Goal: Information Seeking & Learning: Check status

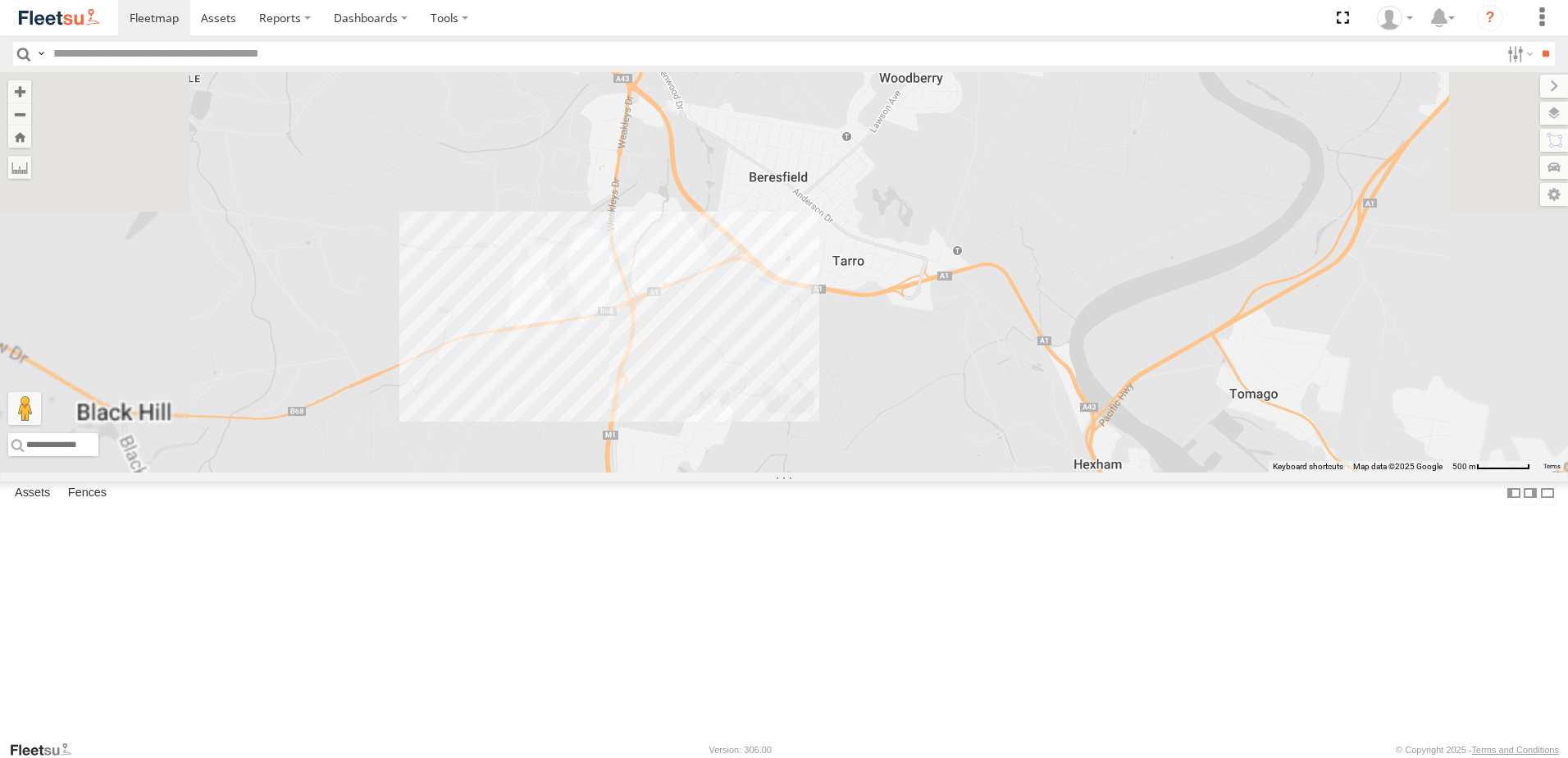
drag, startPoint x: 884, startPoint y: 197, endPoint x: 958, endPoint y: 448, distance: 261.7
click at [960, 453] on div "BX1 Express Ute" at bounding box center [784, 272] width 1568 height 401
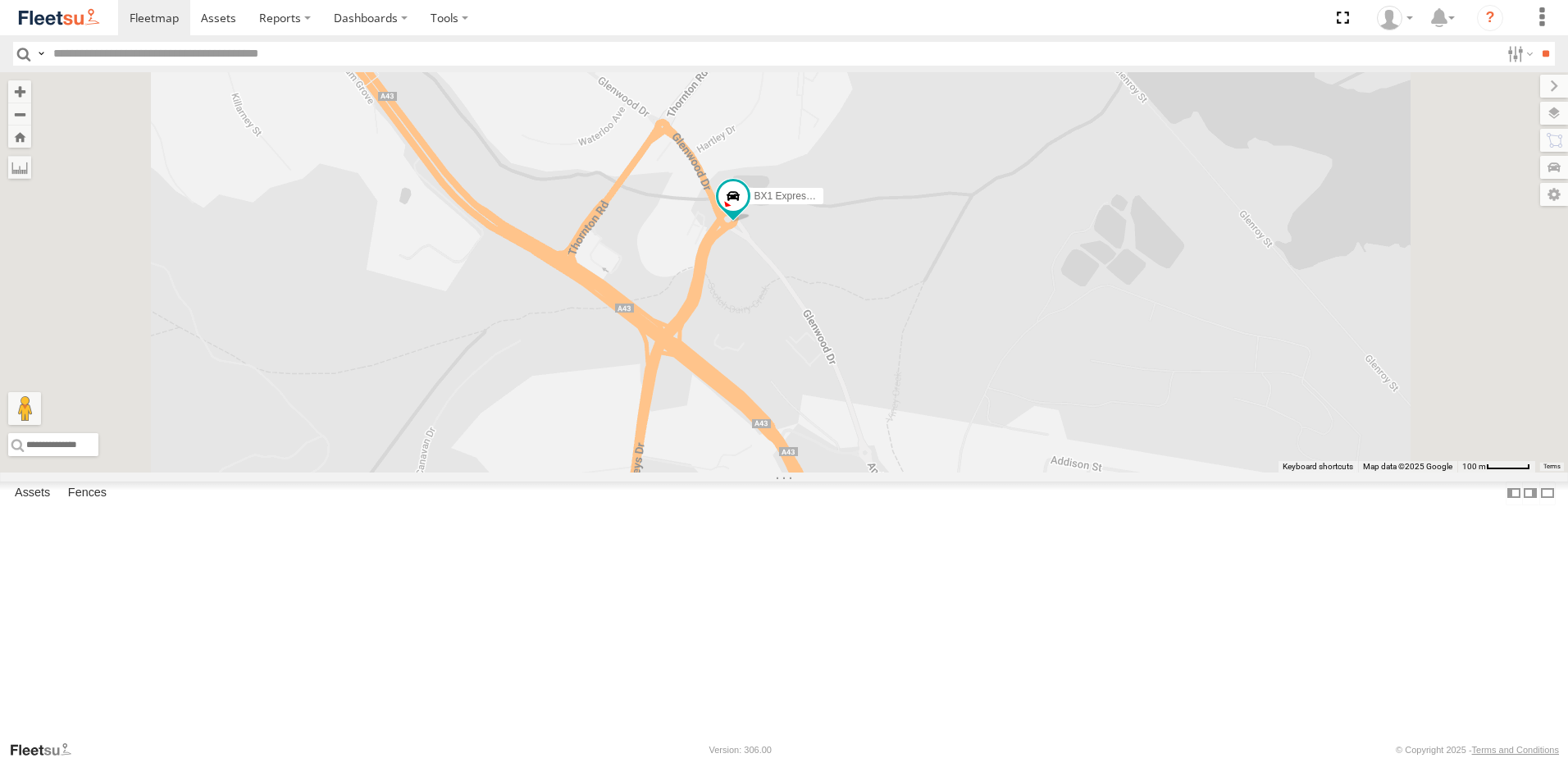
drag, startPoint x: 913, startPoint y: 303, endPoint x: 910, endPoint y: 349, distance: 46.1
click at [910, 349] on div "BX1 Express Ute" at bounding box center [784, 272] width 1568 height 401
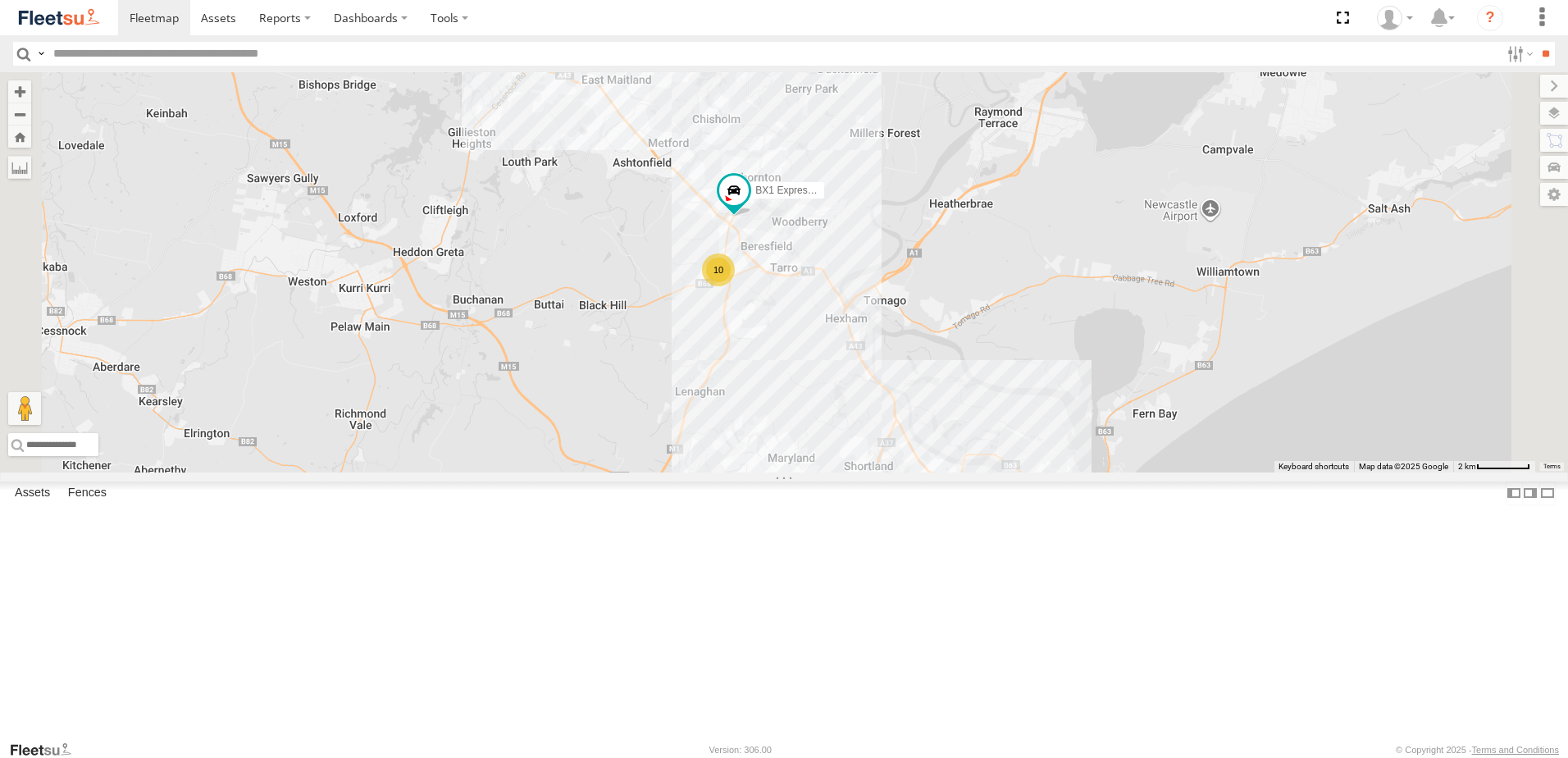
drag, startPoint x: 795, startPoint y: 236, endPoint x: 814, endPoint y: 255, distance: 26.9
click at [814, 255] on div "BX1 Express Ute 10 7" at bounding box center [784, 272] width 1568 height 401
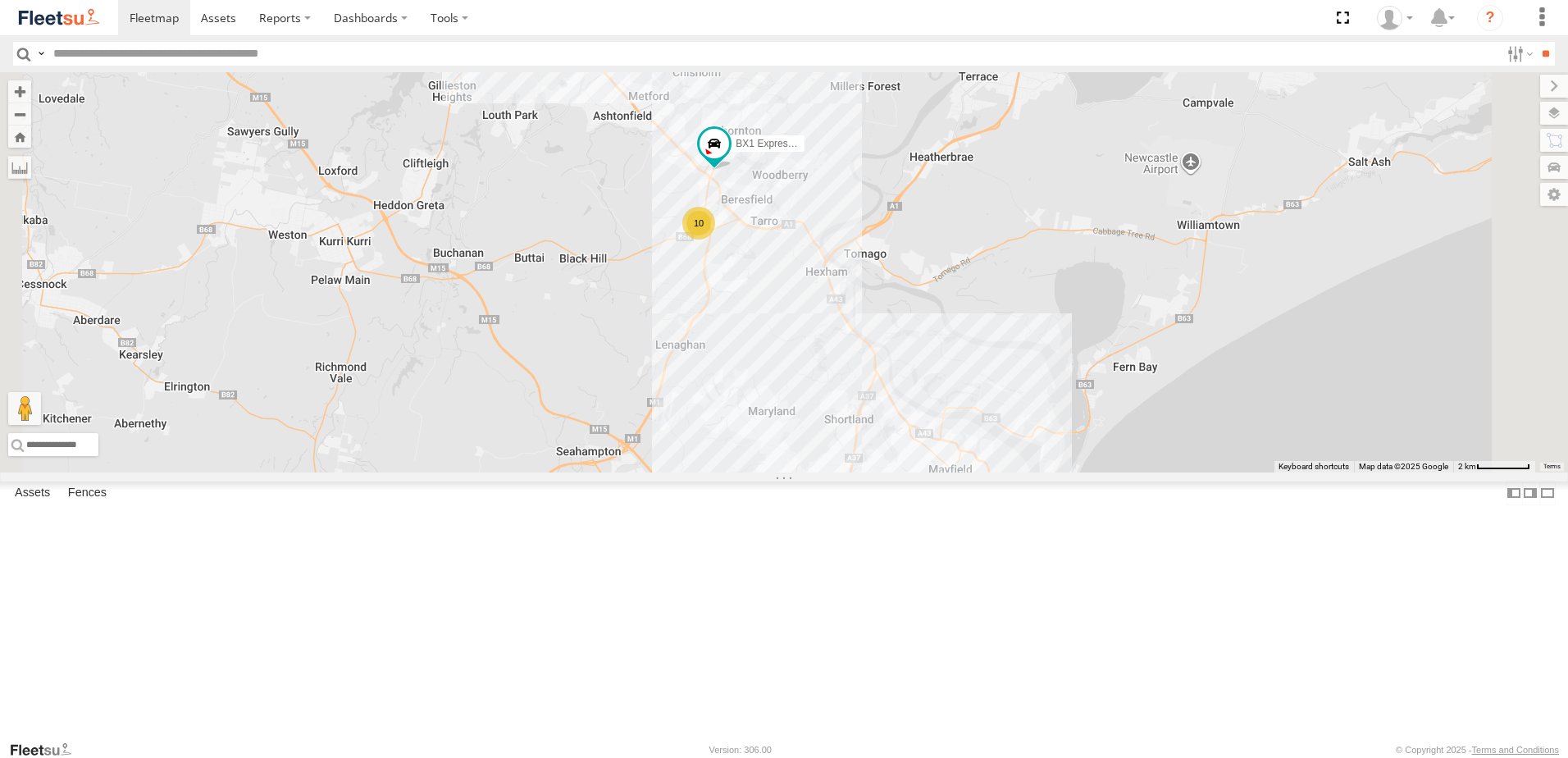
drag, startPoint x: 920, startPoint y: 320, endPoint x: 847, endPoint y: 254, distance: 98.4
click at [848, 254] on div "BX1 Express Ute 10 7" at bounding box center [784, 272] width 1568 height 401
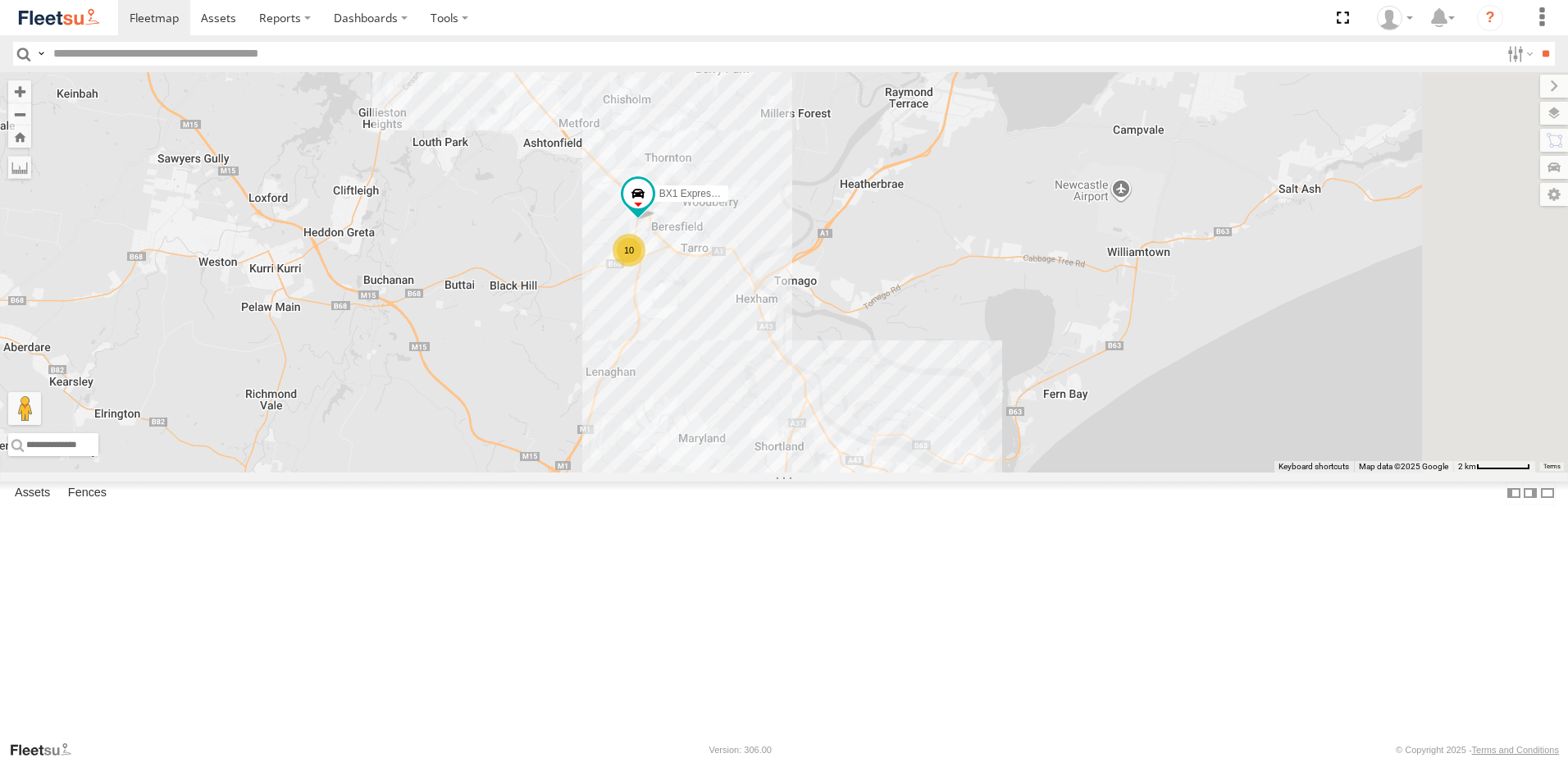
drag, startPoint x: 708, startPoint y: 175, endPoint x: 747, endPoint y: 237, distance: 73.2
click at [736, 234] on div "BX1 Express Ute 10 7 10" at bounding box center [784, 272] width 1568 height 401
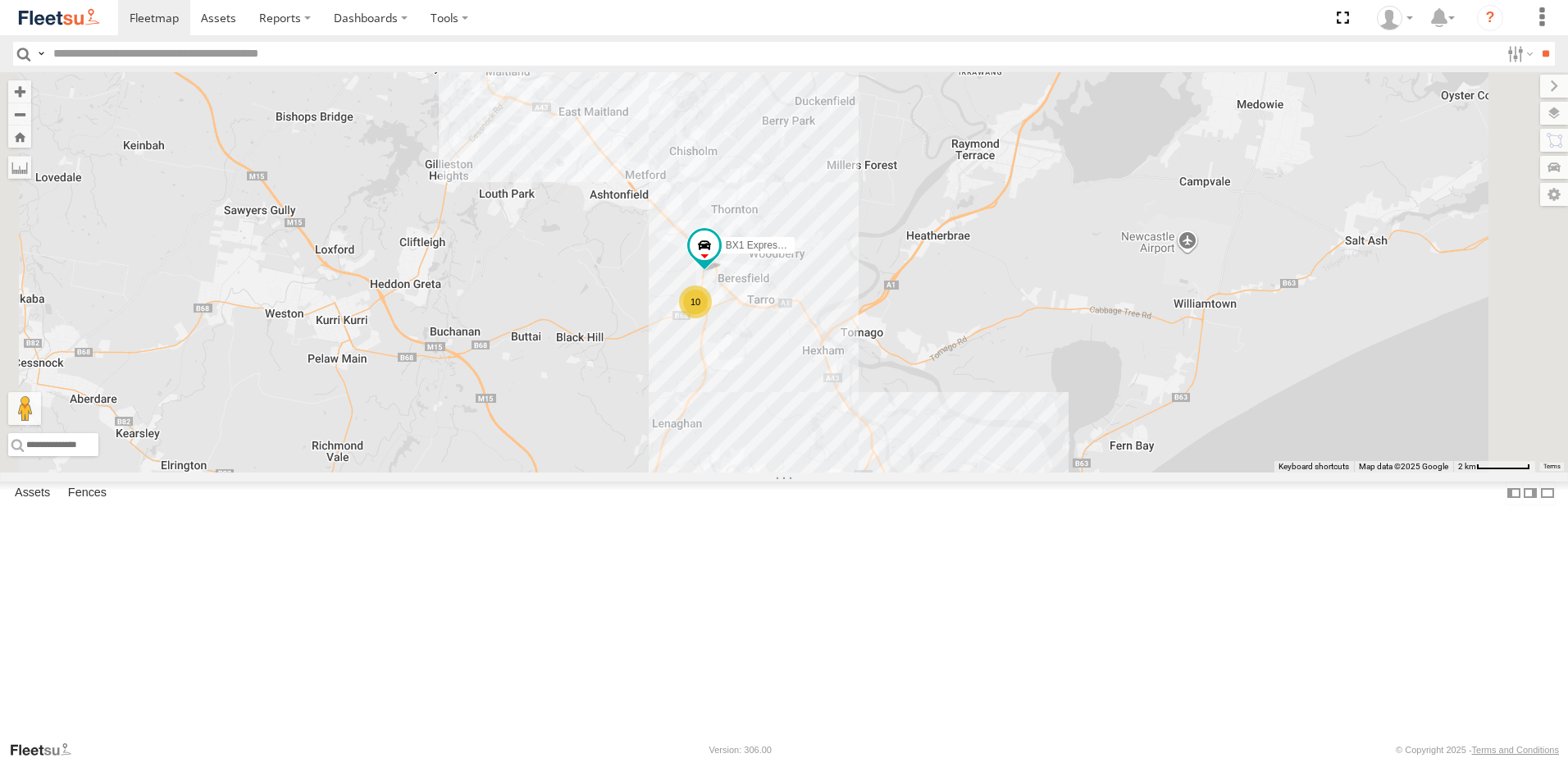
drag, startPoint x: 681, startPoint y: 184, endPoint x: 744, endPoint y: 232, distance: 79.2
click at [744, 232] on div "BX1 Express Ute 10 7 10" at bounding box center [784, 272] width 1568 height 401
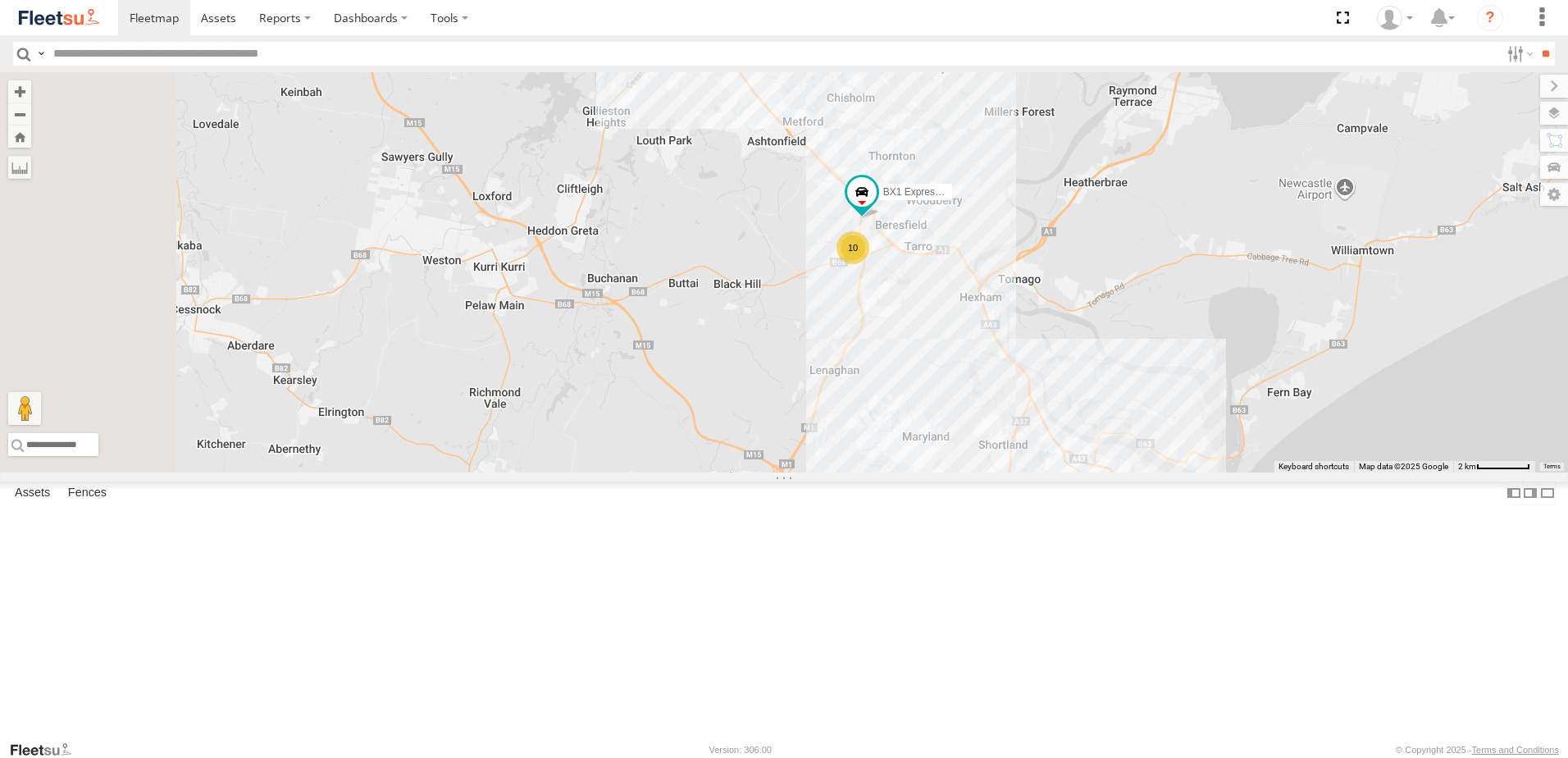
drag, startPoint x: 574, startPoint y: 336, endPoint x: 734, endPoint y: 283, distance: 168.5
click at [734, 283] on div "BX1 Express Ute 10 7 10" at bounding box center [784, 272] width 1568 height 401
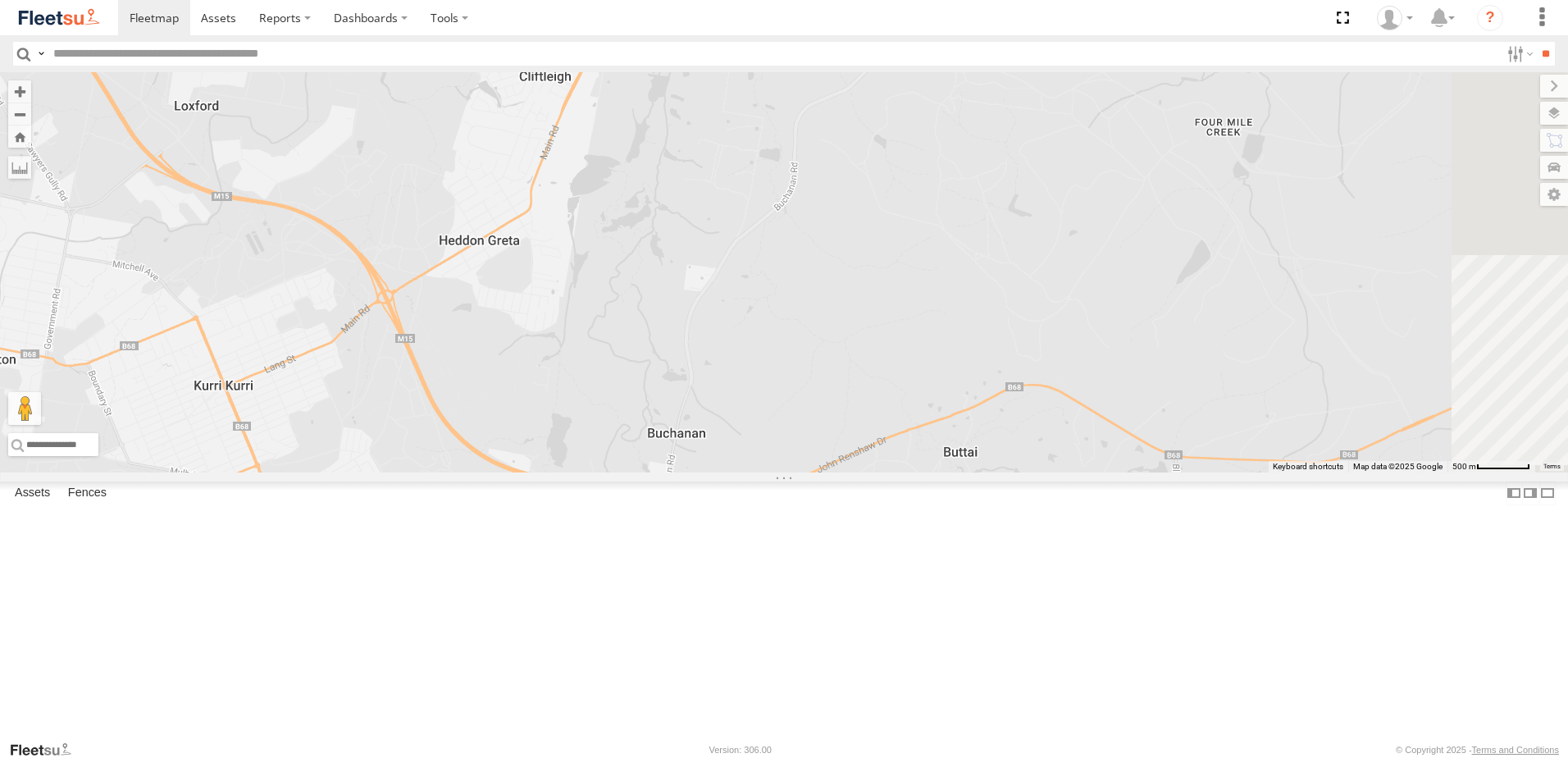
drag, startPoint x: 792, startPoint y: 248, endPoint x: 726, endPoint y: 447, distance: 209.7
click at [726, 447] on div "BX1 Express Ute" at bounding box center [784, 272] width 1568 height 401
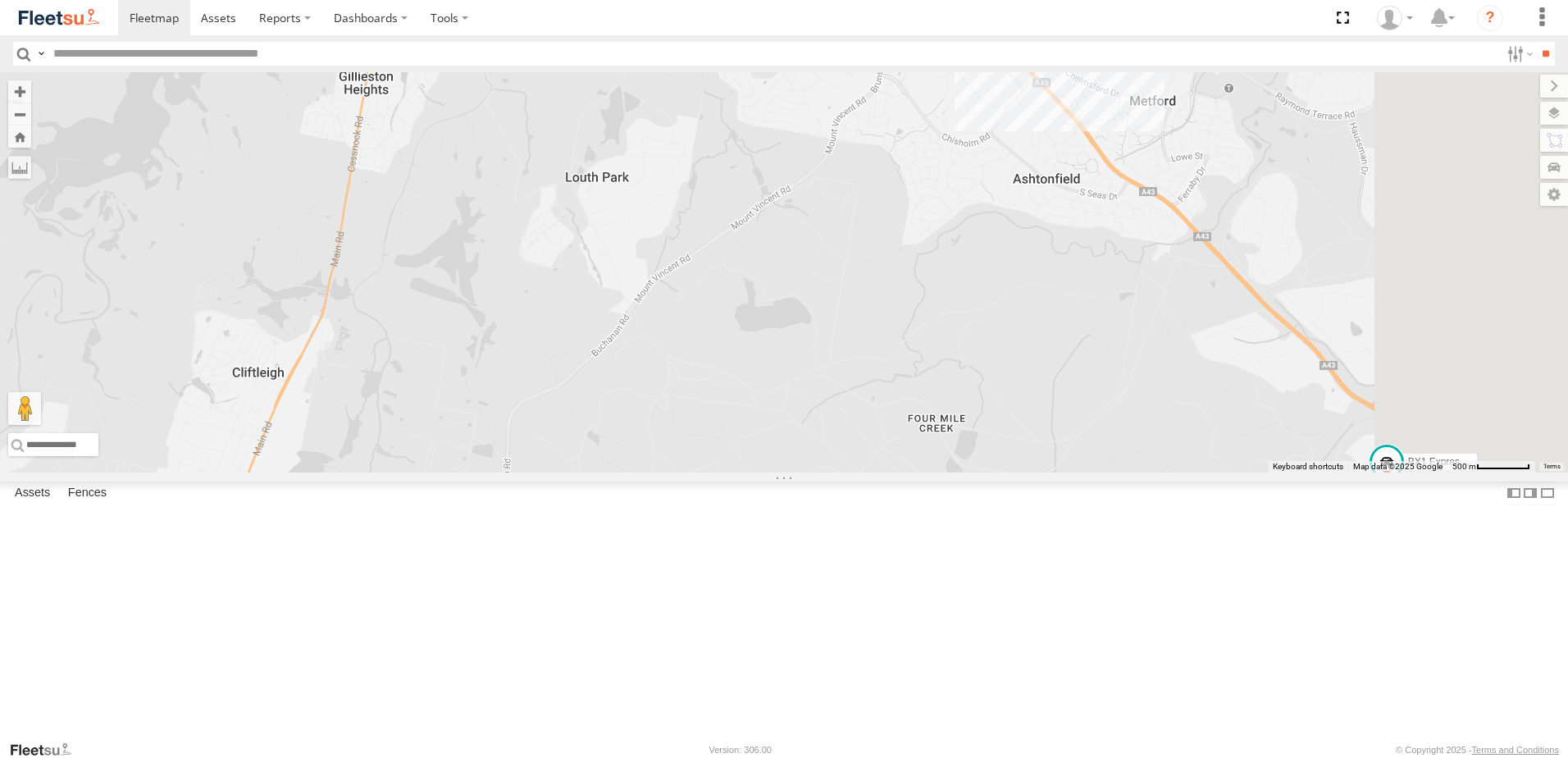
drag, startPoint x: 918, startPoint y: 346, endPoint x: 689, endPoint y: 515, distance: 284.6
click at [689, 473] on div "BX1 Express Ute" at bounding box center [784, 272] width 1568 height 401
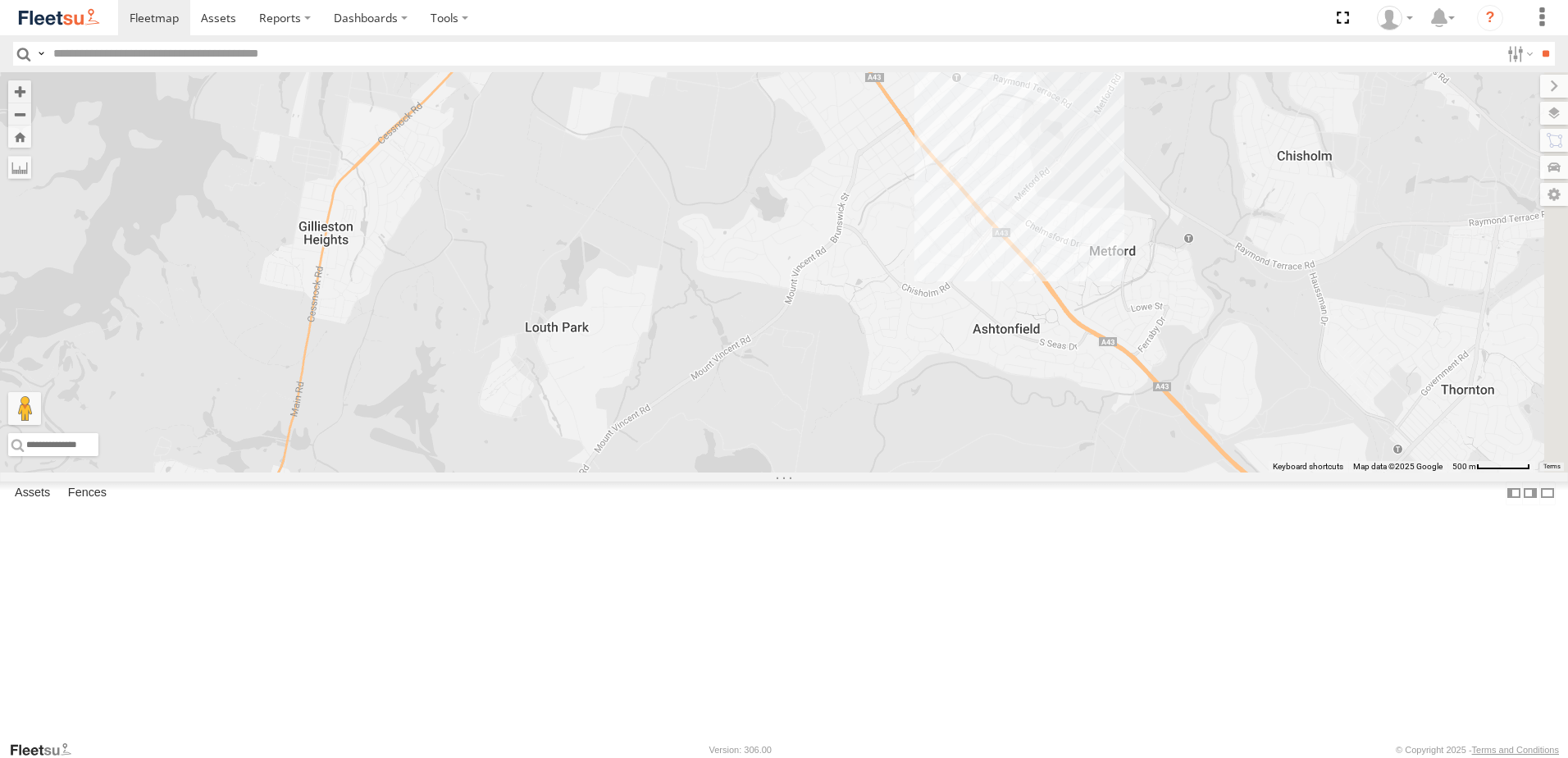
drag, startPoint x: 1021, startPoint y: 205, endPoint x: 1008, endPoint y: 398, distance: 193.4
click at [1008, 398] on div "BX1 Express Ute 10" at bounding box center [784, 272] width 1568 height 401
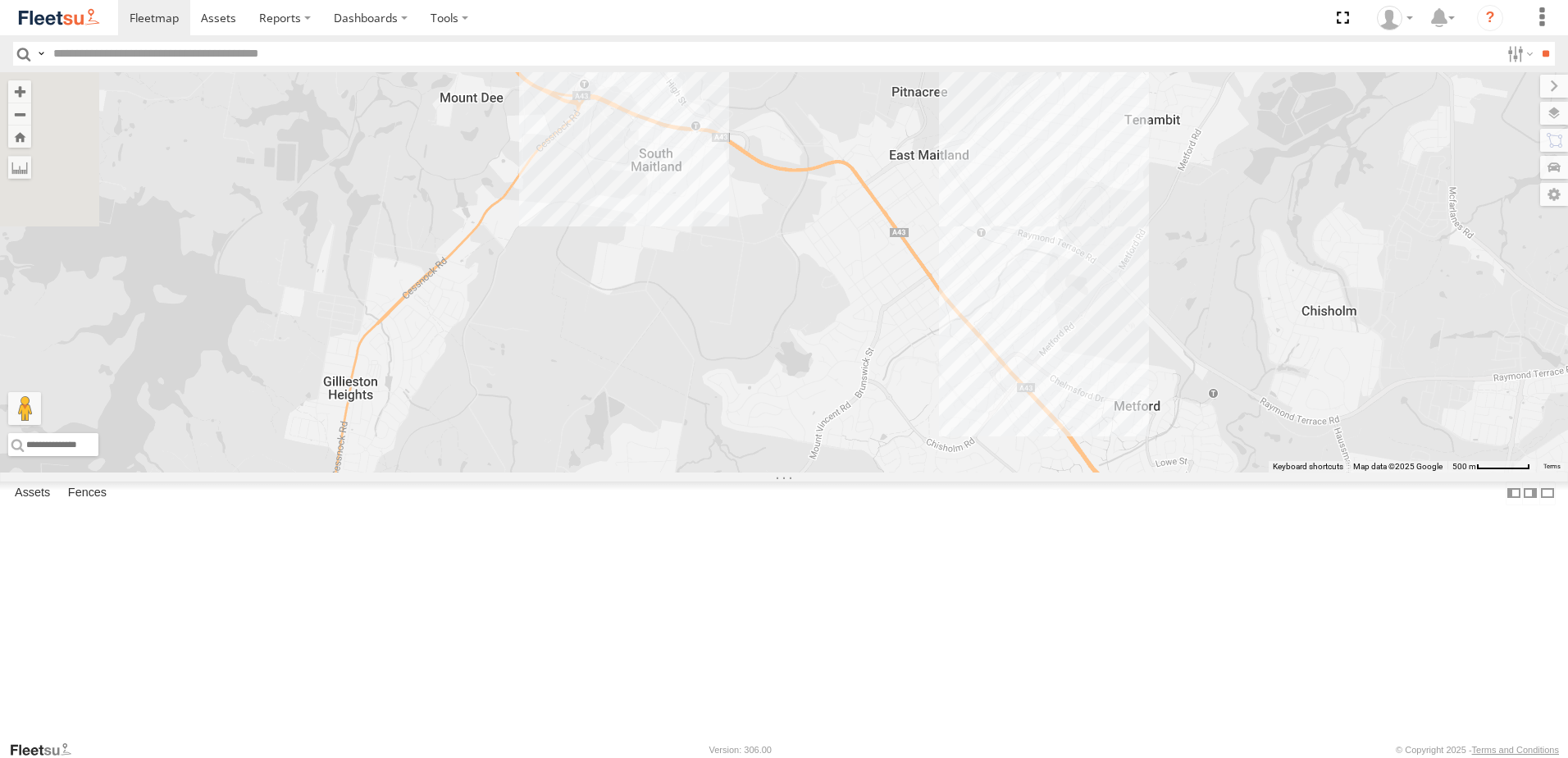
drag, startPoint x: 1034, startPoint y: 276, endPoint x: 1076, endPoint y: 381, distance: 113.1
click at [1076, 381] on div "BX1 Express Ute 10" at bounding box center [784, 272] width 1568 height 401
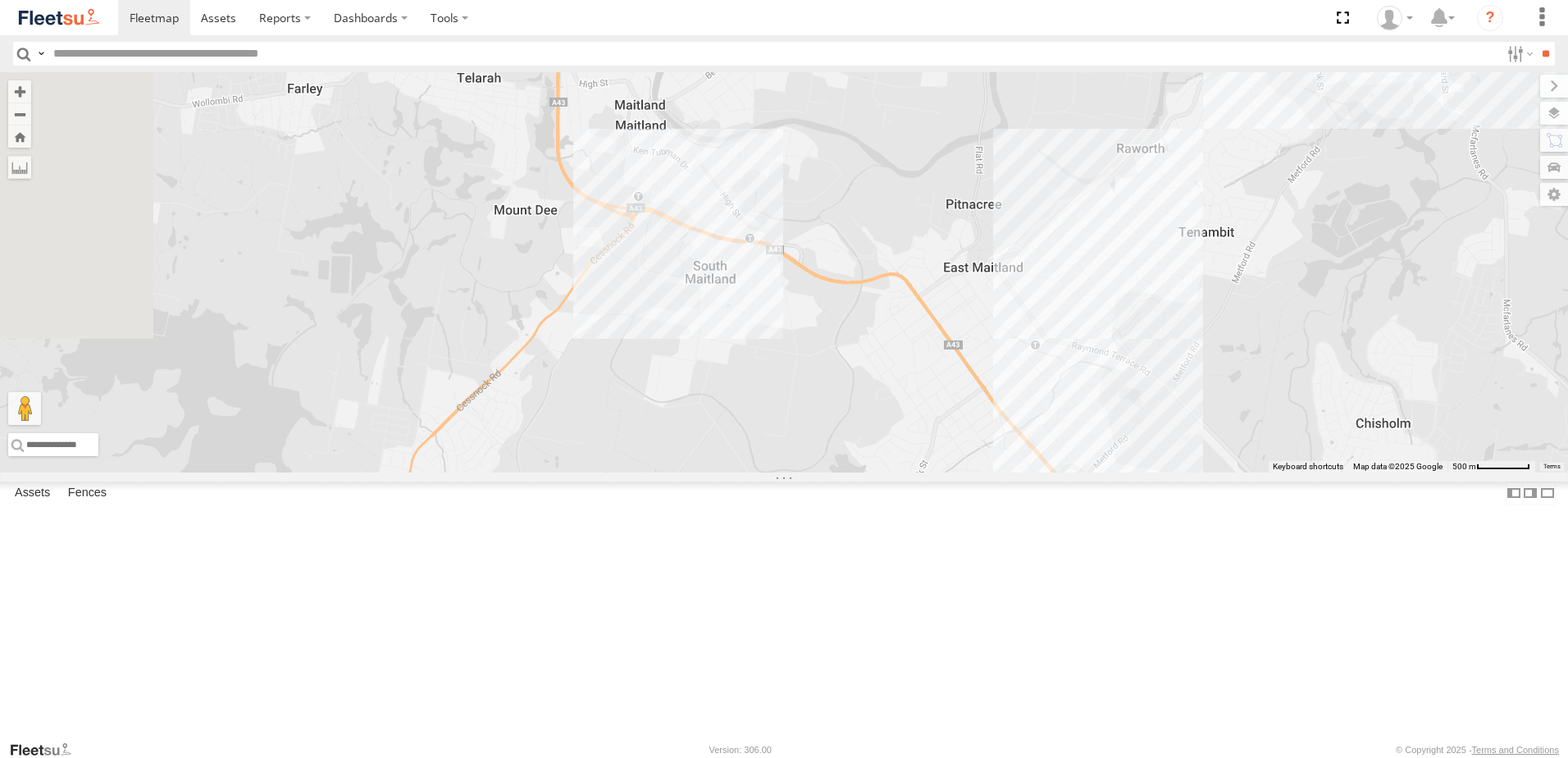
drag, startPoint x: 969, startPoint y: 307, endPoint x: 1049, endPoint y: 416, distance: 135.2
click at [1053, 428] on div "BX1 Express Ute 10" at bounding box center [784, 272] width 1568 height 401
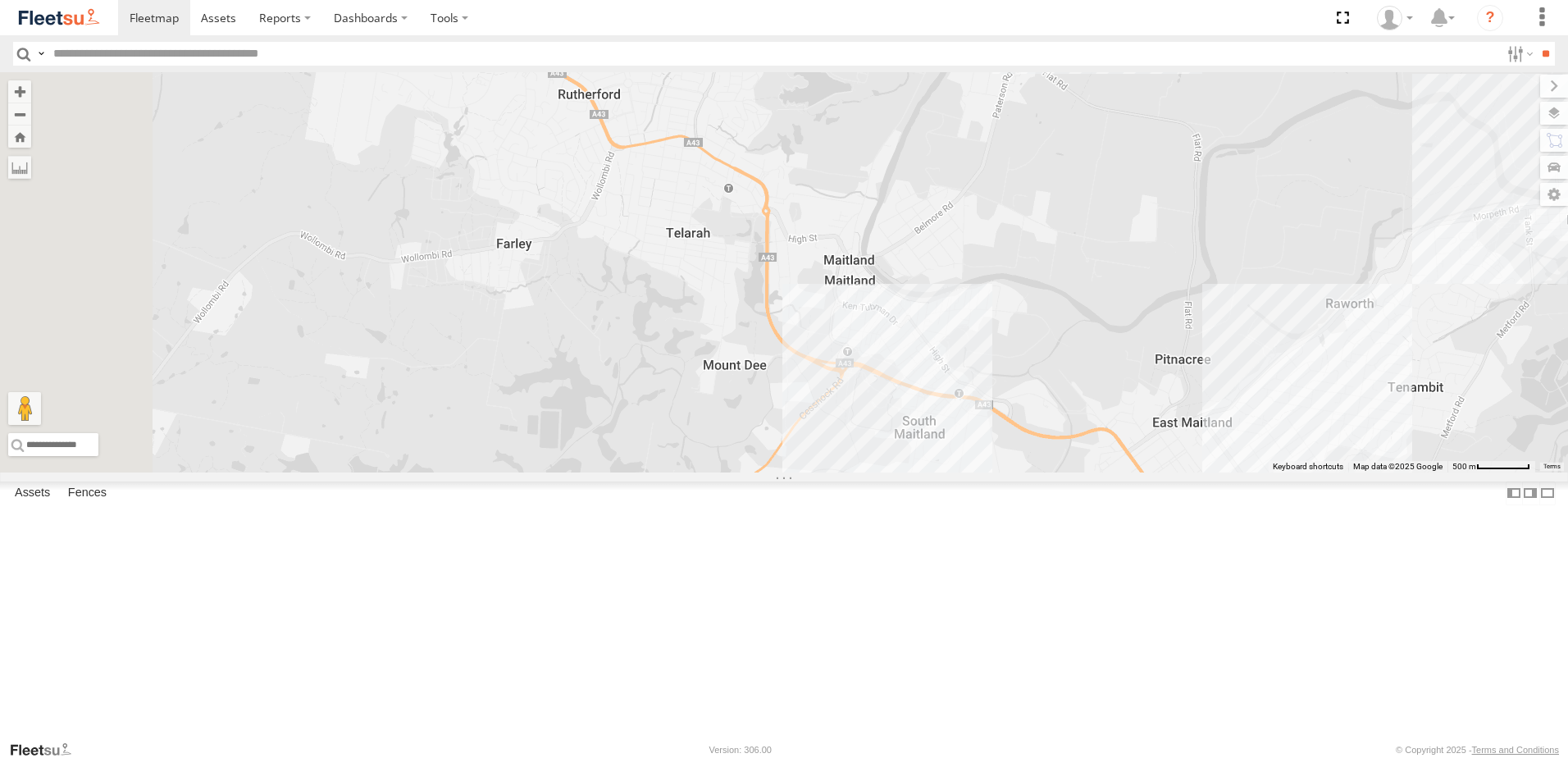
drag, startPoint x: 885, startPoint y: 291, endPoint x: 1038, endPoint y: 424, distance: 202.7
click at [1038, 424] on div "BX1 Express Ute 10" at bounding box center [784, 272] width 1568 height 401
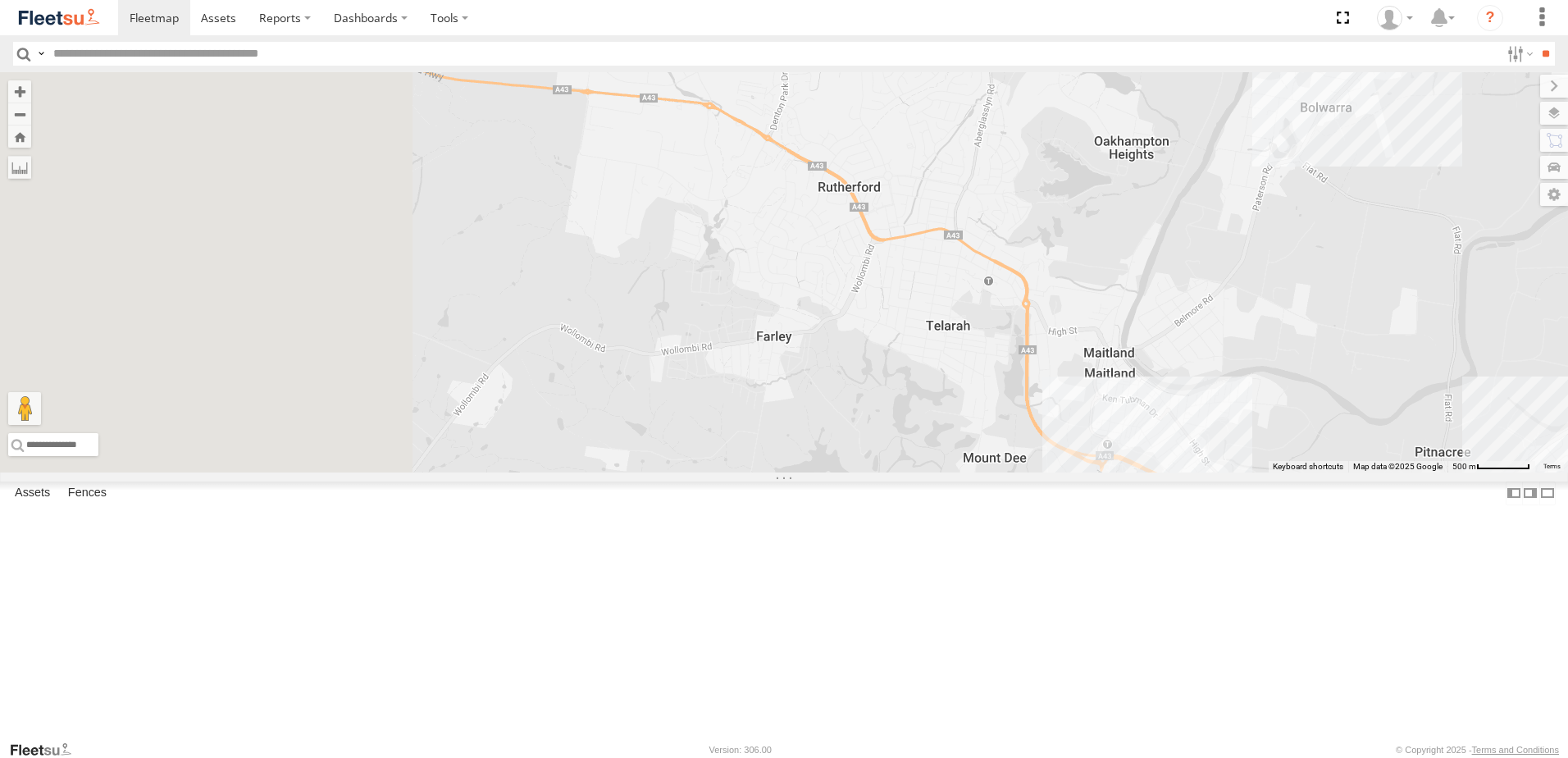
drag, startPoint x: 835, startPoint y: 283, endPoint x: 1094, endPoint y: 376, distance: 275.2
click at [1094, 376] on div "BX1 Express Ute 10" at bounding box center [784, 272] width 1568 height 401
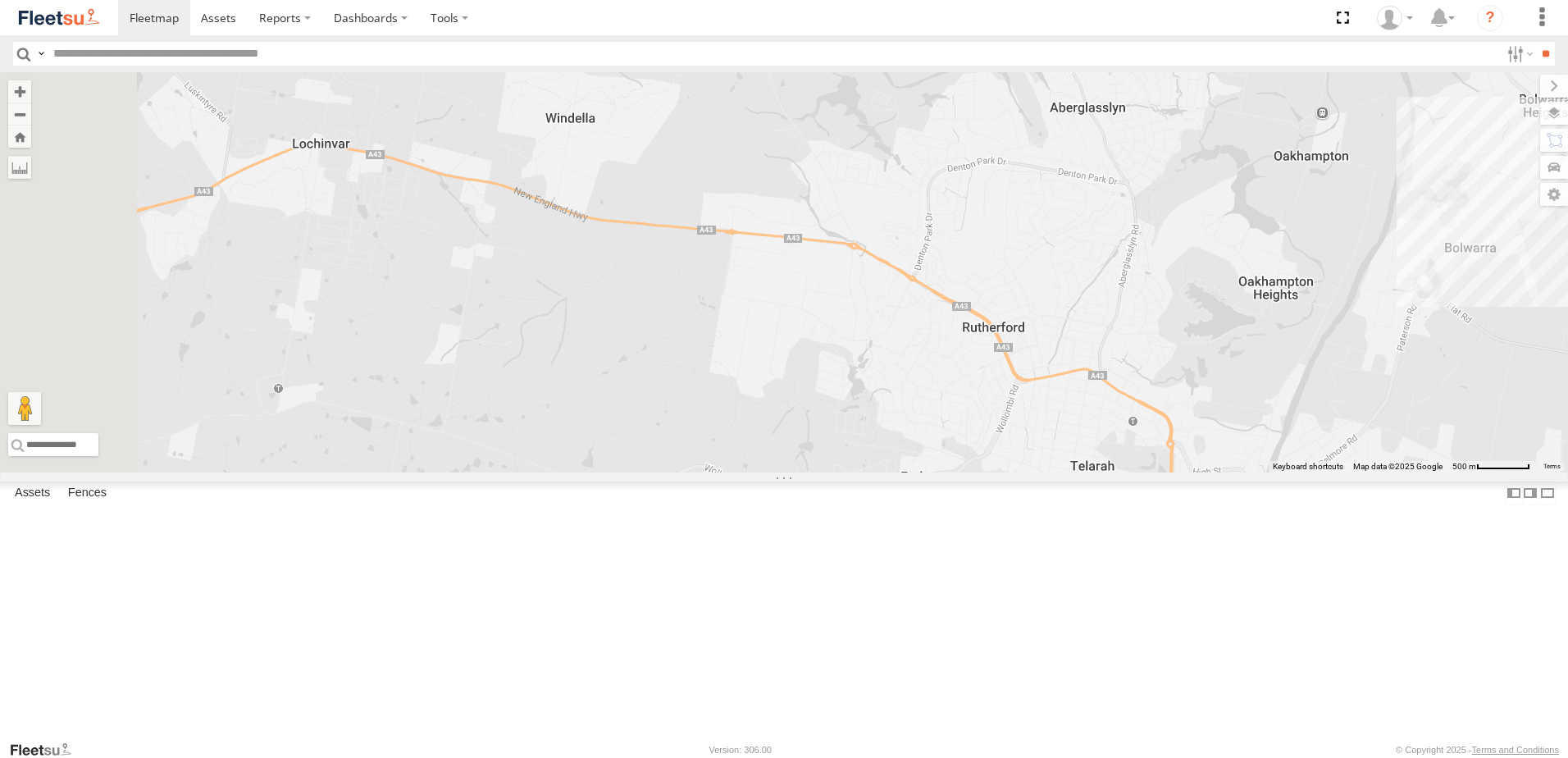
drag, startPoint x: 819, startPoint y: 314, endPoint x: 938, endPoint y: 435, distance: 169.7
click at [938, 435] on div "BX1 Express Ute 10" at bounding box center [784, 272] width 1568 height 401
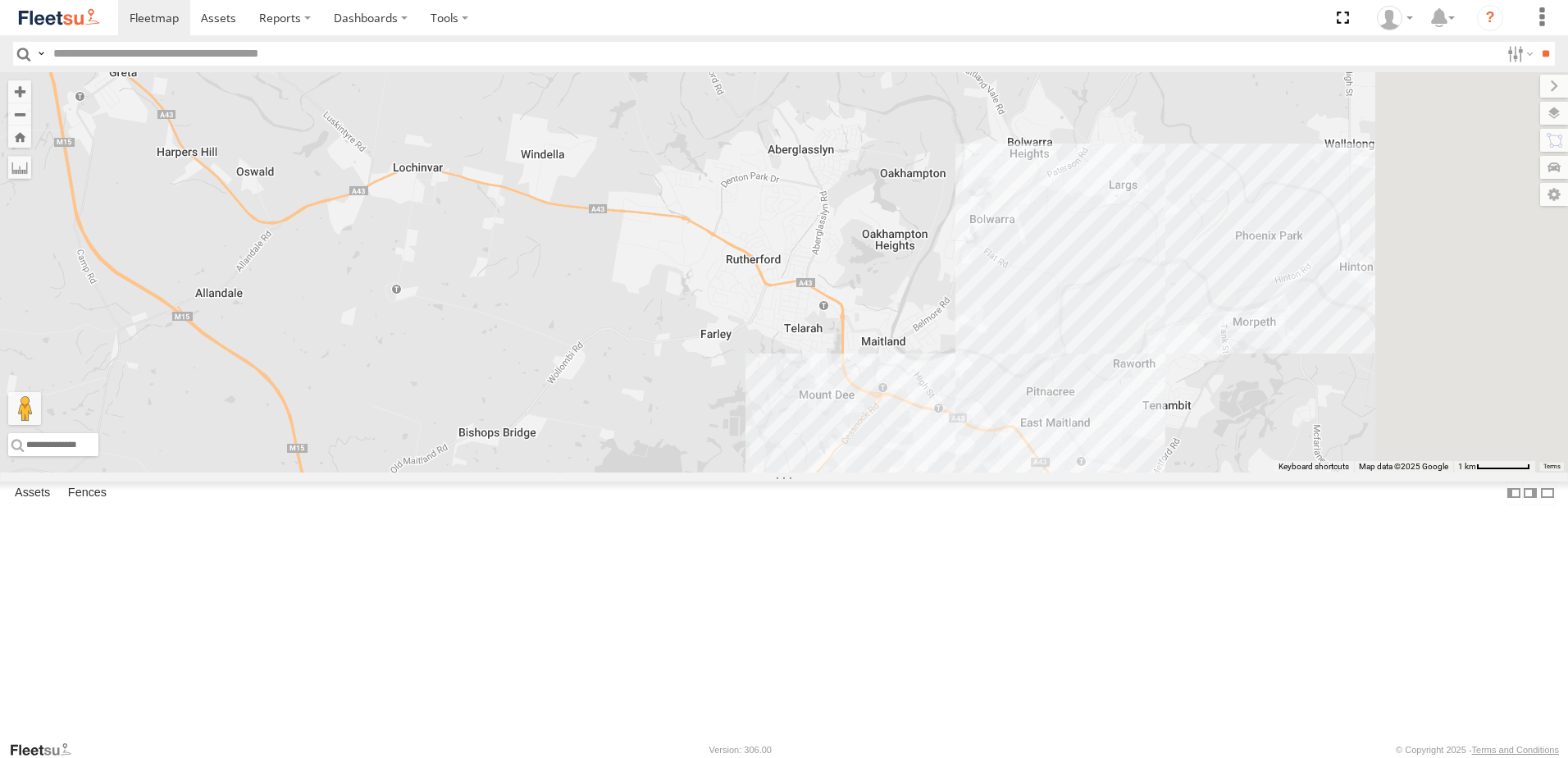
drag, startPoint x: 1183, startPoint y: 281, endPoint x: 982, endPoint y: 298, distance: 201.7
click at [985, 298] on div "BX1 Express Ute" at bounding box center [784, 272] width 1568 height 401
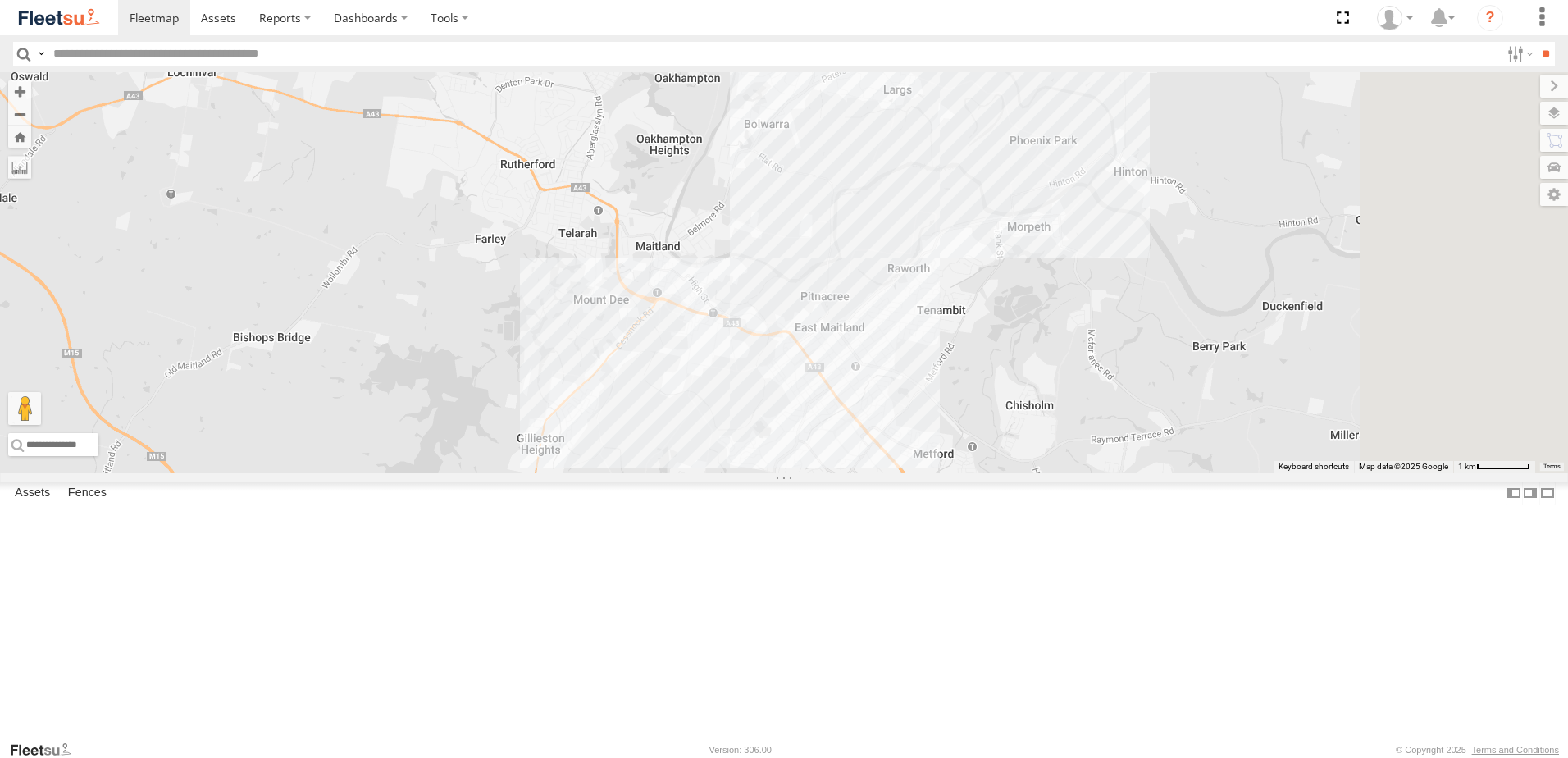
drag, startPoint x: 1250, startPoint y: 428, endPoint x: 1029, endPoint y: 332, distance: 241.0
click at [1031, 332] on div "BX1 Express Ute" at bounding box center [784, 272] width 1568 height 401
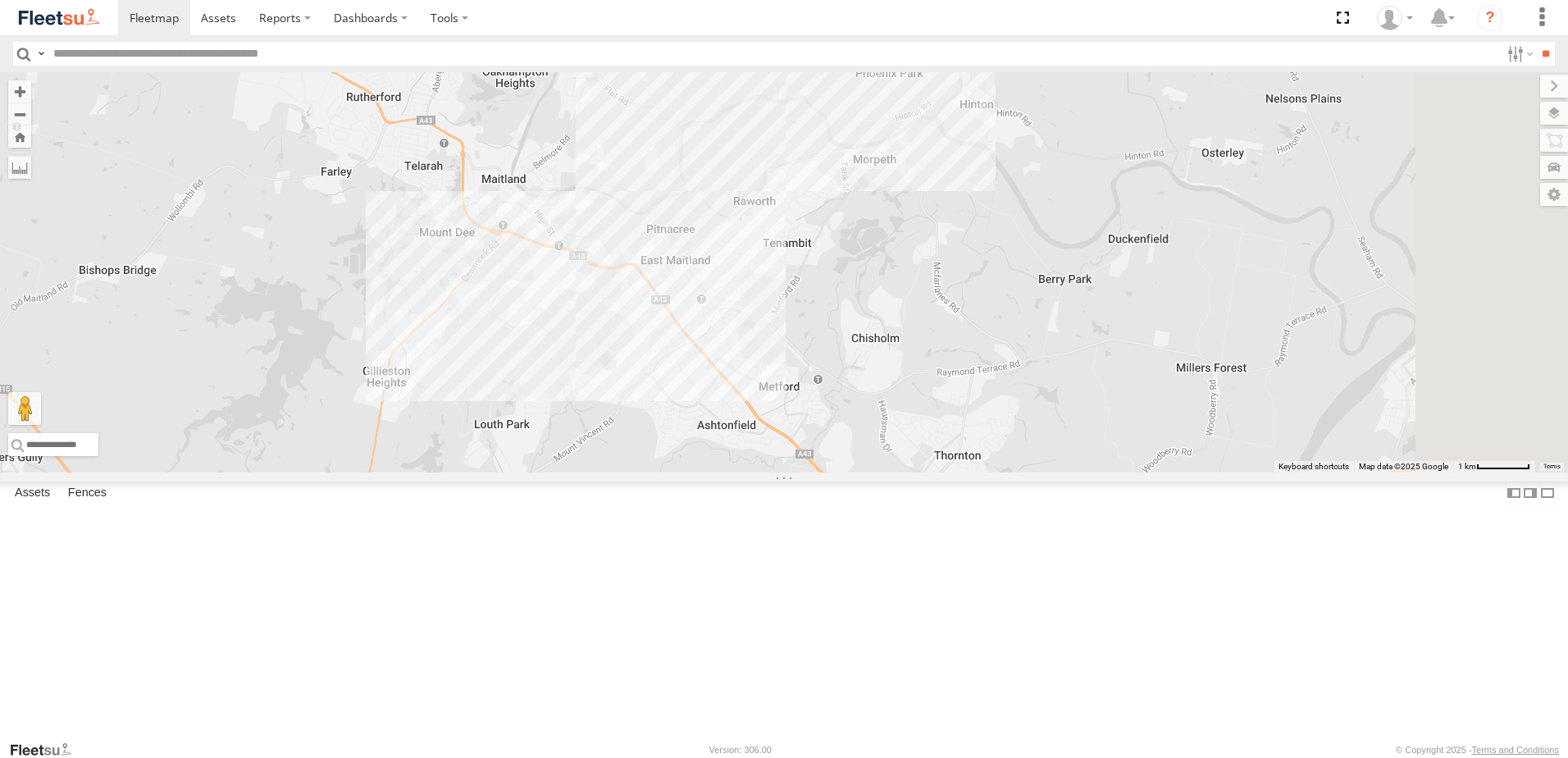
drag, startPoint x: 1147, startPoint y: 335, endPoint x: 1070, endPoint y: 307, distance: 81.9
click at [1081, 309] on div "BX1 Express Ute" at bounding box center [784, 272] width 1568 height 401
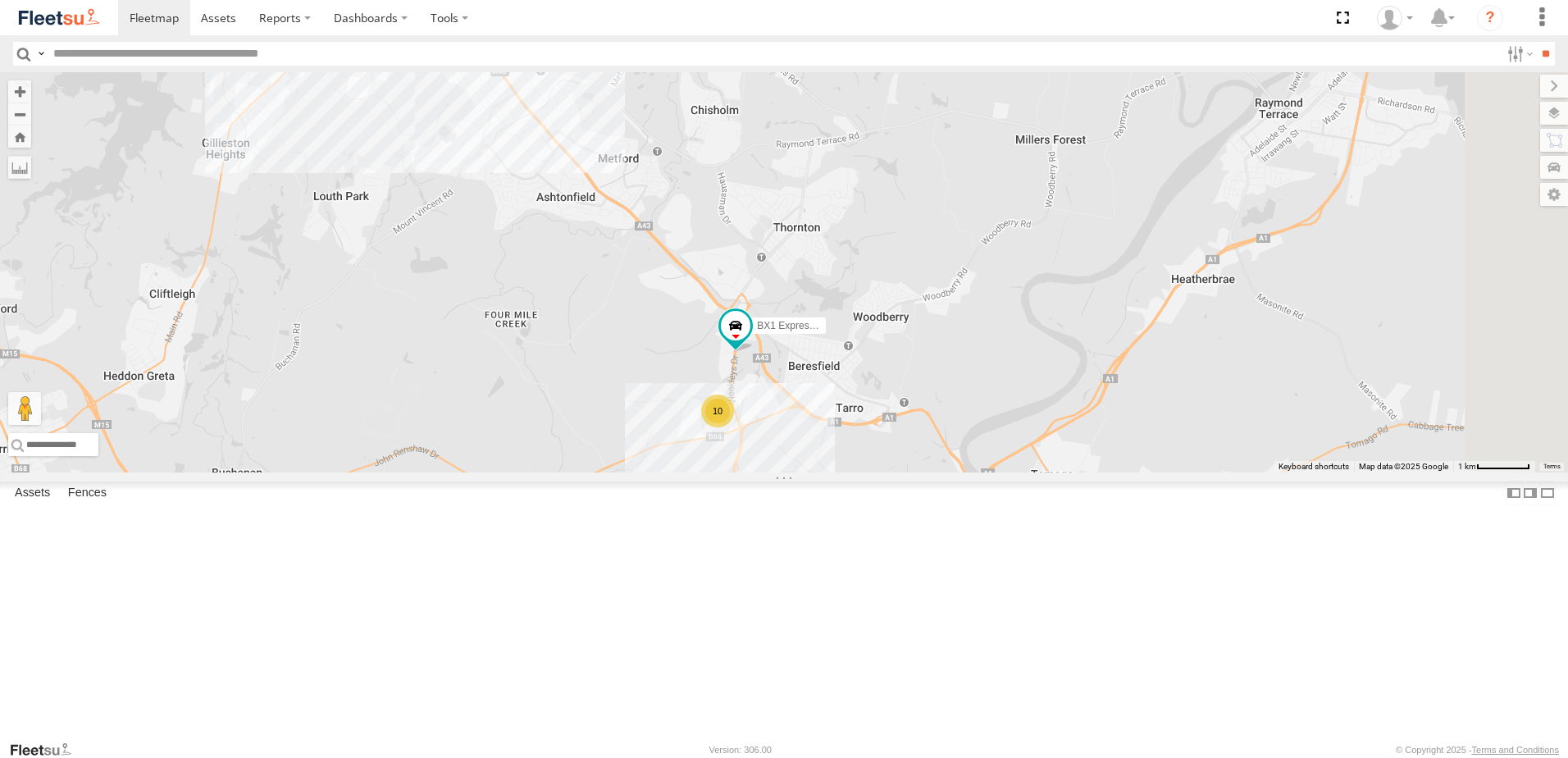
drag, startPoint x: 1015, startPoint y: 483, endPoint x: 999, endPoint y: 356, distance: 128.0
click at [1000, 375] on div "BX1 Express Ute 10" at bounding box center [784, 272] width 1568 height 401
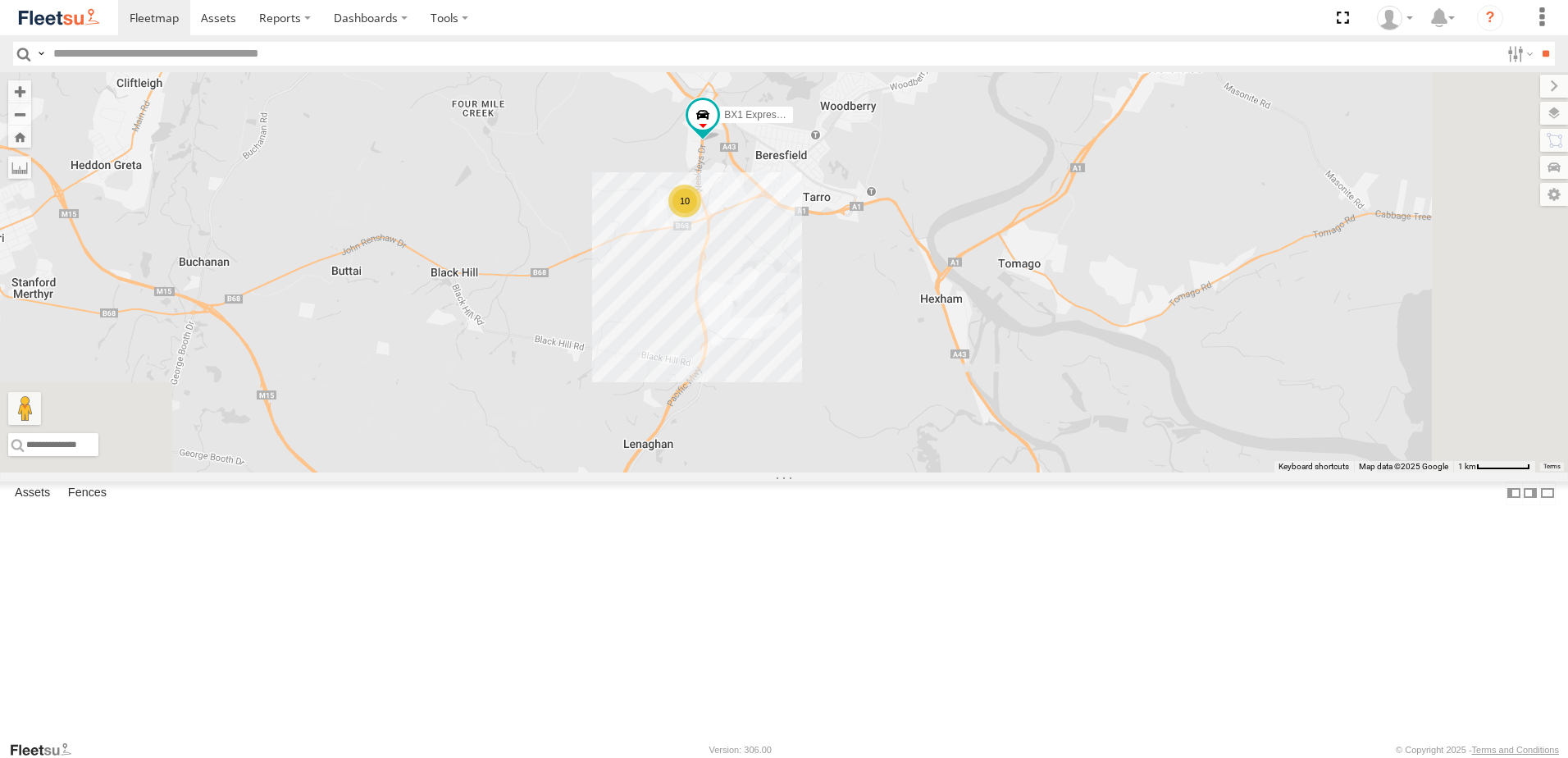
click at [988, 347] on div "BX1 Express Ute 10" at bounding box center [784, 272] width 1568 height 401
drag, startPoint x: 994, startPoint y: 338, endPoint x: 881, endPoint y: 347, distance: 113.4
click at [890, 347] on div "BX1 Express Ute 10" at bounding box center [784, 272] width 1568 height 401
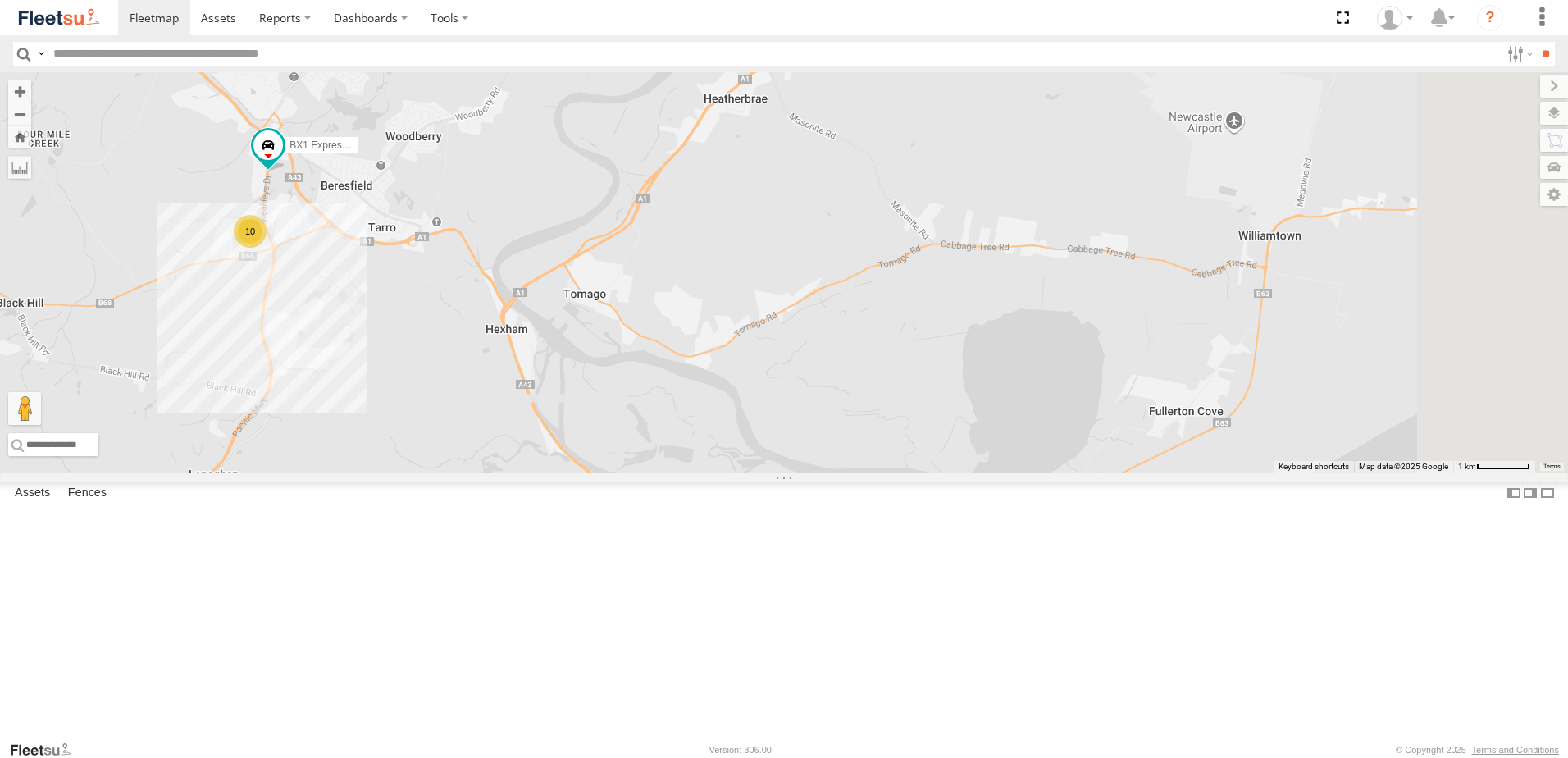
scroll to position [82, 0]
click at [0, 0] on span at bounding box center [0, 0] width 0 height 0
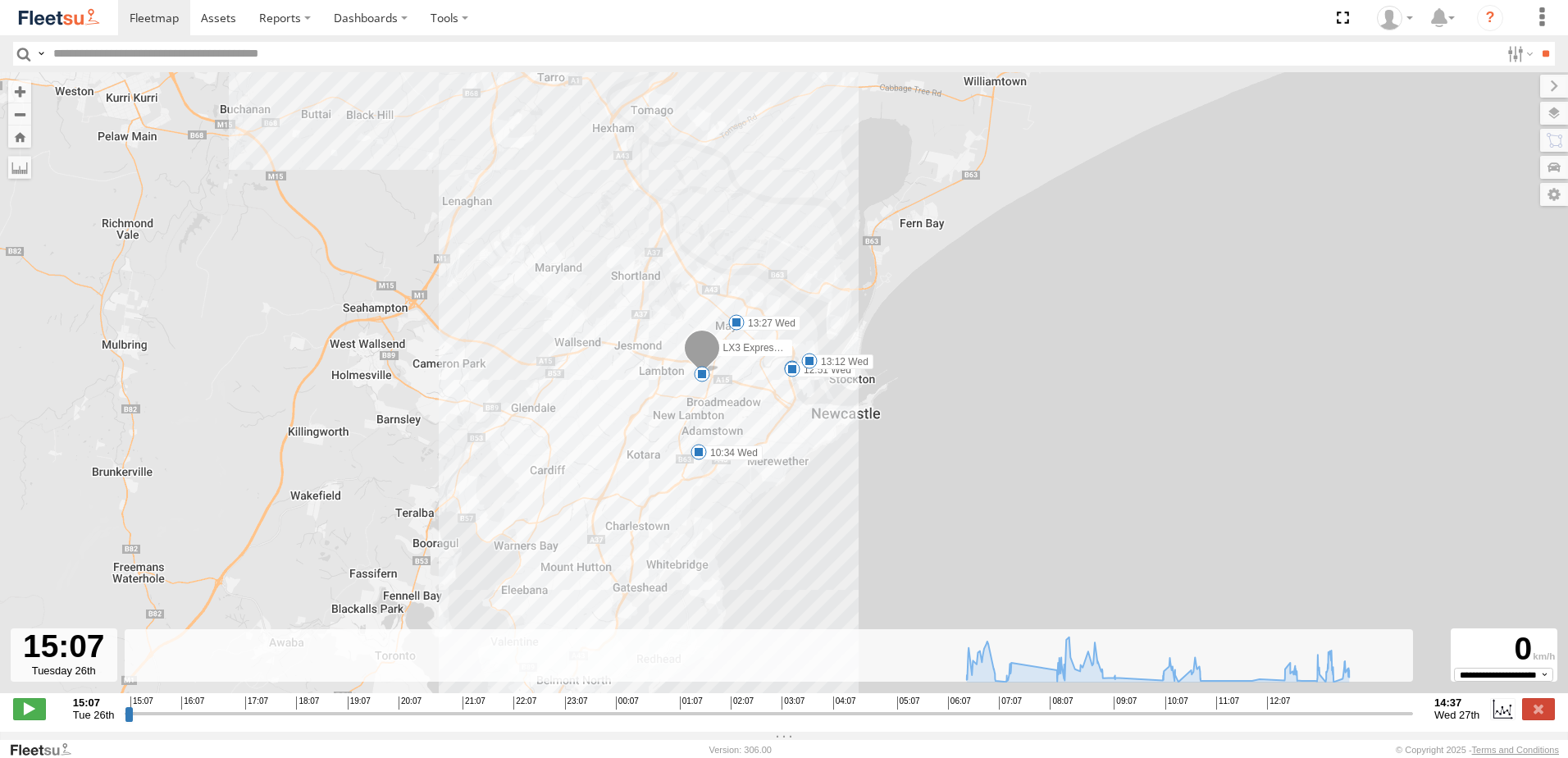
drag, startPoint x: 973, startPoint y: 431, endPoint x: 792, endPoint y: 252, distance: 254.6
click at [792, 252] on div "LX3 Express Ute 07:10 Wed 07:28 Wed 10:34 Wed 12:46 Wed 12:51 Wed 13:12 Wed 13:…" at bounding box center [784, 391] width 1568 height 638
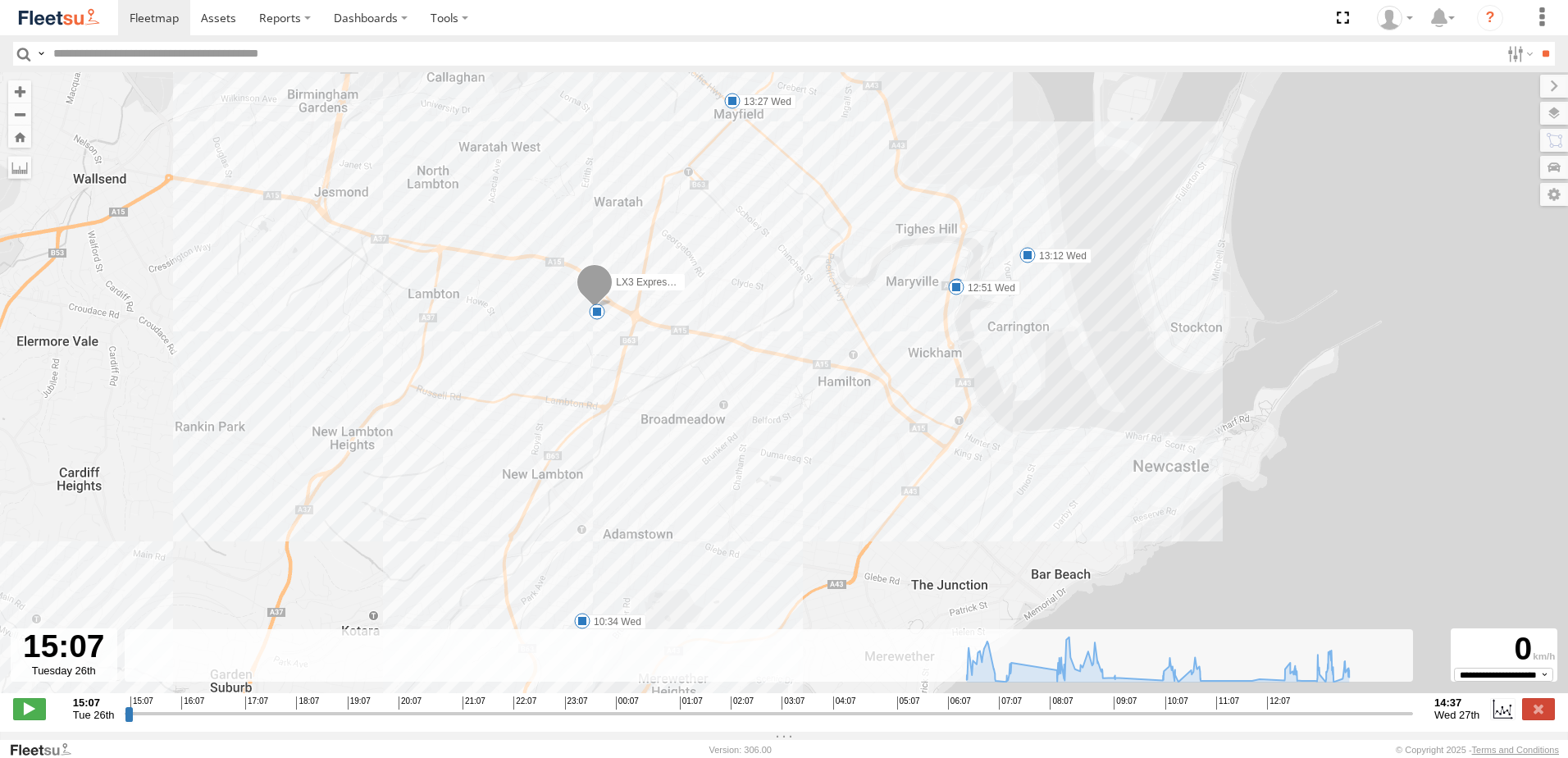
drag, startPoint x: 758, startPoint y: 424, endPoint x: 762, endPoint y: 330, distance: 94.1
click at [762, 330] on div "LX3 Express Ute 07:10 Wed 07:28 Wed 10:34 Wed 12:46 Wed 12:51 Wed 13:12 Wed 13:…" at bounding box center [784, 391] width 1568 height 638
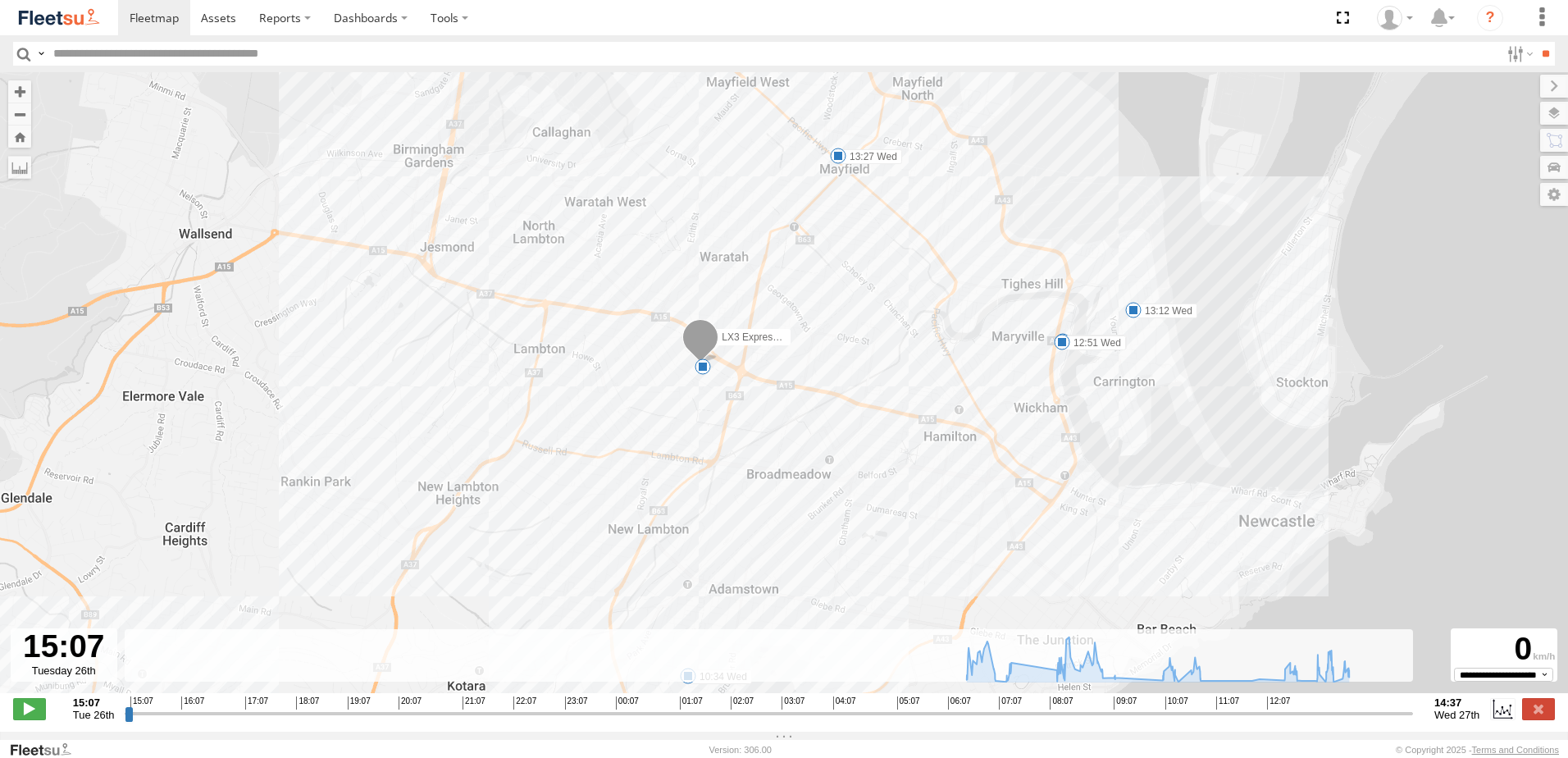
drag, startPoint x: 773, startPoint y: 322, endPoint x: 881, endPoint y: 379, distance: 122.1
click at [881, 379] on div "LX3 Express Ute 07:10 Wed 07:28 Wed 10:34 Wed 12:46 Wed 12:51 Wed 13:12 Wed 13:…" at bounding box center [784, 391] width 1568 height 638
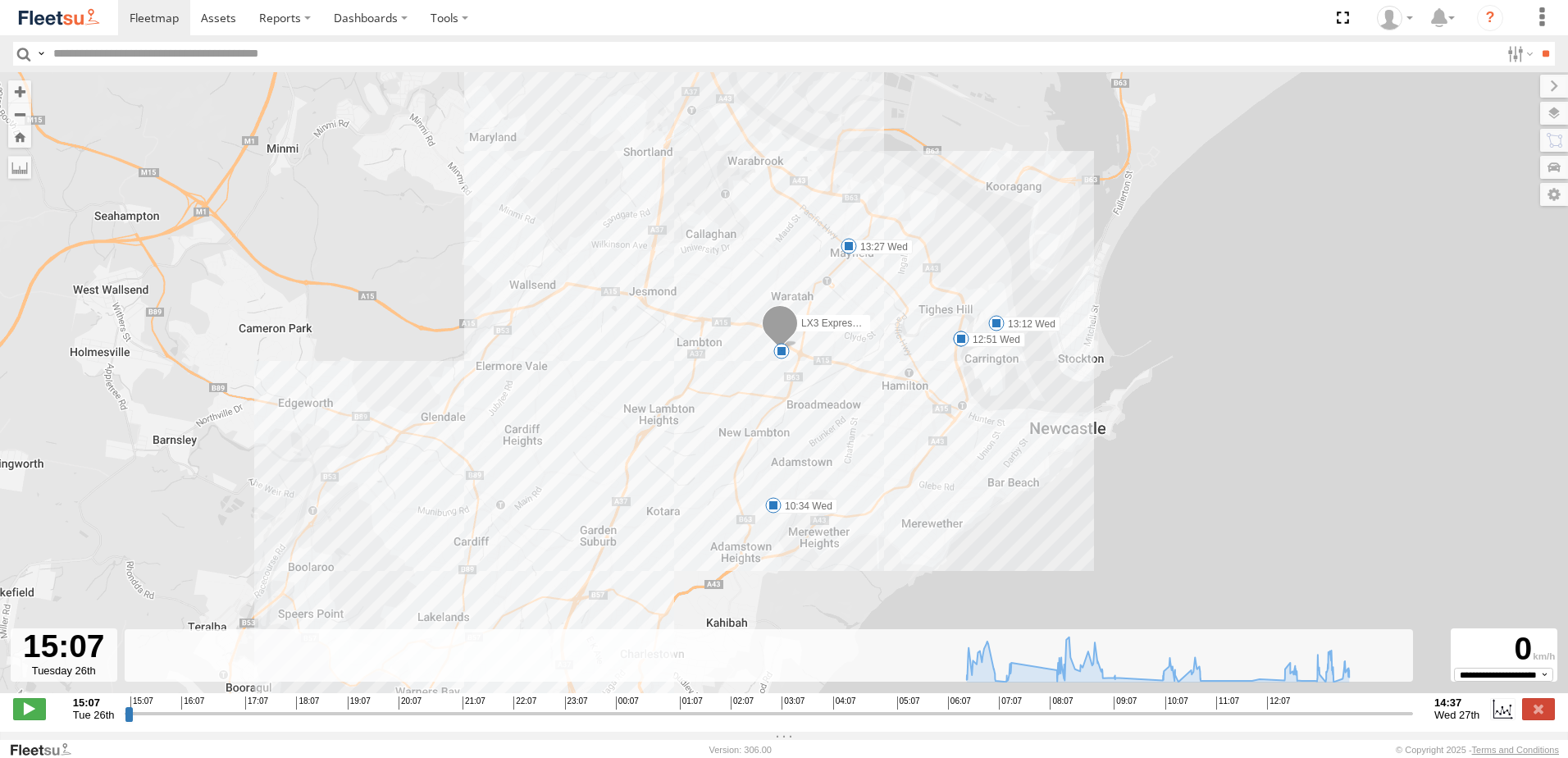
drag, startPoint x: 766, startPoint y: 216, endPoint x: 766, endPoint y: 235, distance: 19.0
click at [766, 235] on div "LX3 Express Ute 07:10 Wed 07:28 Wed 10:34 Wed 12:46 Wed 12:51 Wed 13:12 Wed 13:…" at bounding box center [784, 391] width 1568 height 638
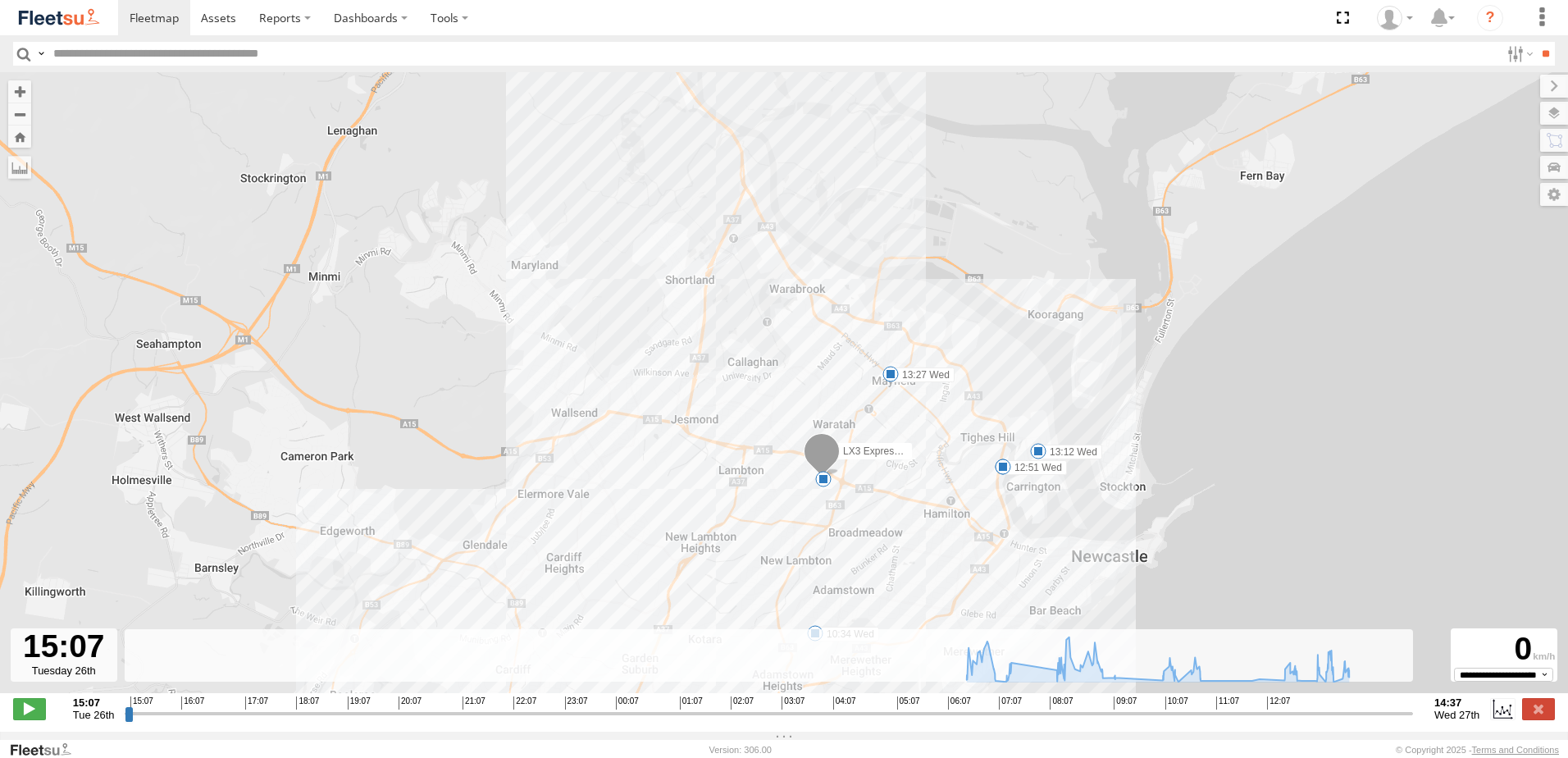
drag, startPoint x: 761, startPoint y: 372, endPoint x: 760, endPoint y: 342, distance: 30.0
click at [766, 422] on div "LX3 Express Ute 07:10 Wed 07:28 Wed 10:34 Wed 12:46 Wed 12:51 Wed 13:12 Wed 13:…" at bounding box center [784, 391] width 1568 height 638
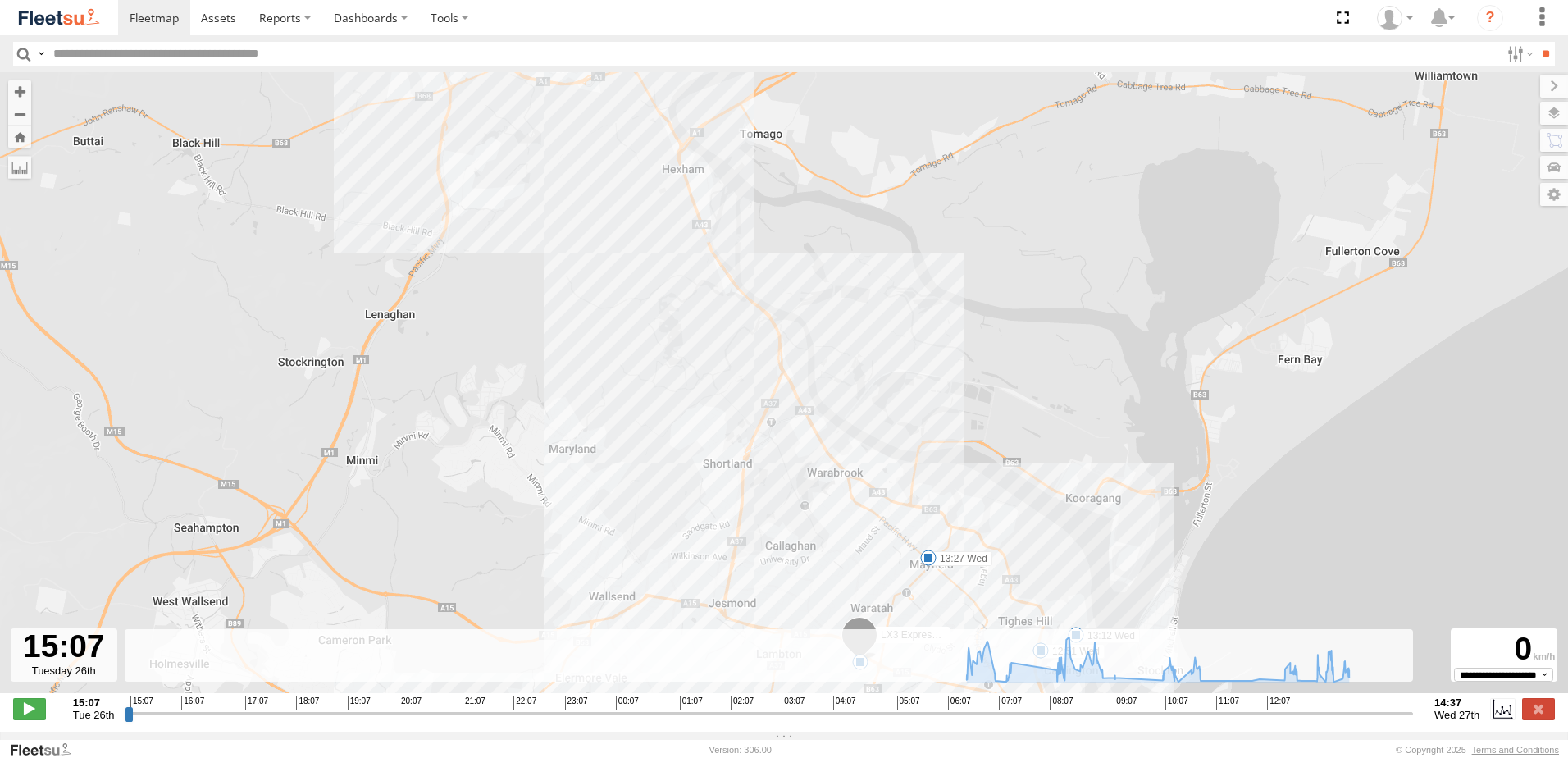
drag, startPoint x: 749, startPoint y: 298, endPoint x: 748, endPoint y: 350, distance: 52.0
click at [782, 463] on div "LX3 Express Ute 07:10 Wed 07:28 Wed 10:34 Wed 12:46 Wed 12:51 Wed 13:12 Wed 13:…" at bounding box center [784, 391] width 1568 height 638
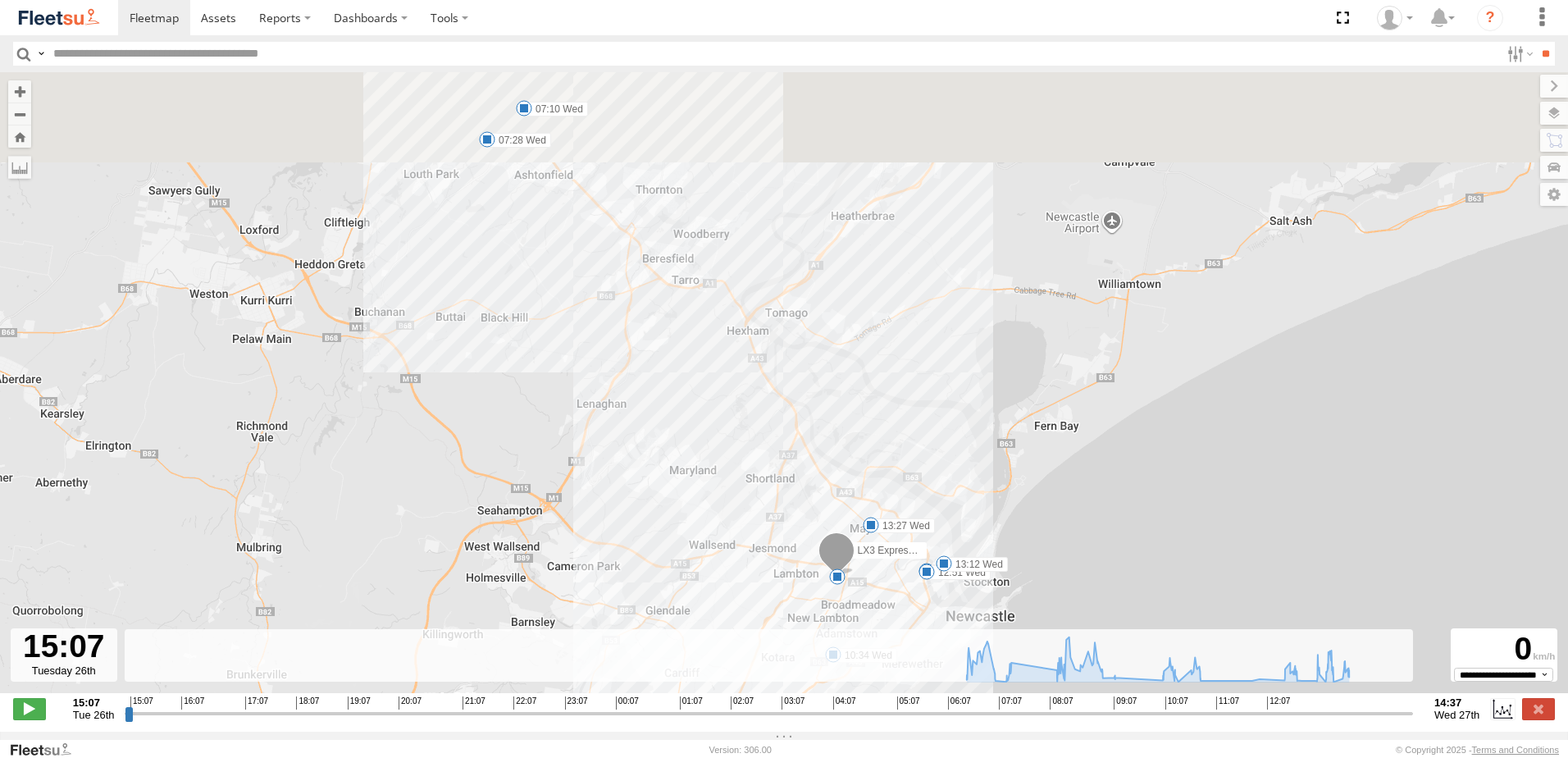
drag, startPoint x: 758, startPoint y: 261, endPoint x: 919, endPoint y: 400, distance: 212.7
click at [919, 400] on div "LX3 Express Ute 07:10 Wed 07:28 Wed 10:34 Wed 12:46 Wed 12:51 Wed 13:12 Wed 13:…" at bounding box center [784, 391] width 1568 height 638
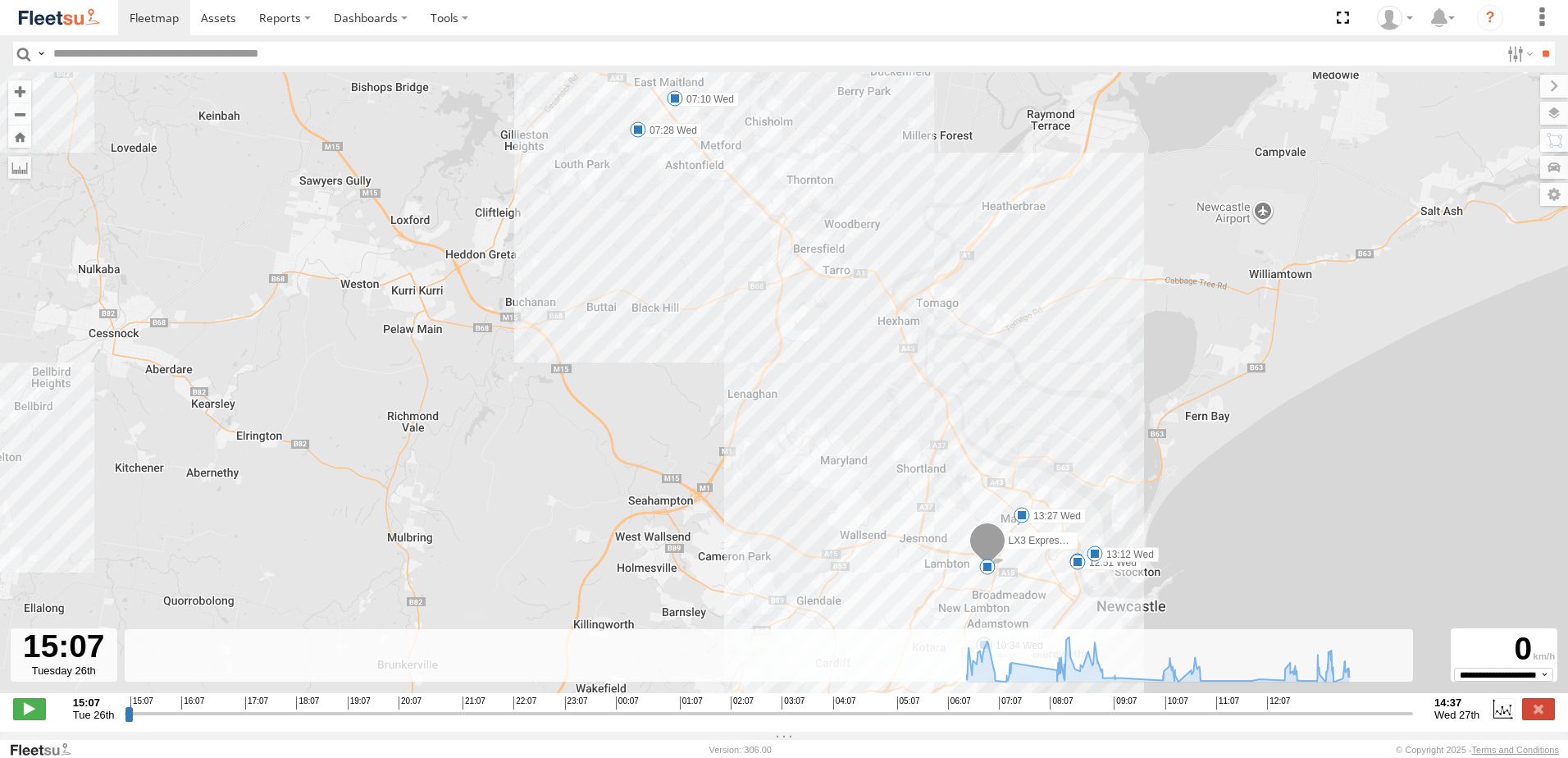
drag, startPoint x: 913, startPoint y: 305, endPoint x: 747, endPoint y: 163, distance: 218.4
click at [747, 163] on div "LX3 Express Ute 07:10 Wed 07:28 Wed 10:34 Wed 12:46 Wed 12:51 Wed 13:12 Wed 13:…" at bounding box center [784, 391] width 1568 height 638
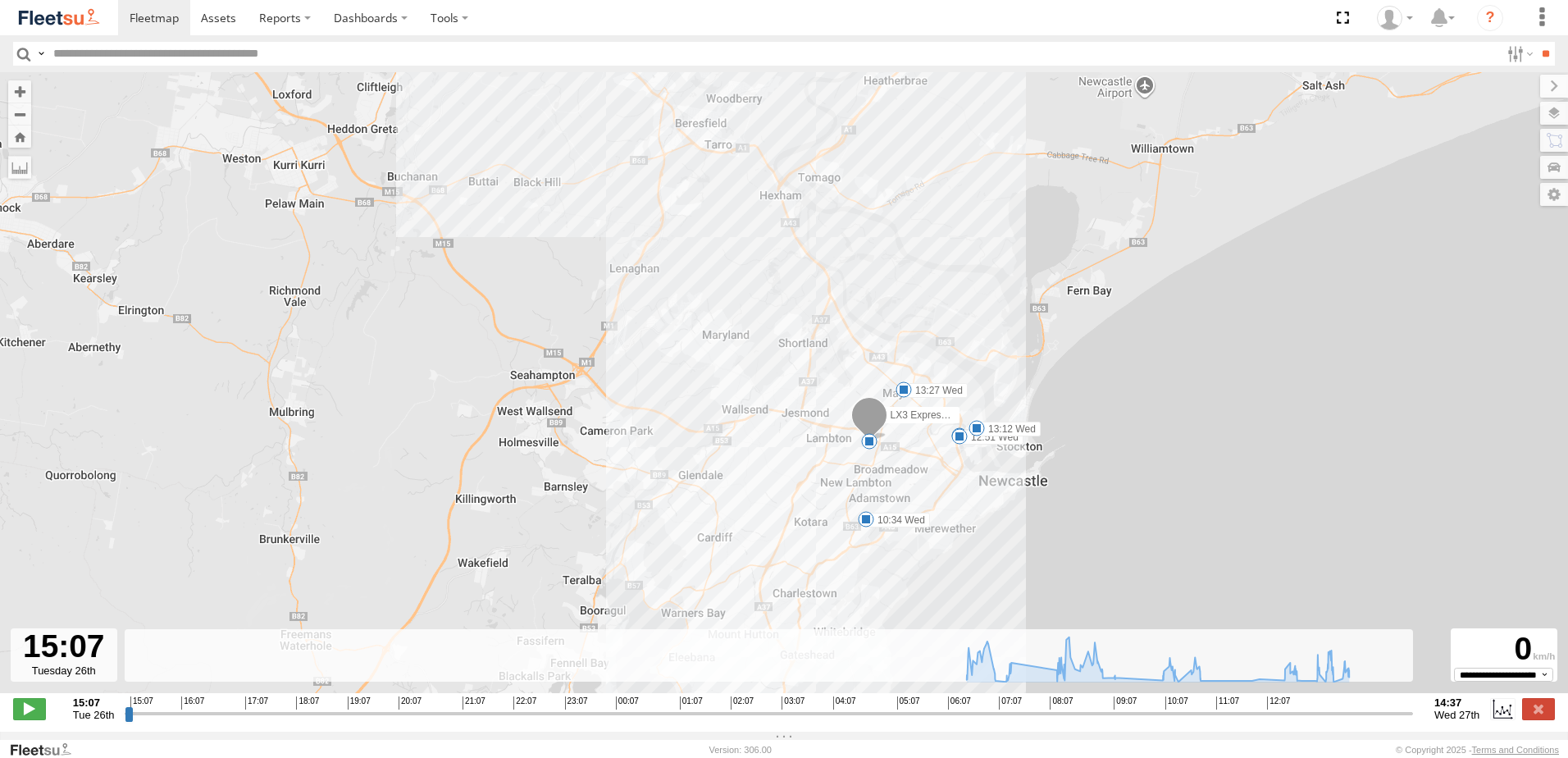
drag, startPoint x: 861, startPoint y: 335, endPoint x: 813, endPoint y: 275, distance: 76.8
click at [813, 275] on div "LX3 Express Ute 07:10 Wed 07:28 Wed 10:34 Wed 12:46 Wed 12:51 Wed 13:12 Wed 13:…" at bounding box center [784, 391] width 1568 height 638
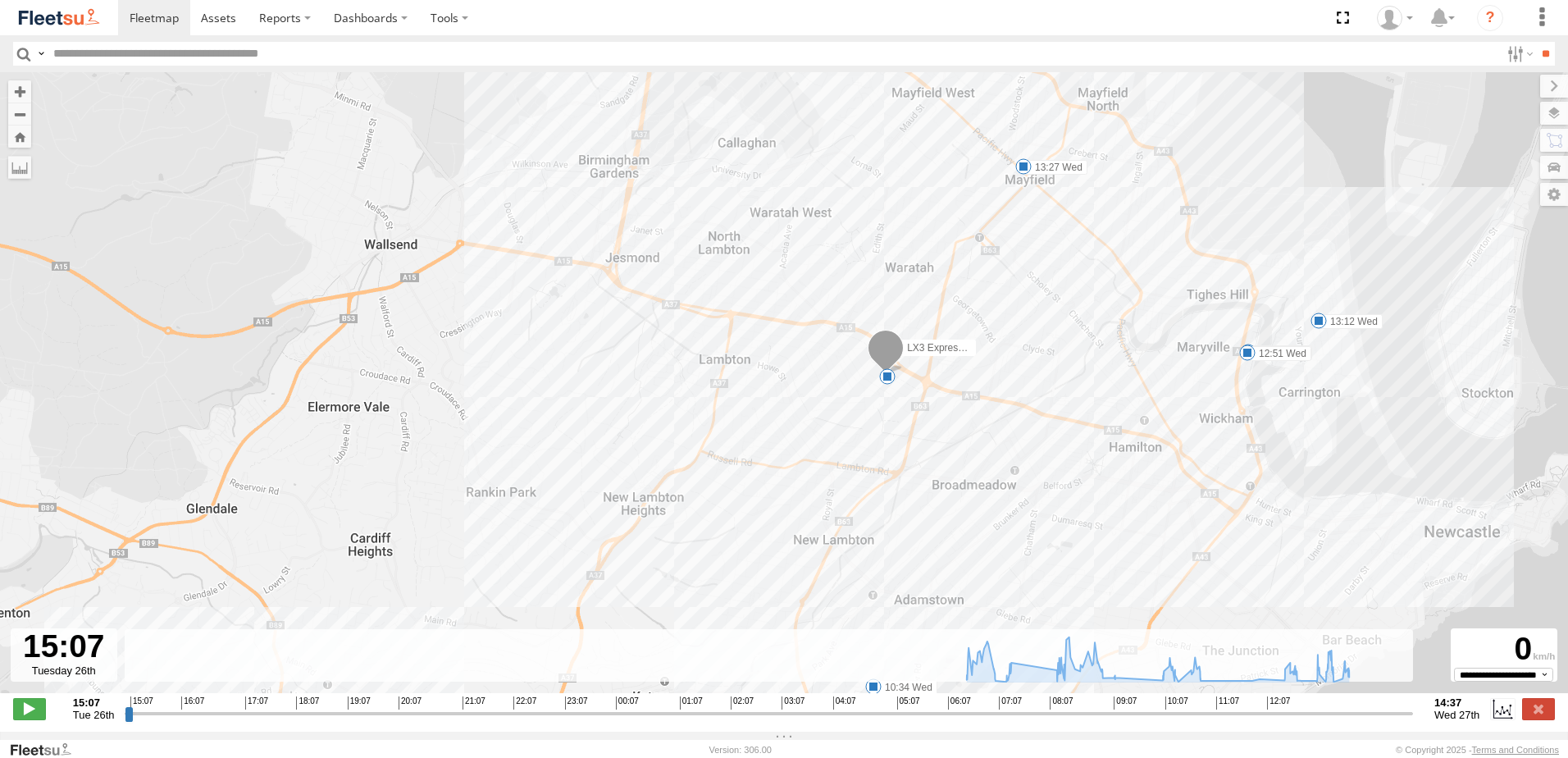
drag, startPoint x: 810, startPoint y: 354, endPoint x: 771, endPoint y: 312, distance: 57.3
click at [771, 313] on div "LX3 Express Ute 07:10 Wed 07:28 Wed 10:34 Wed 12:46 Wed 12:51 Wed 13:12 Wed 13:…" at bounding box center [784, 391] width 1568 height 638
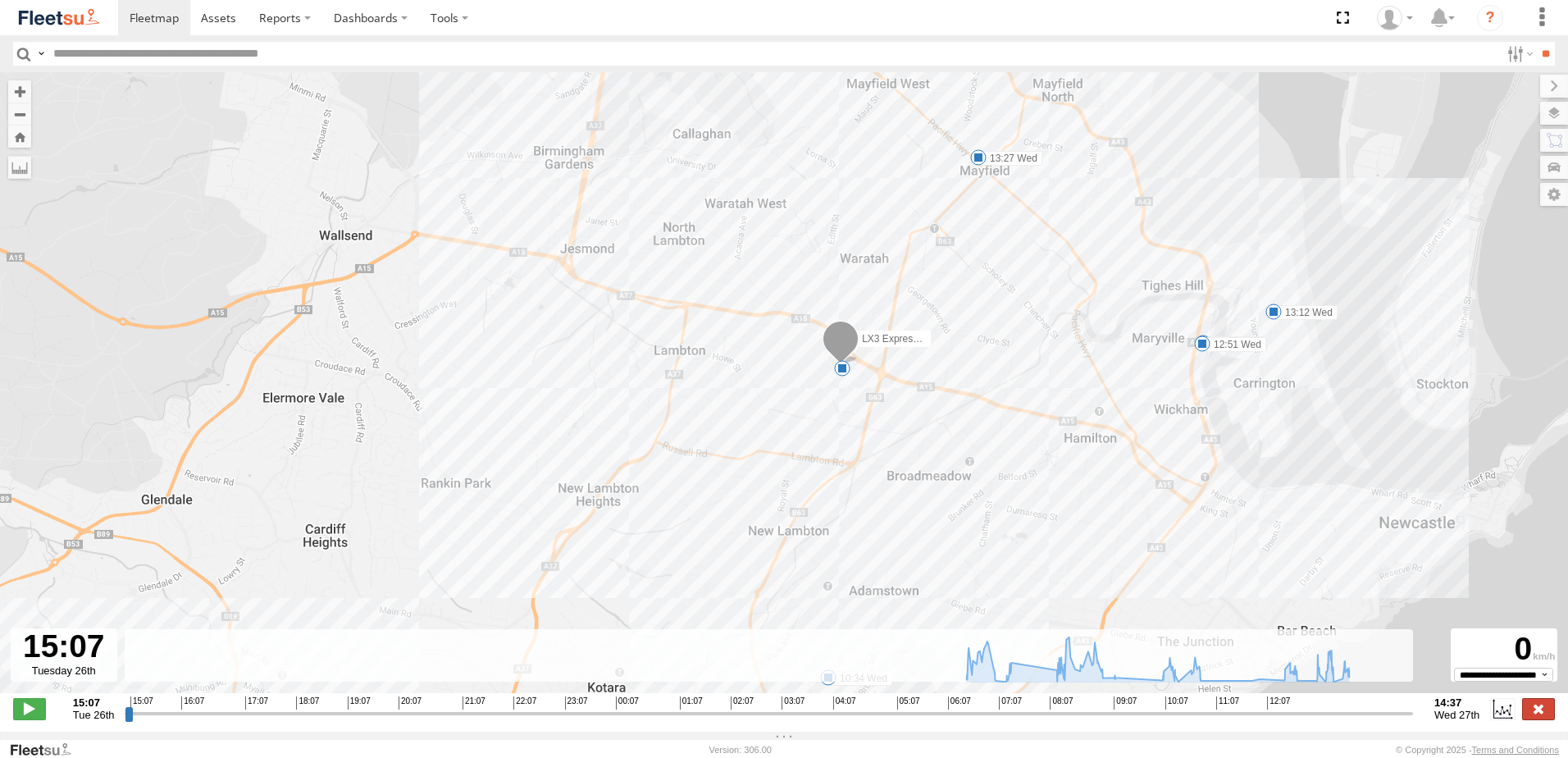
click at [1542, 718] on label at bounding box center [1538, 709] width 33 height 21
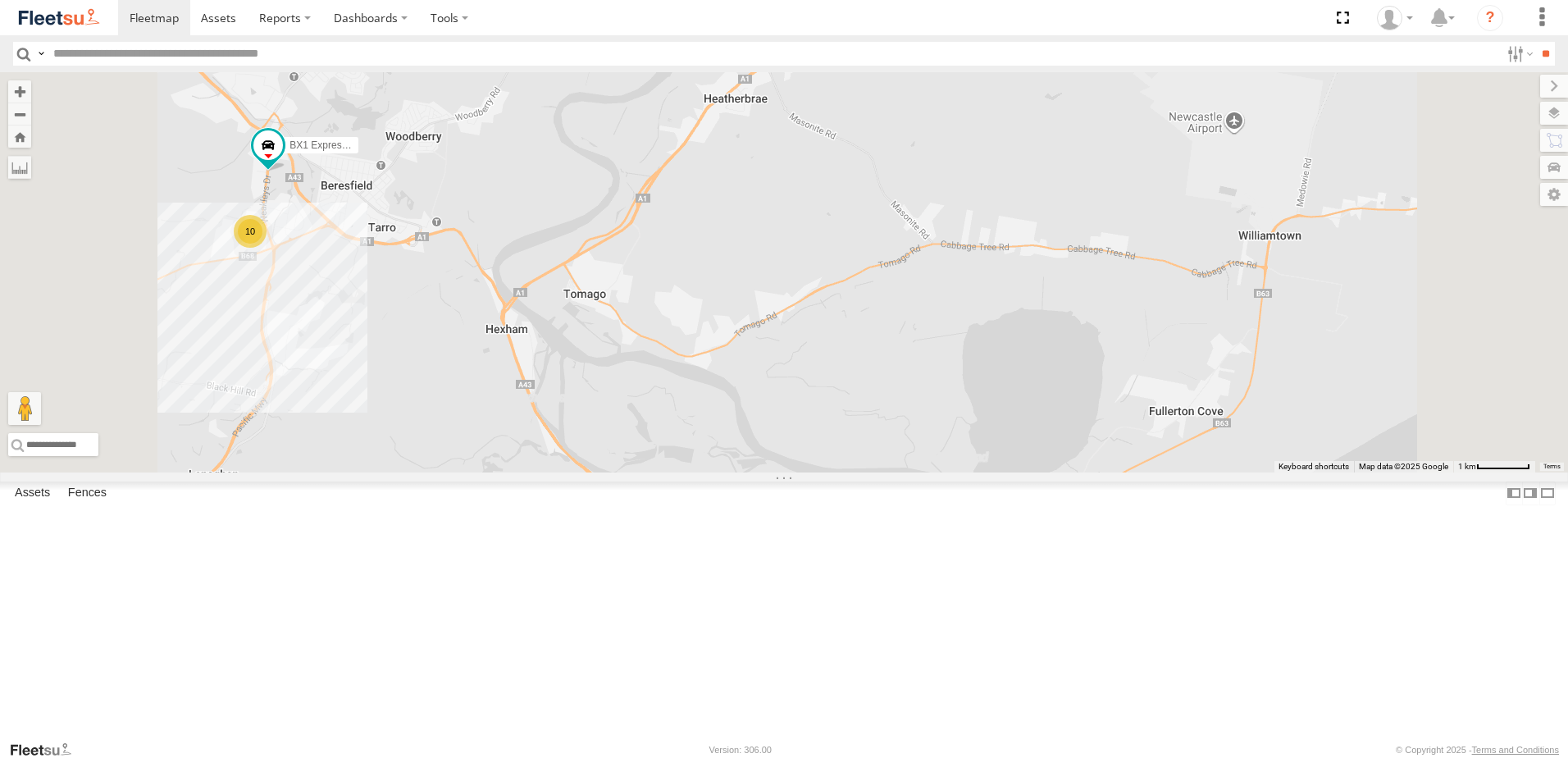
click at [0, 0] on span at bounding box center [0, 0] width 0 height 0
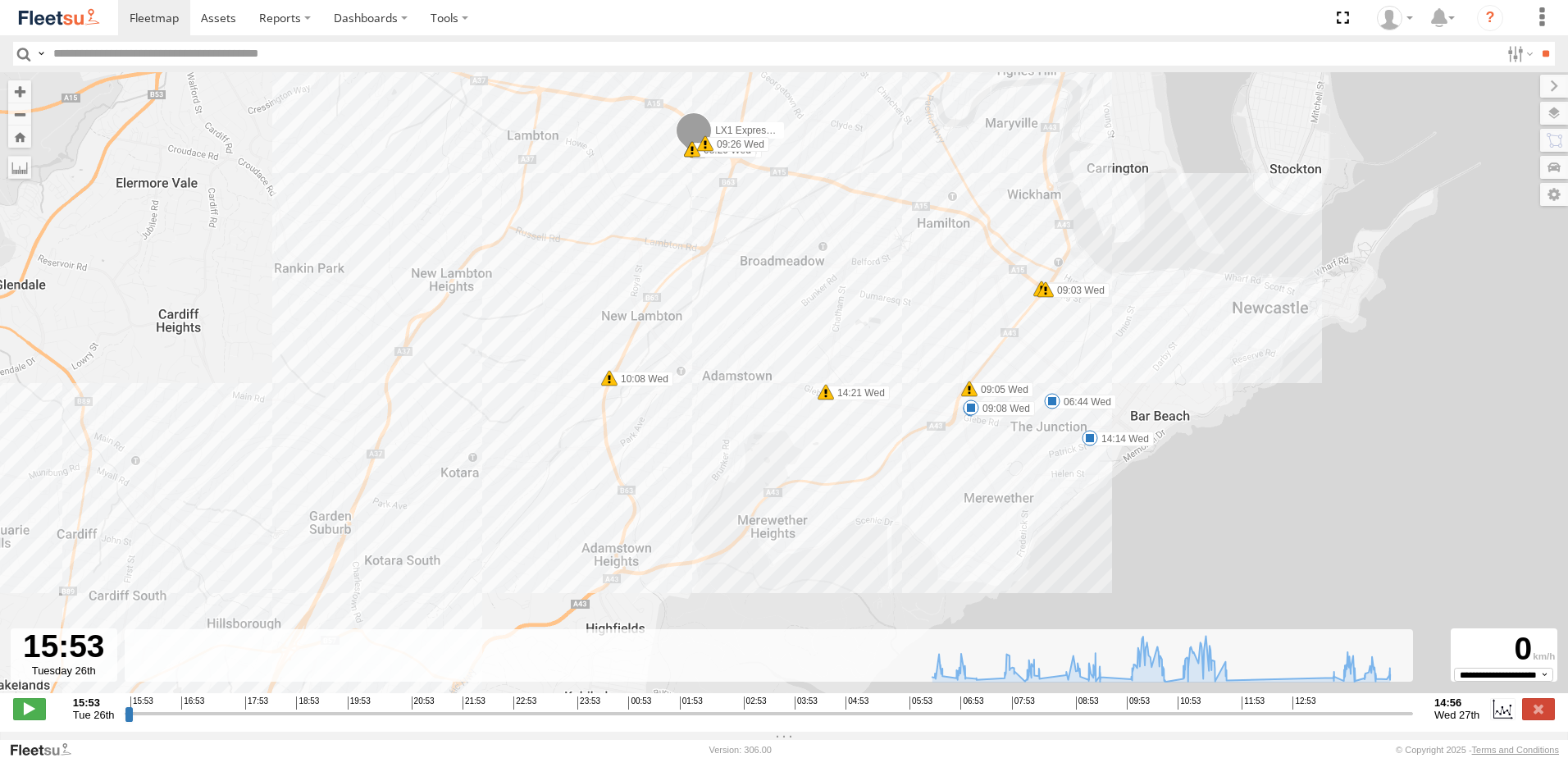
drag, startPoint x: 826, startPoint y: 177, endPoint x: 661, endPoint y: 398, distance: 275.8
click at [671, 439] on div "LX1 Express Ute 06:44 Wed 06:53 Wed 06:59 Wed 08:03 Wed 08:20 Wed 08:20 Wed 09:…" at bounding box center [784, 391] width 1568 height 638
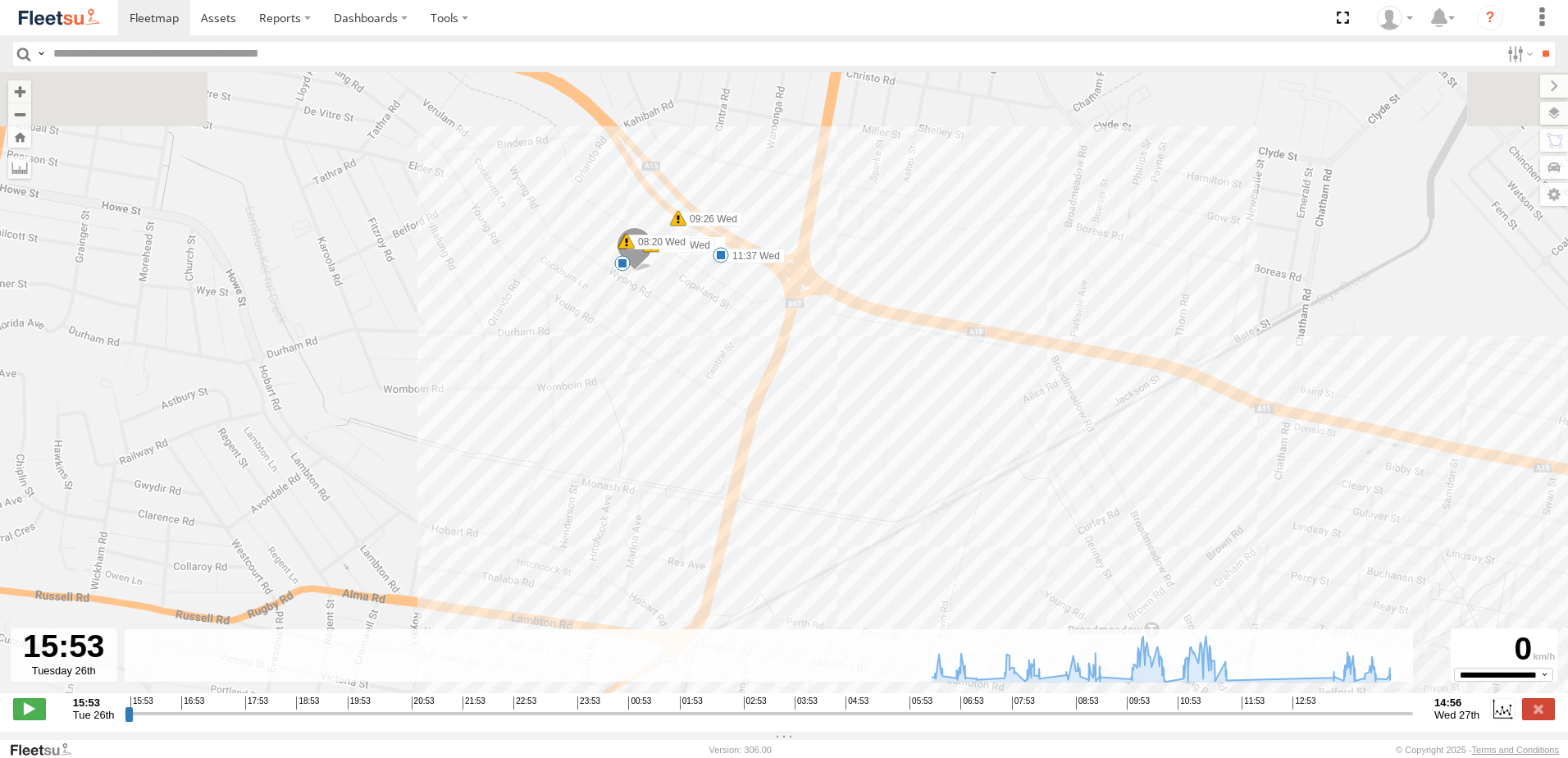
drag, startPoint x: 636, startPoint y: 215, endPoint x: 633, endPoint y: 309, distance: 94.0
click at [633, 310] on div "LX1 Express Ute 06:44 Wed 06:53 Wed 06:59 Wed 08:03 Wed 08:20 Wed 08:20 Wed 09:…" at bounding box center [784, 391] width 1568 height 638
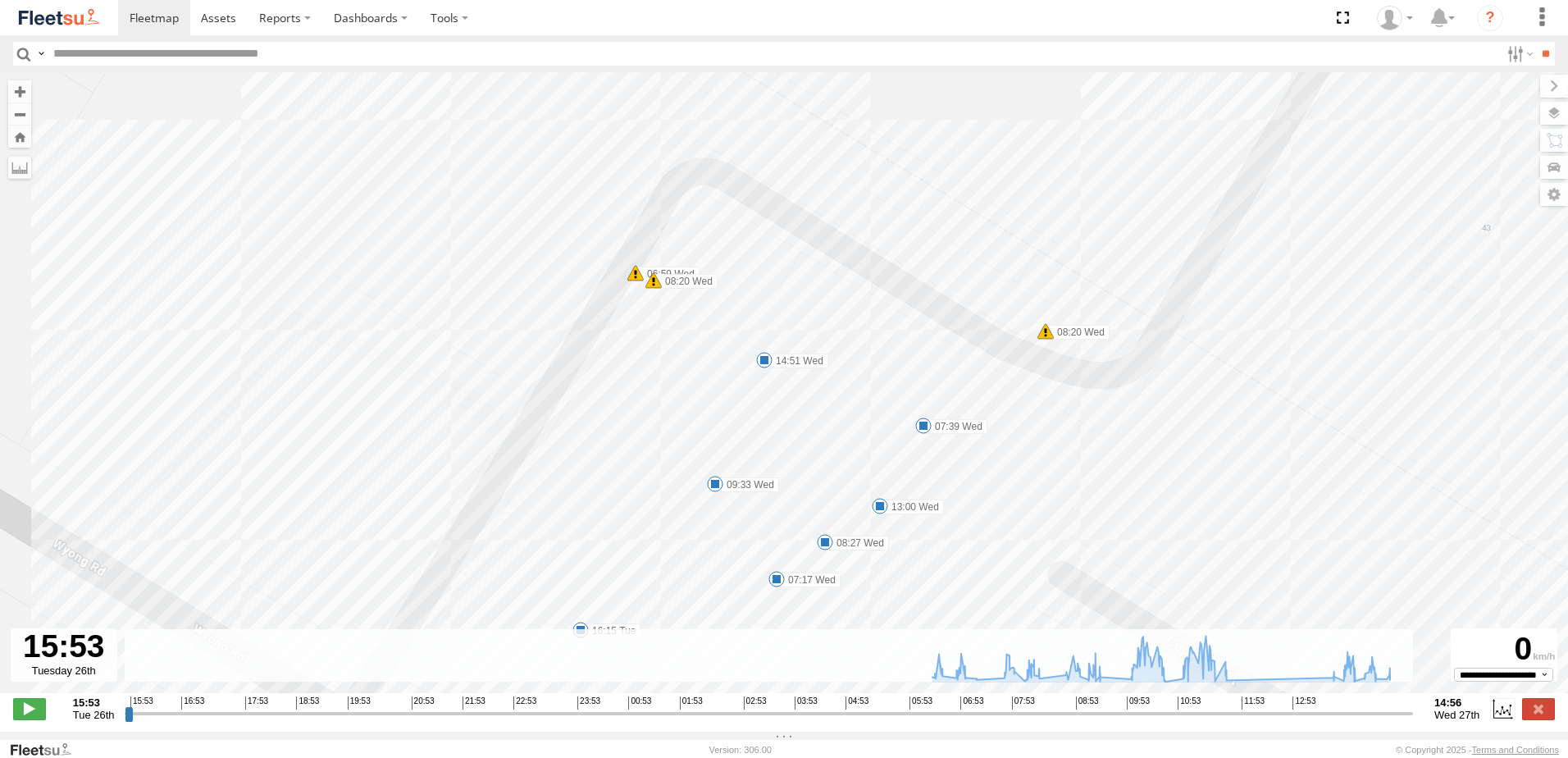
click at [631, 277] on span at bounding box center [635, 273] width 17 height 17
click at [662, 289] on label "08:20 Wed" at bounding box center [685, 281] width 64 height 15
click at [1046, 332] on span at bounding box center [1045, 331] width 17 height 17
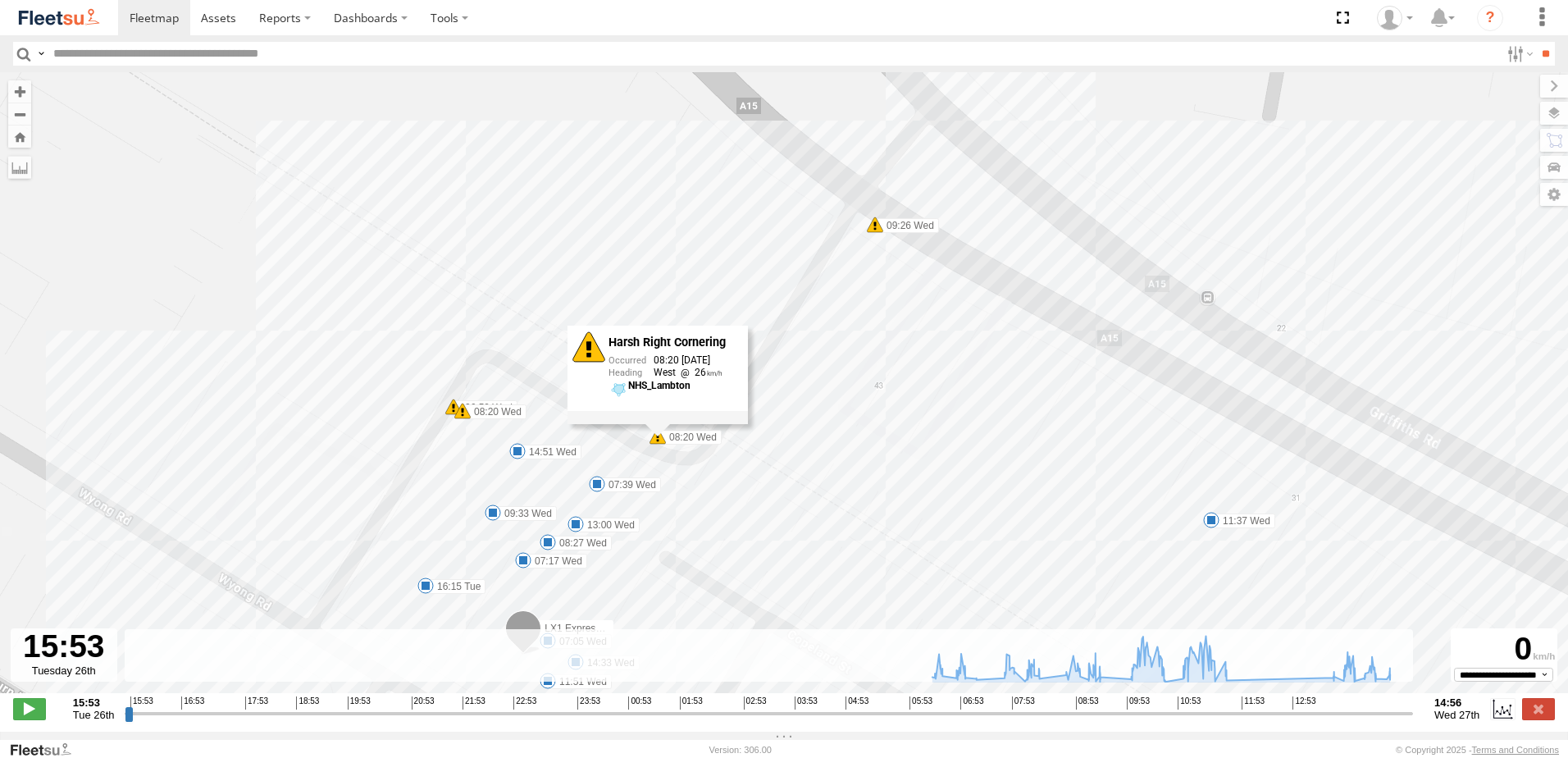
click at [875, 229] on span at bounding box center [875, 224] width 17 height 17
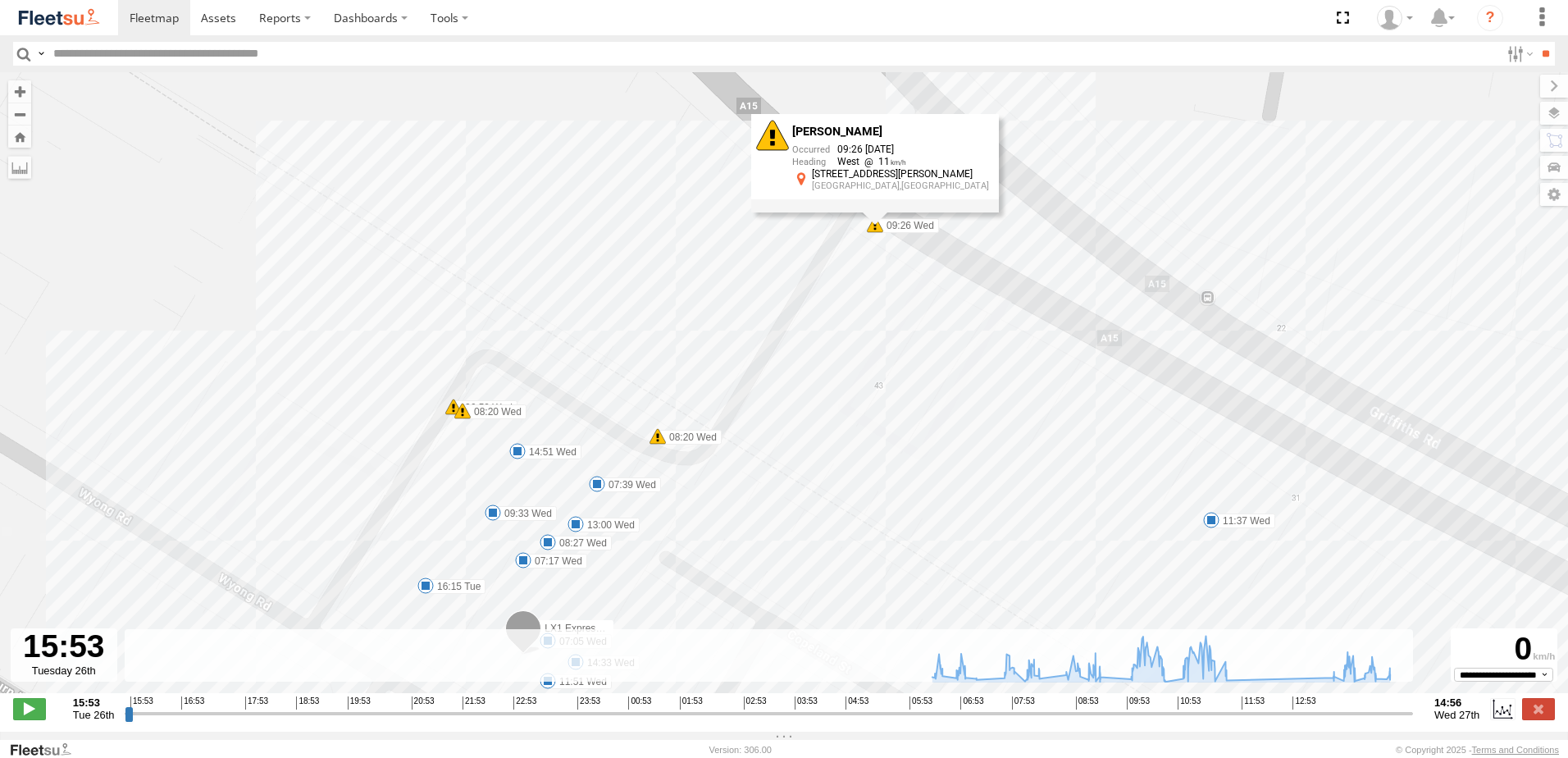
click at [875, 213] on div "[PERSON_NAME] 09:26 [DATE] West [STREET_ADDRESS][PERSON_NAME]" at bounding box center [875, 164] width 247 height 99
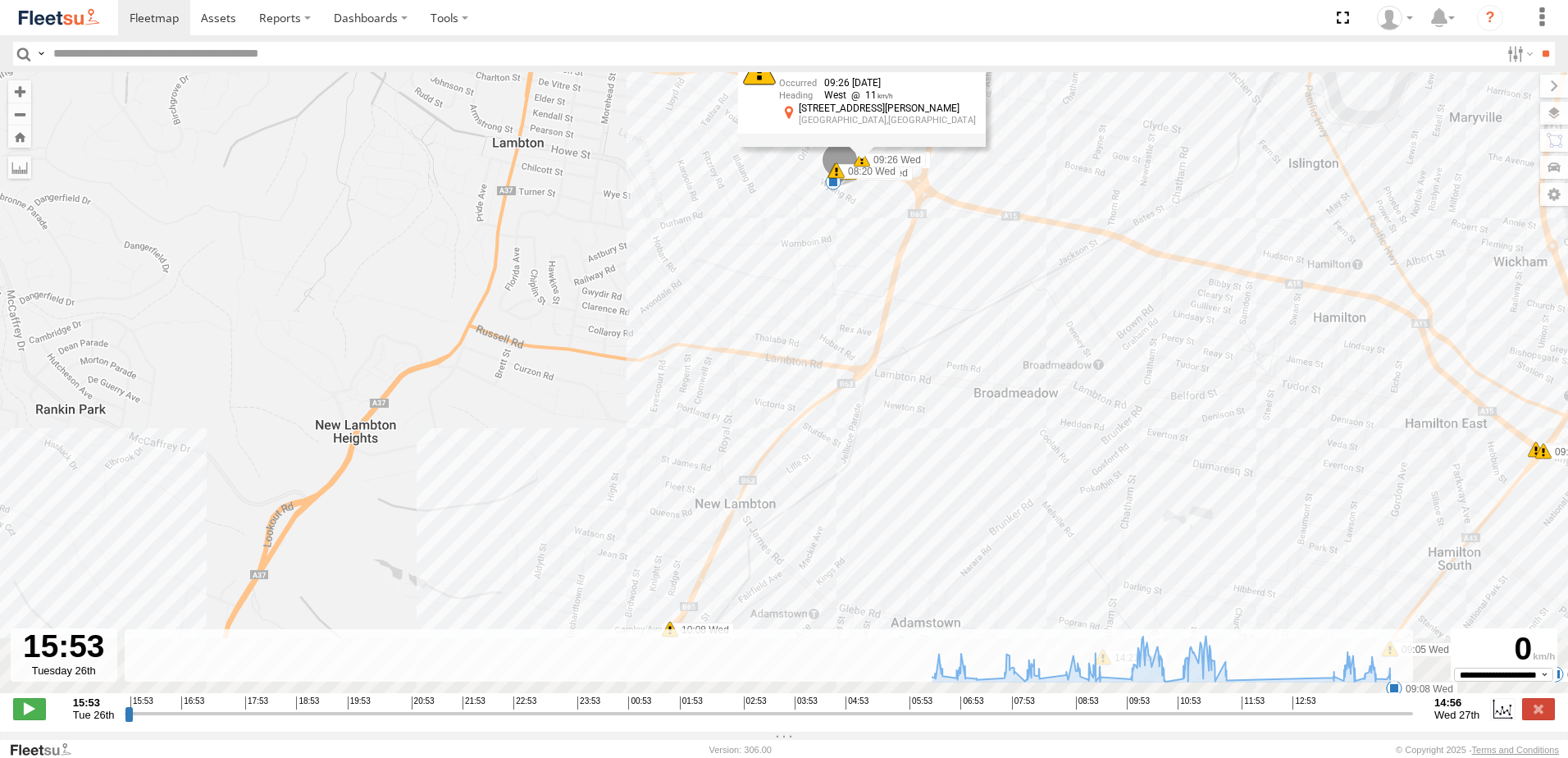
drag, startPoint x: 1029, startPoint y: 410, endPoint x: 960, endPoint y: 246, distance: 177.9
click at [960, 246] on div "LX1 Express Ute 06:44 Wed 06:53 Wed 06:59 Wed 08:03 Wed 08:20 Wed 08:20 Wed 09:…" at bounding box center [784, 391] width 1568 height 638
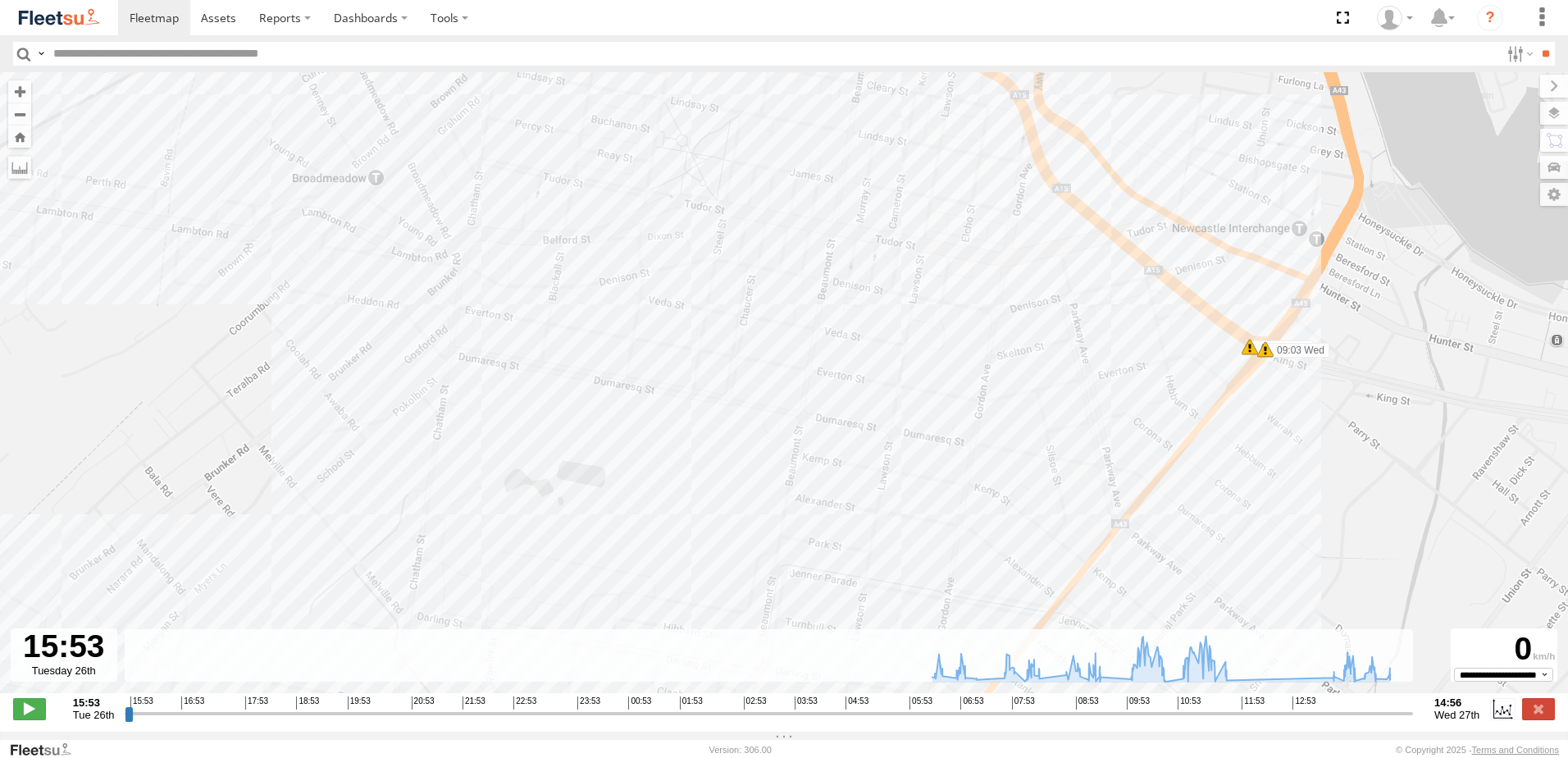
click at [1247, 350] on span at bounding box center [1249, 347] width 17 height 17
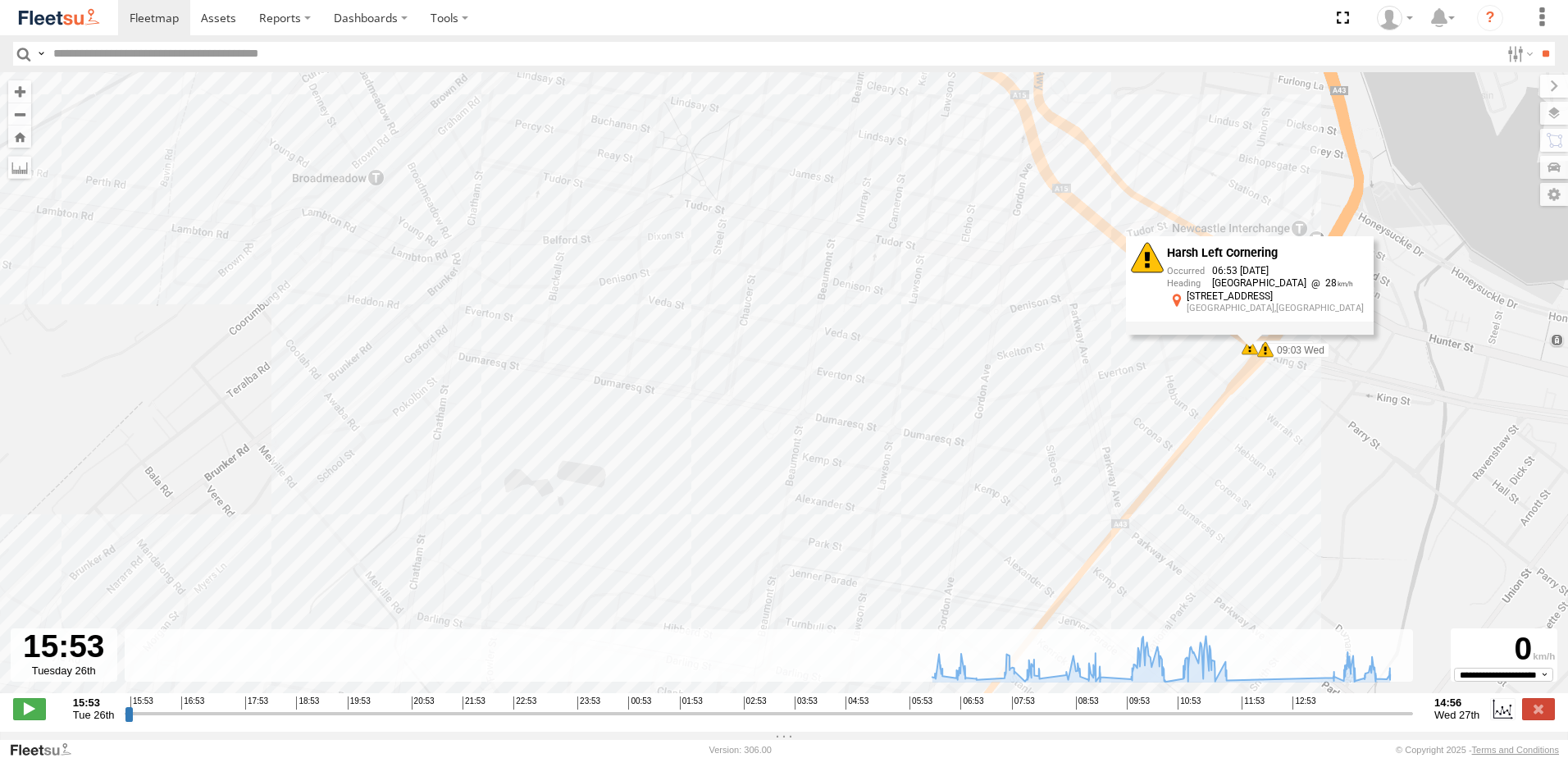
drag, startPoint x: 1247, startPoint y: 350, endPoint x: 1259, endPoint y: 359, distance: 15.0
click at [1258, 335] on div "Harsh Left Cornering 06:53 [DATE] [GEOGRAPHIC_DATA][STREET_ADDRESS][GEOGRAPHIC_…" at bounding box center [1249, 285] width 247 height 99
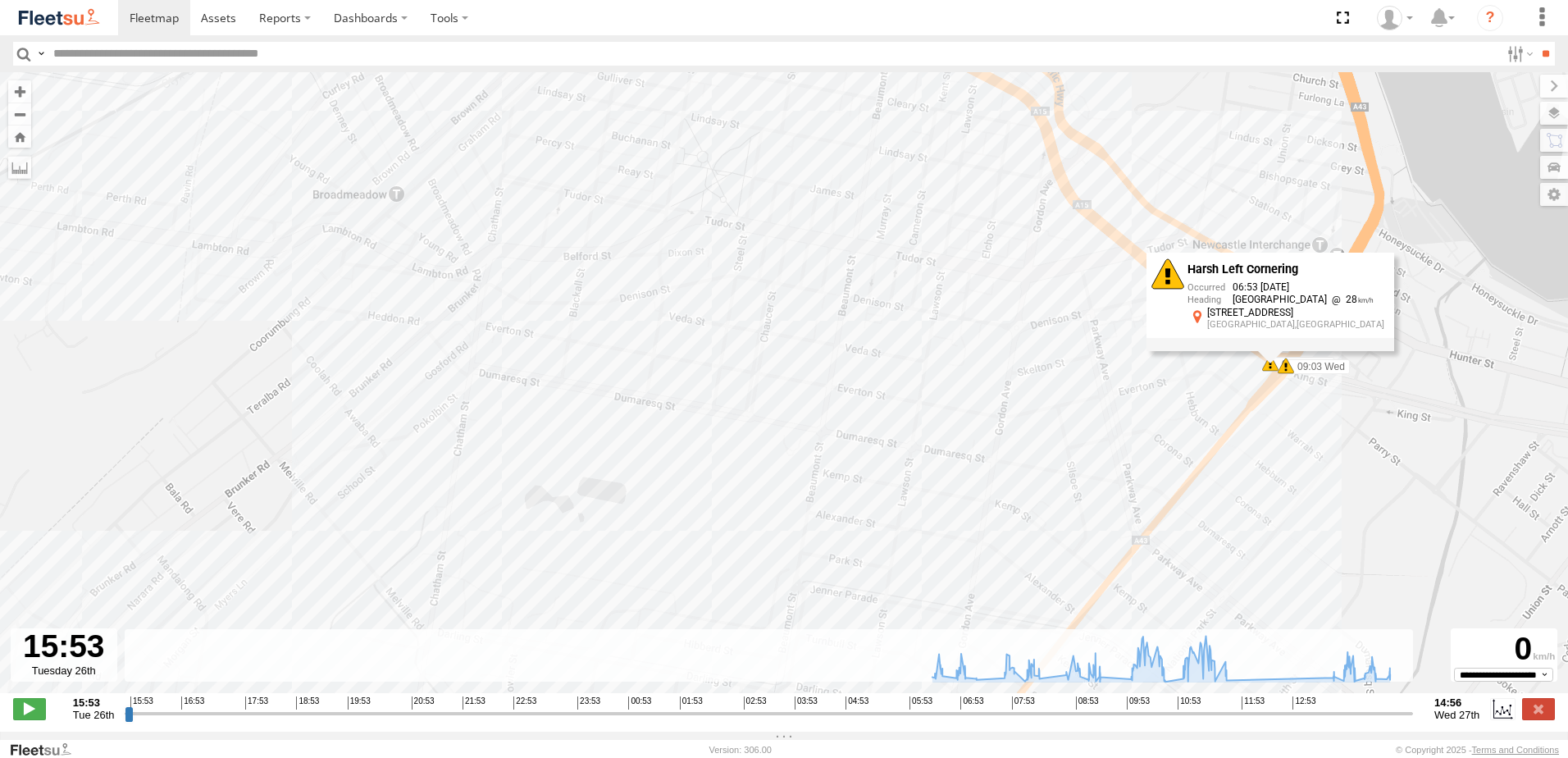
click at [1292, 367] on span at bounding box center [1286, 365] width 17 height 17
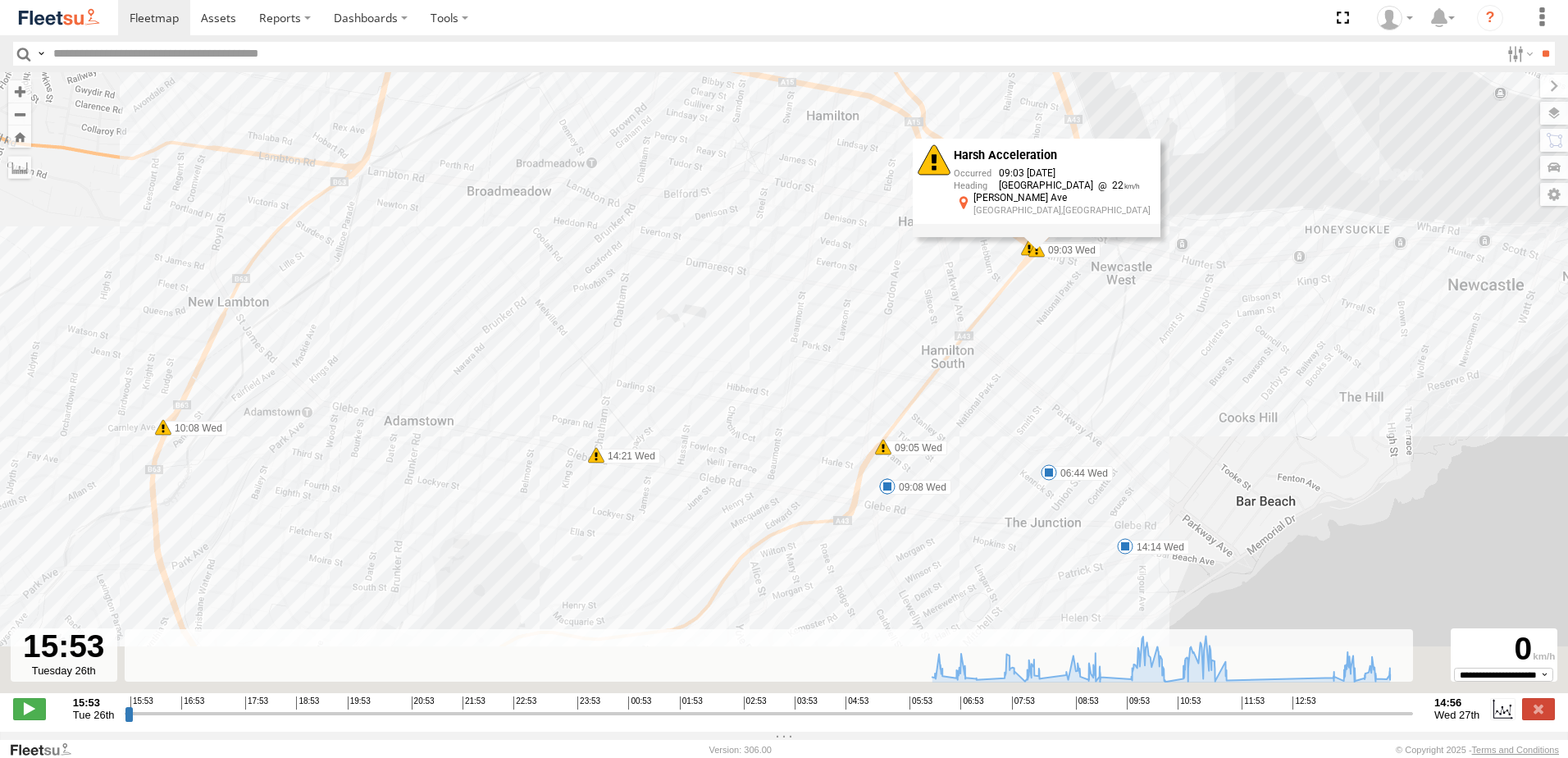
drag, startPoint x: 933, startPoint y: 491, endPoint x: 899, endPoint y: 350, distance: 145.0
click at [902, 352] on div "LX1 Express Ute 06:44 Wed 06:53 Wed 06:59 Wed 08:03 Wed 08:20 Wed 08:20 Wed 09:…" at bounding box center [784, 391] width 1568 height 638
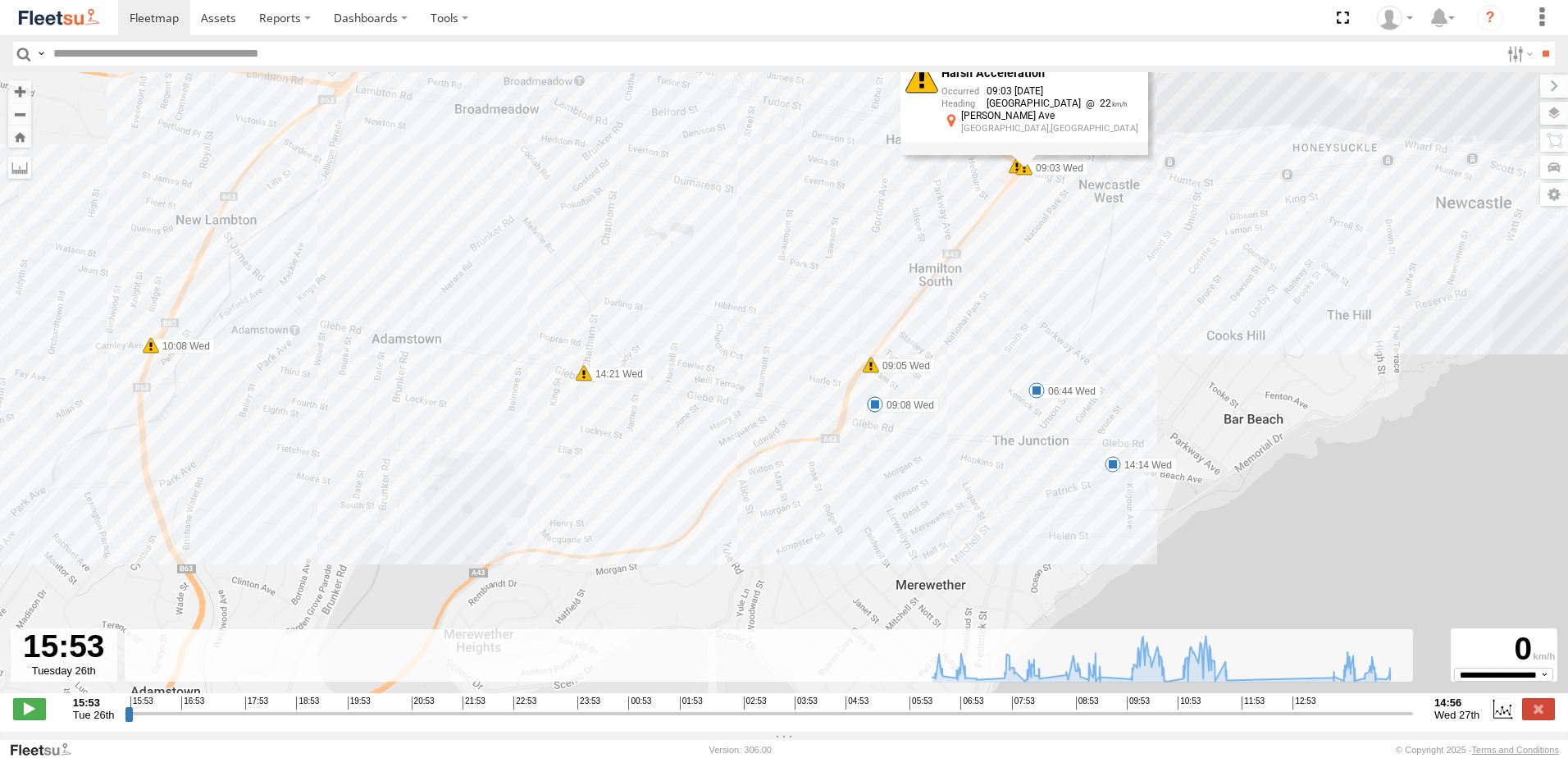
click at [871, 370] on span at bounding box center [870, 364] width 17 height 17
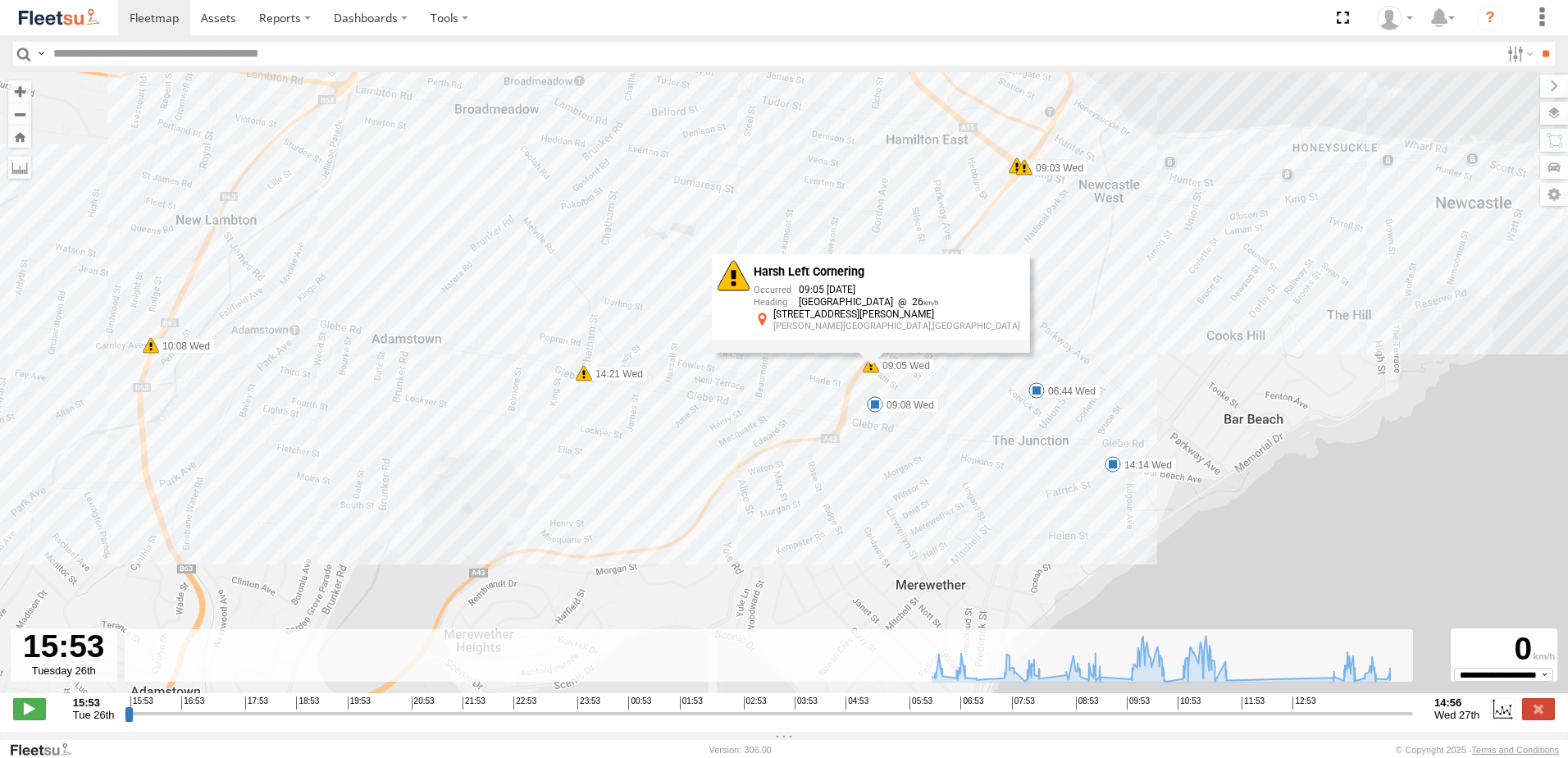
click at [582, 379] on span at bounding box center [583, 373] width 17 height 17
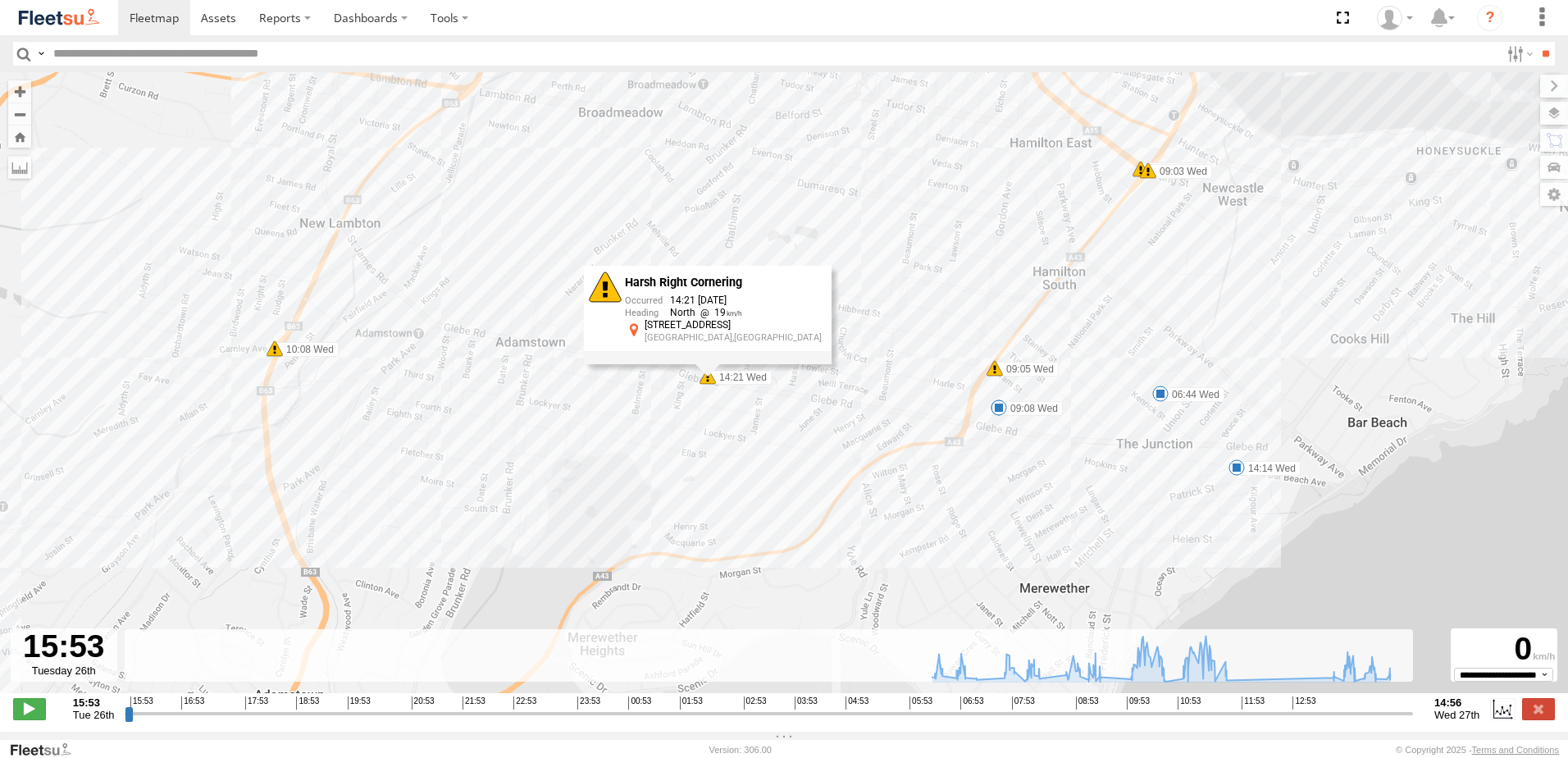
drag, startPoint x: 379, startPoint y: 298, endPoint x: 678, endPoint y: 298, distance: 299.0
click at [677, 298] on div "LX1 Express Ute 06:44 Wed 06:53 Wed 06:59 Wed 08:03 Wed 08:20 Wed 08:20 Wed 09:…" at bounding box center [784, 391] width 1568 height 638
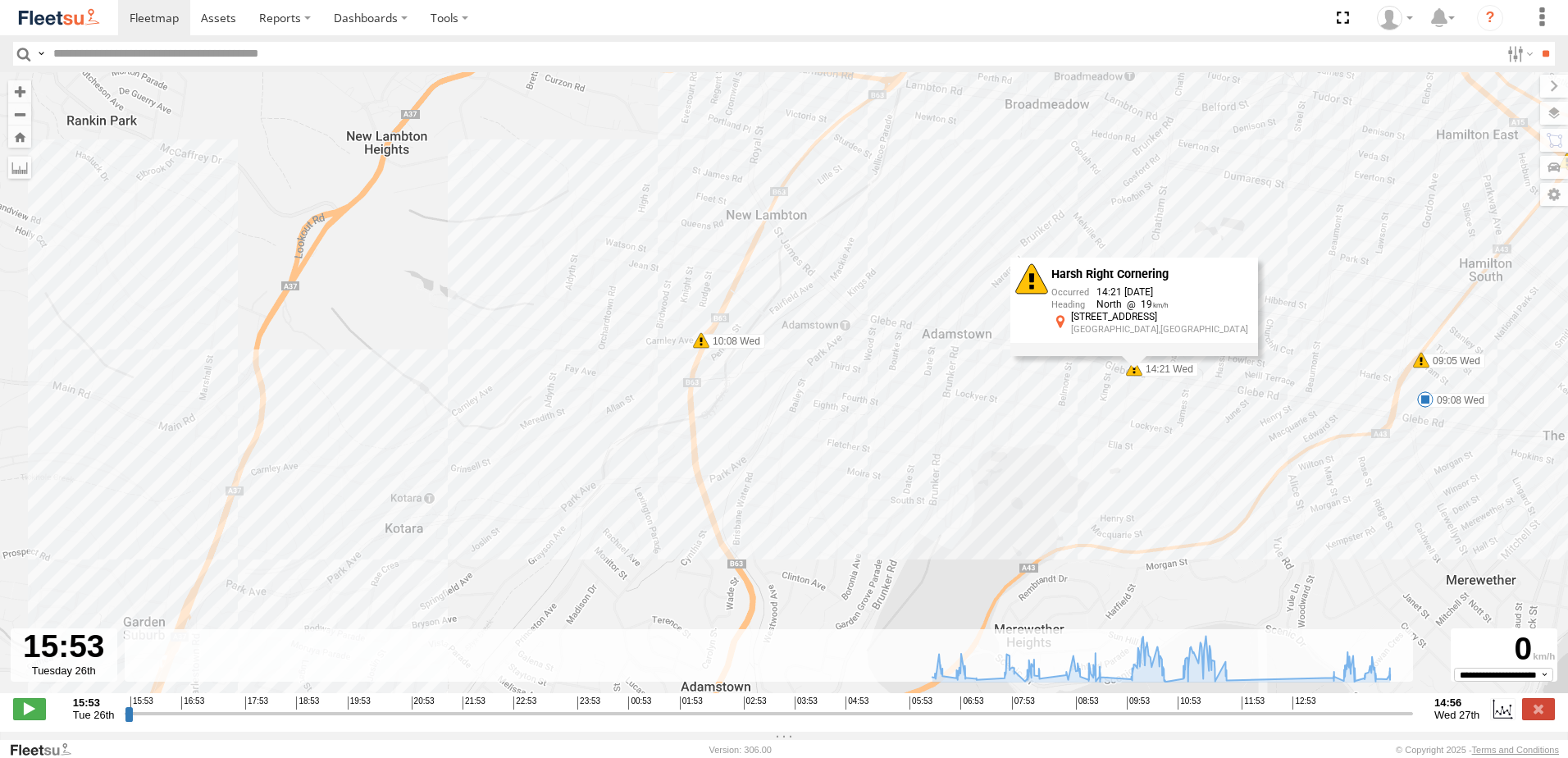
click at [699, 349] on span at bounding box center [700, 340] width 17 height 17
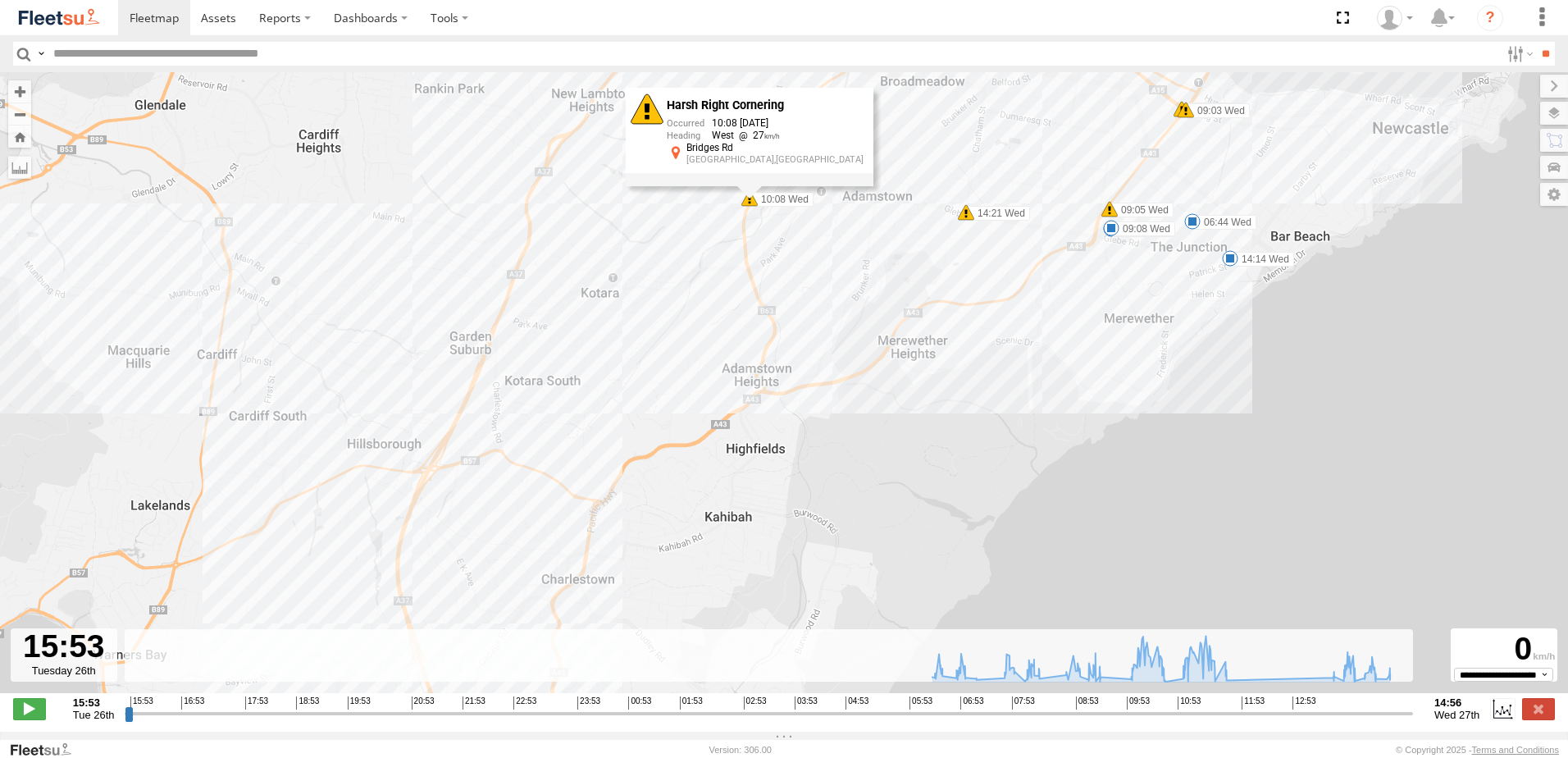
drag, startPoint x: 483, startPoint y: 500, endPoint x: 861, endPoint y: 266, distance: 444.6
click at [769, 284] on div "LX1 Express Ute 06:44 Wed 06:53 Wed 06:59 Wed 08:03 Wed 08:20 Wed 08:20 Wed 09:…" at bounding box center [784, 391] width 1568 height 638
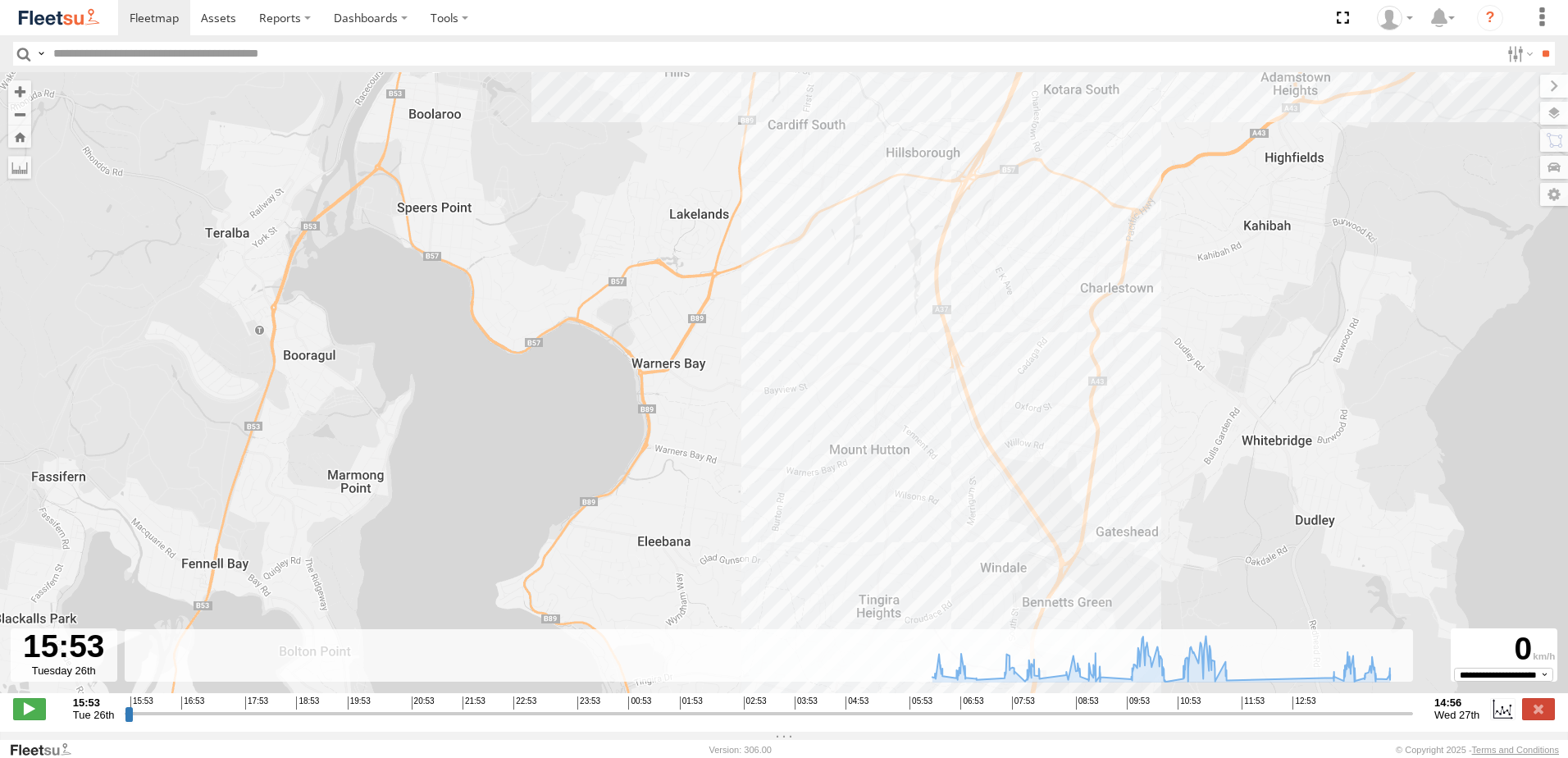
drag, startPoint x: 825, startPoint y: 391, endPoint x: 777, endPoint y: 227, distance: 170.9
click at [789, 255] on div "LX1 Express Ute 06:44 Wed 06:53 Wed 06:59 Wed 08:03 Wed 08:20 Wed 08:20 Wed 09:…" at bounding box center [784, 391] width 1568 height 638
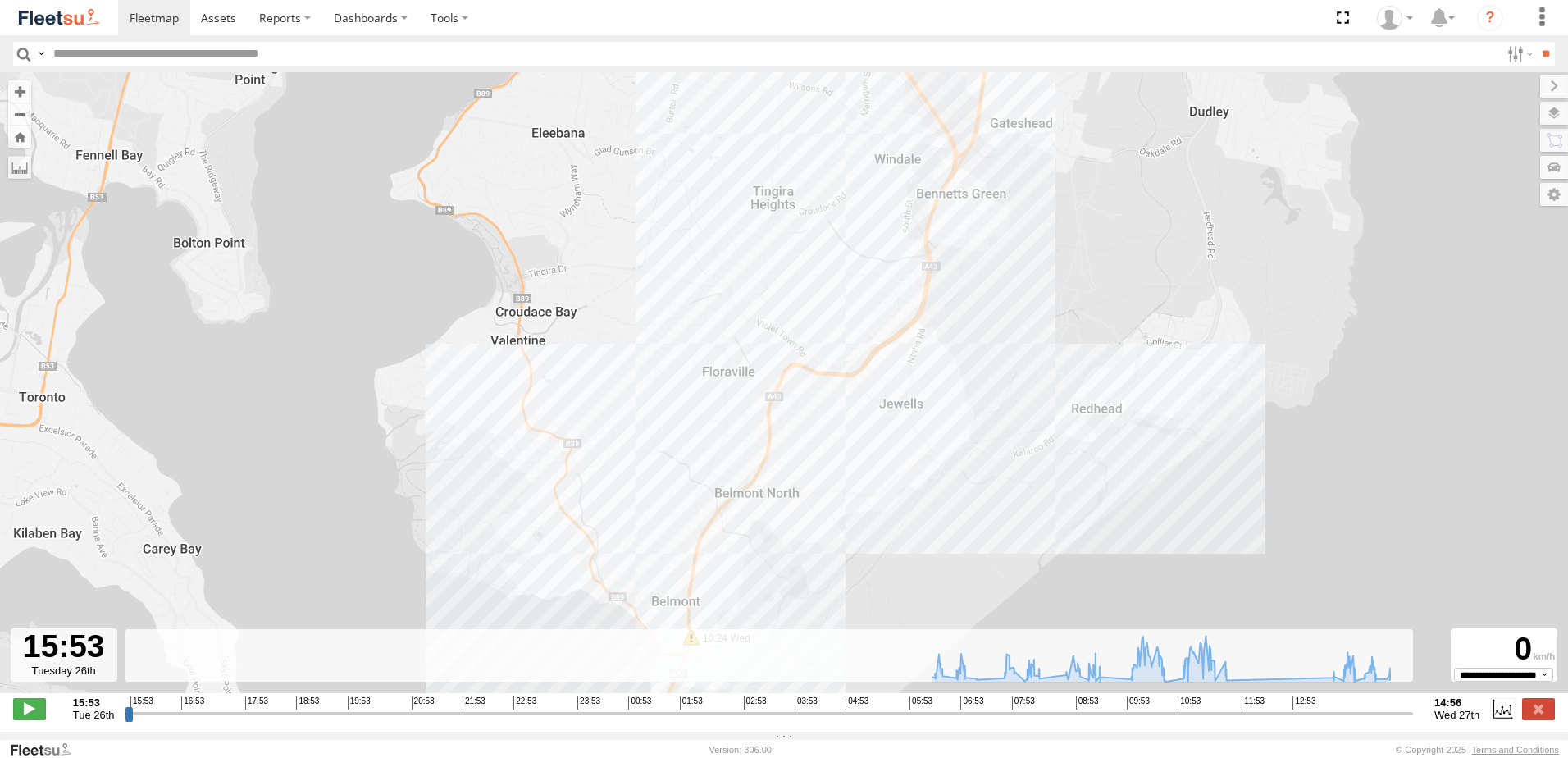
drag, startPoint x: 832, startPoint y: 353, endPoint x: 863, endPoint y: 259, distance: 99.0
click at [863, 259] on div "LX1 Express Ute 06:44 Wed 06:53 Wed 06:59 Wed 08:03 Wed 08:20 Wed 08:20 Wed 09:…" at bounding box center [784, 391] width 1568 height 638
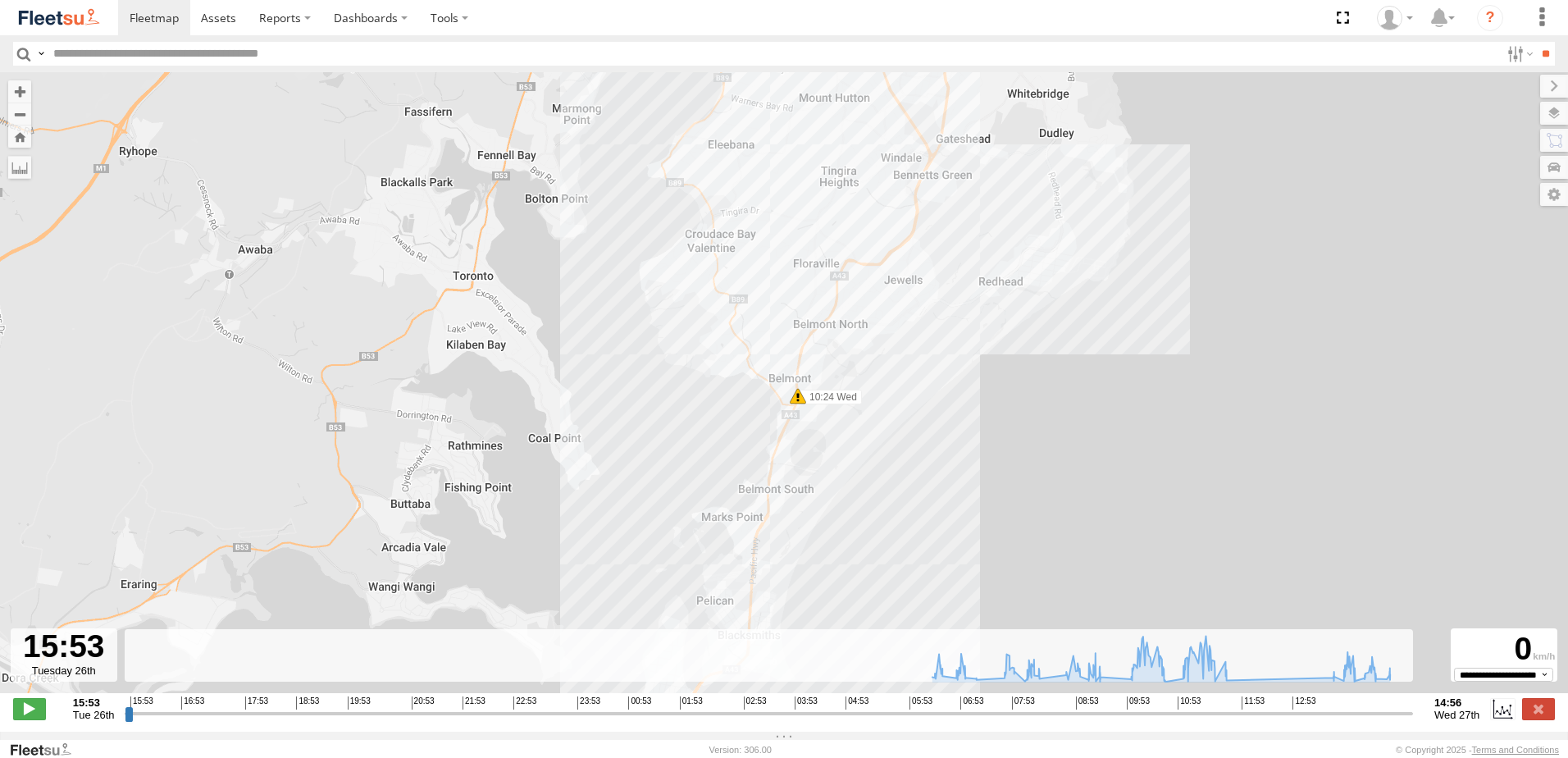
click at [796, 404] on span at bounding box center [797, 396] width 17 height 17
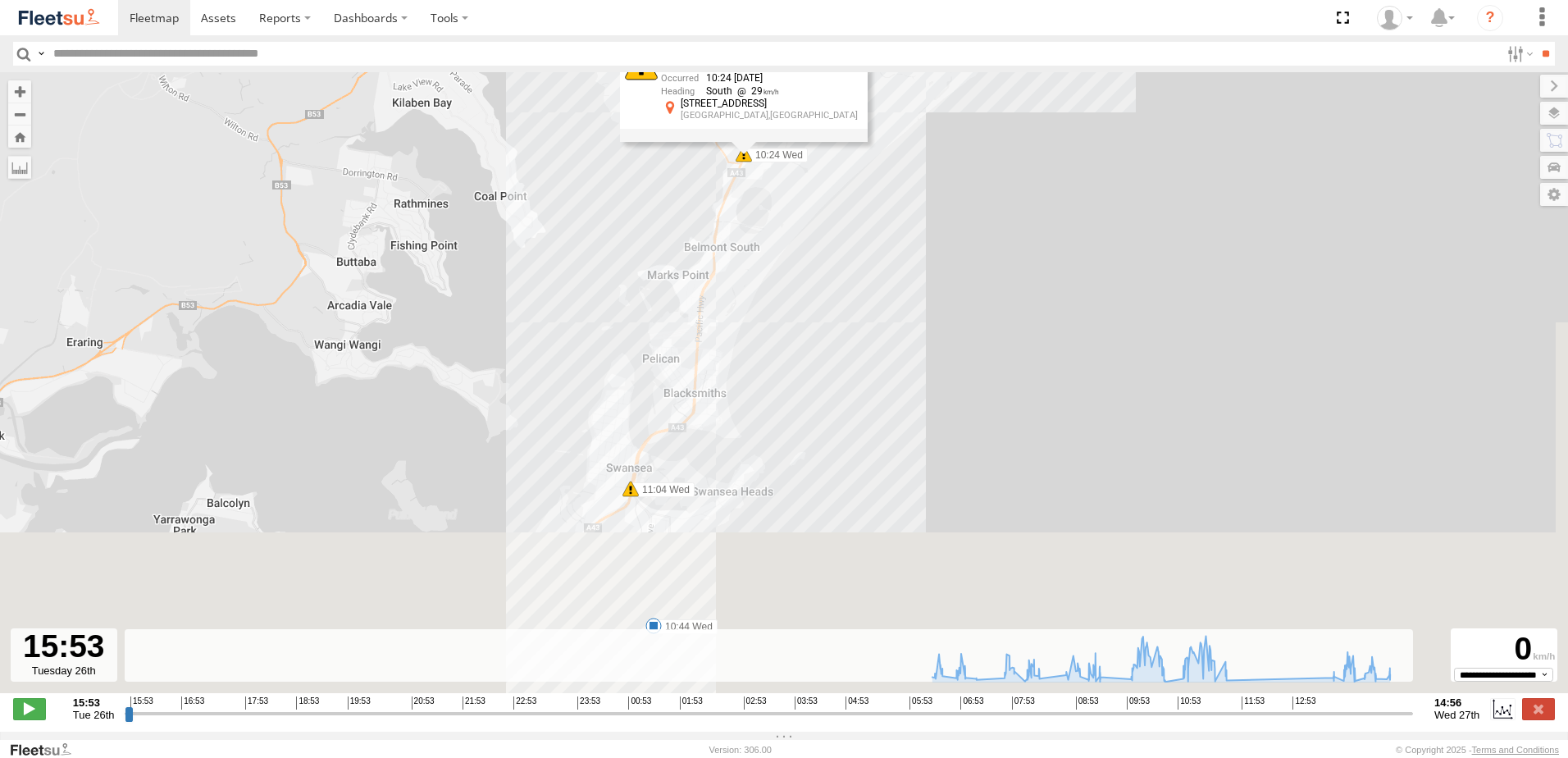
drag, startPoint x: 702, startPoint y: 512, endPoint x: 665, endPoint y: 221, distance: 293.3
click at [665, 221] on div "LX1 Express Ute 06:44 Wed 06:53 Wed 06:59 Wed 08:03 Wed 08:20 Wed 08:20 Wed 09:…" at bounding box center [784, 391] width 1568 height 638
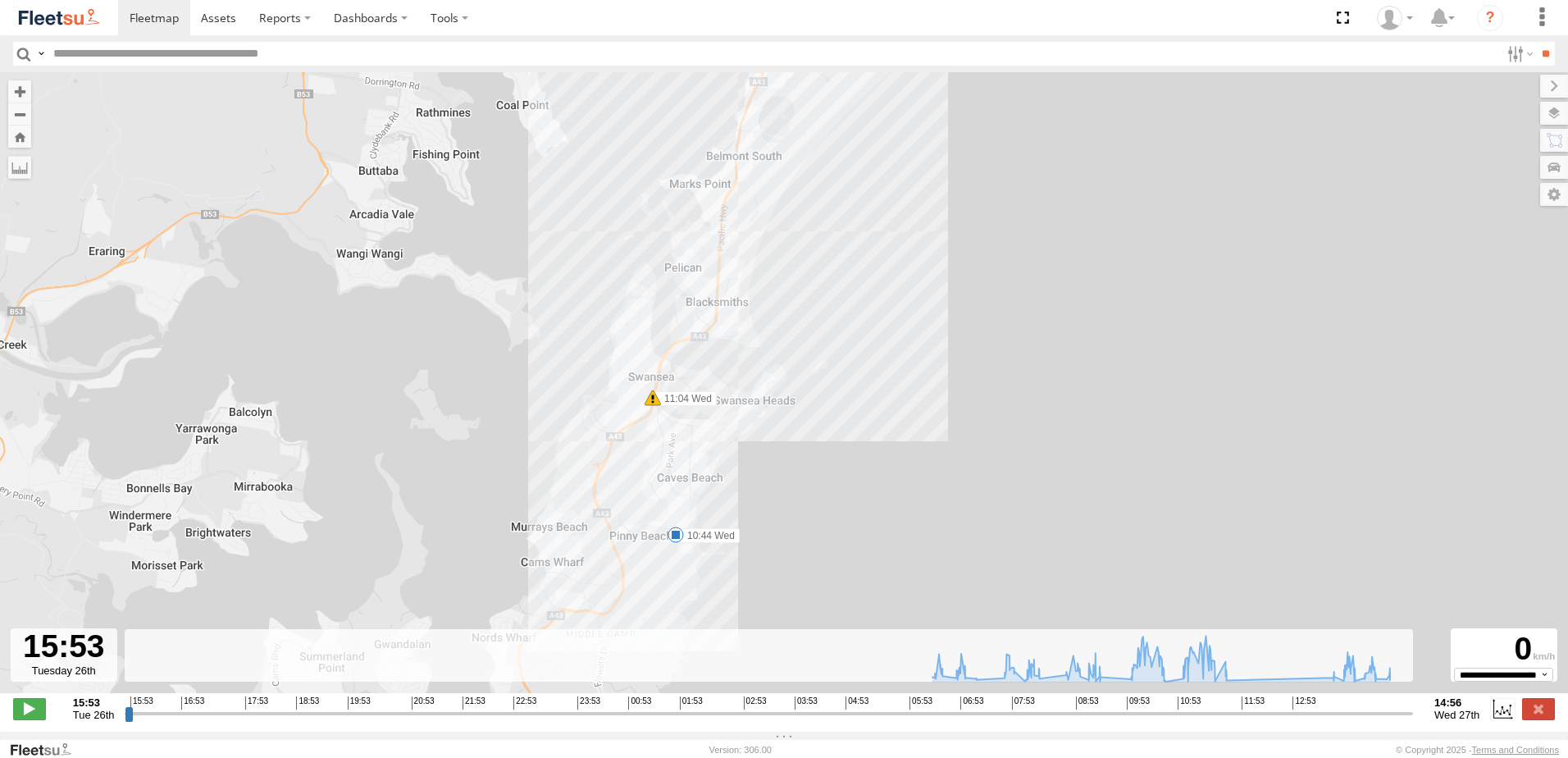
drag, startPoint x: 618, startPoint y: 351, endPoint x: 635, endPoint y: 325, distance: 31.1
click at [635, 325] on div "LX1 Express Ute 06:44 Wed 06:53 Wed 06:59 Wed 08:03 Wed 08:20 Wed 08:20 Wed 09:…" at bounding box center [784, 391] width 1568 height 638
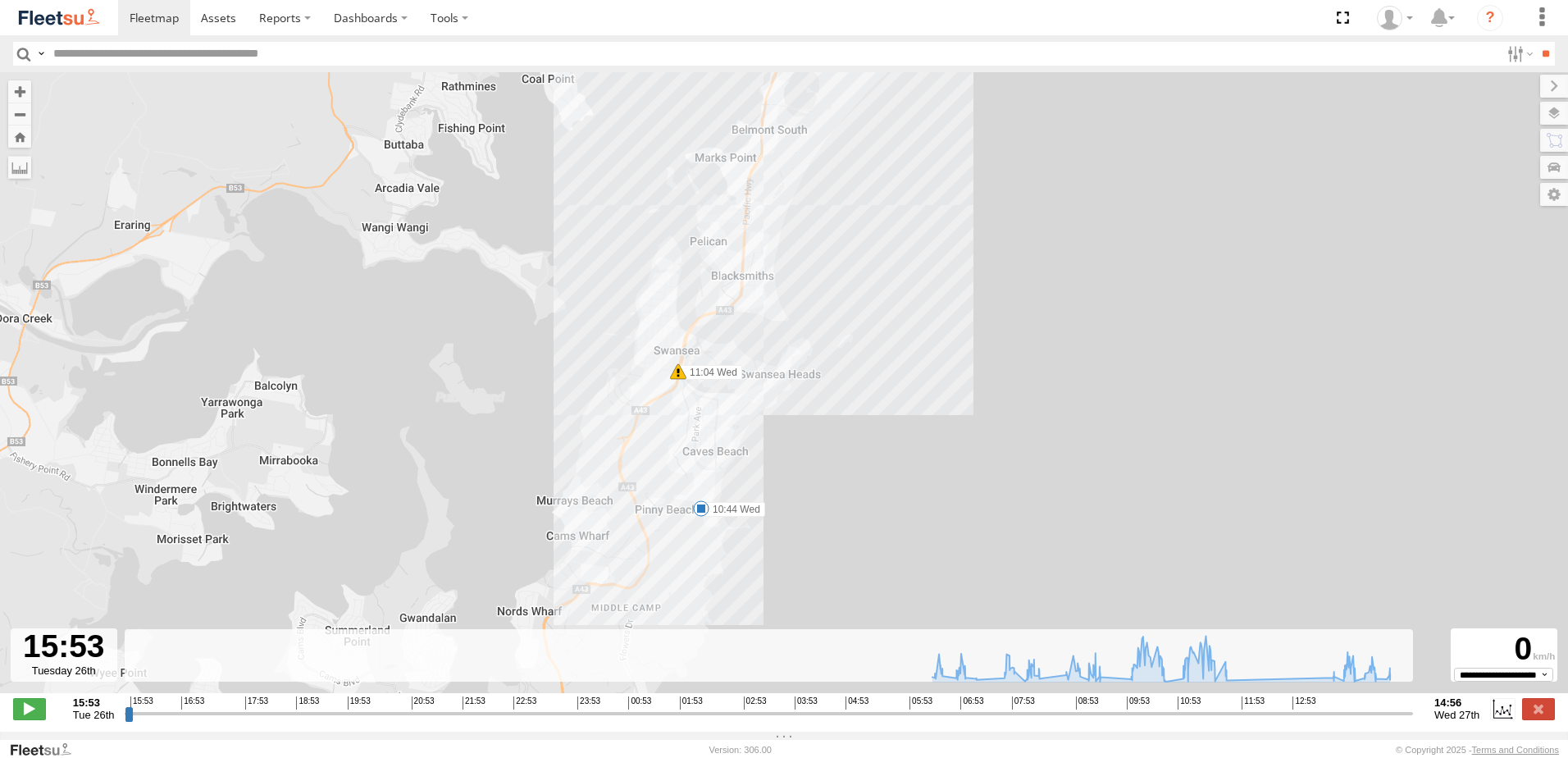
click at [670, 375] on span at bounding box center [678, 372] width 17 height 17
drag, startPoint x: 1530, startPoint y: 718, endPoint x: 1525, endPoint y: 706, distance: 13.0
click at [1530, 718] on label at bounding box center [1538, 709] width 33 height 21
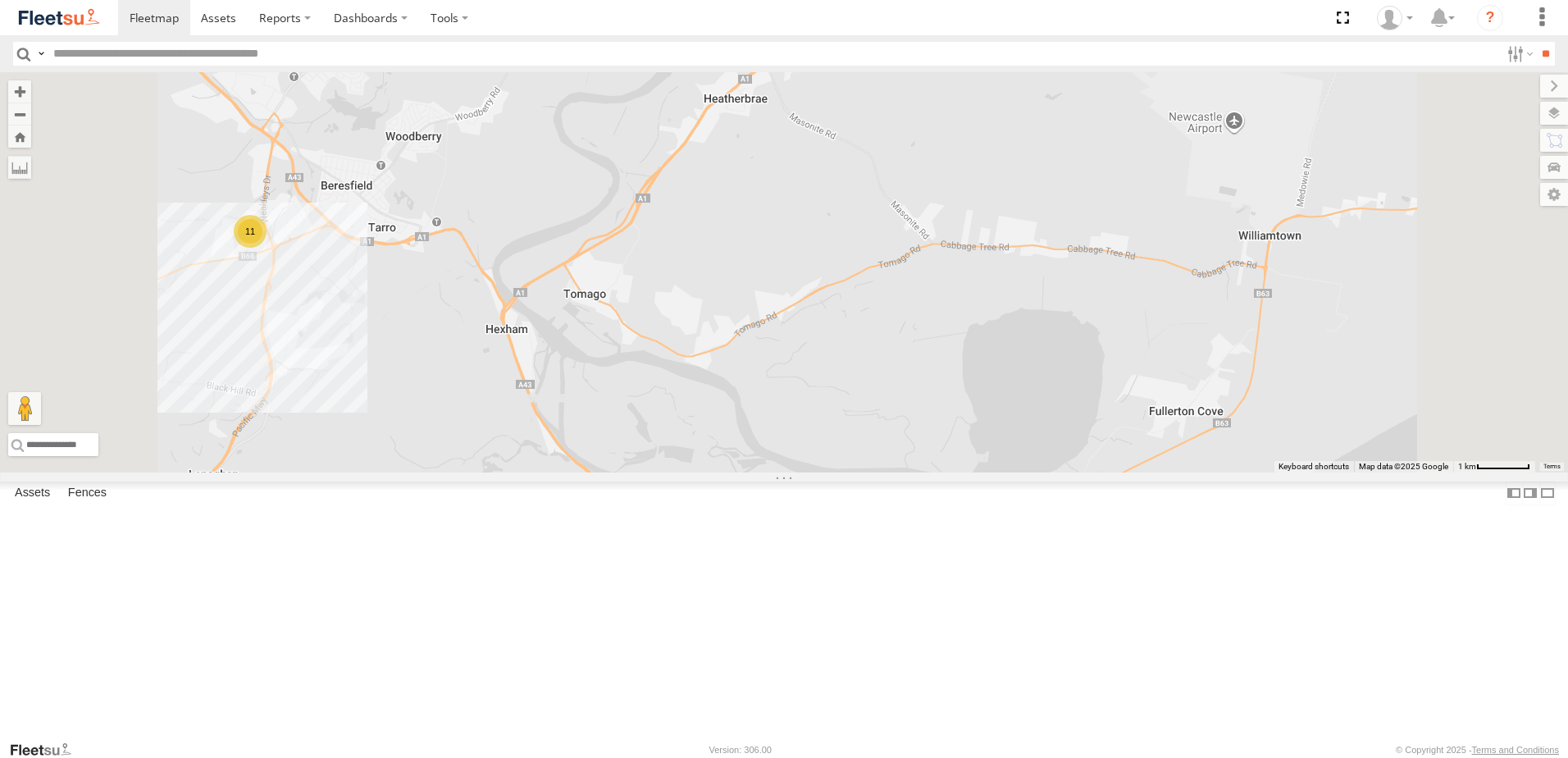
click at [0, 0] on span at bounding box center [0, 0] width 0 height 0
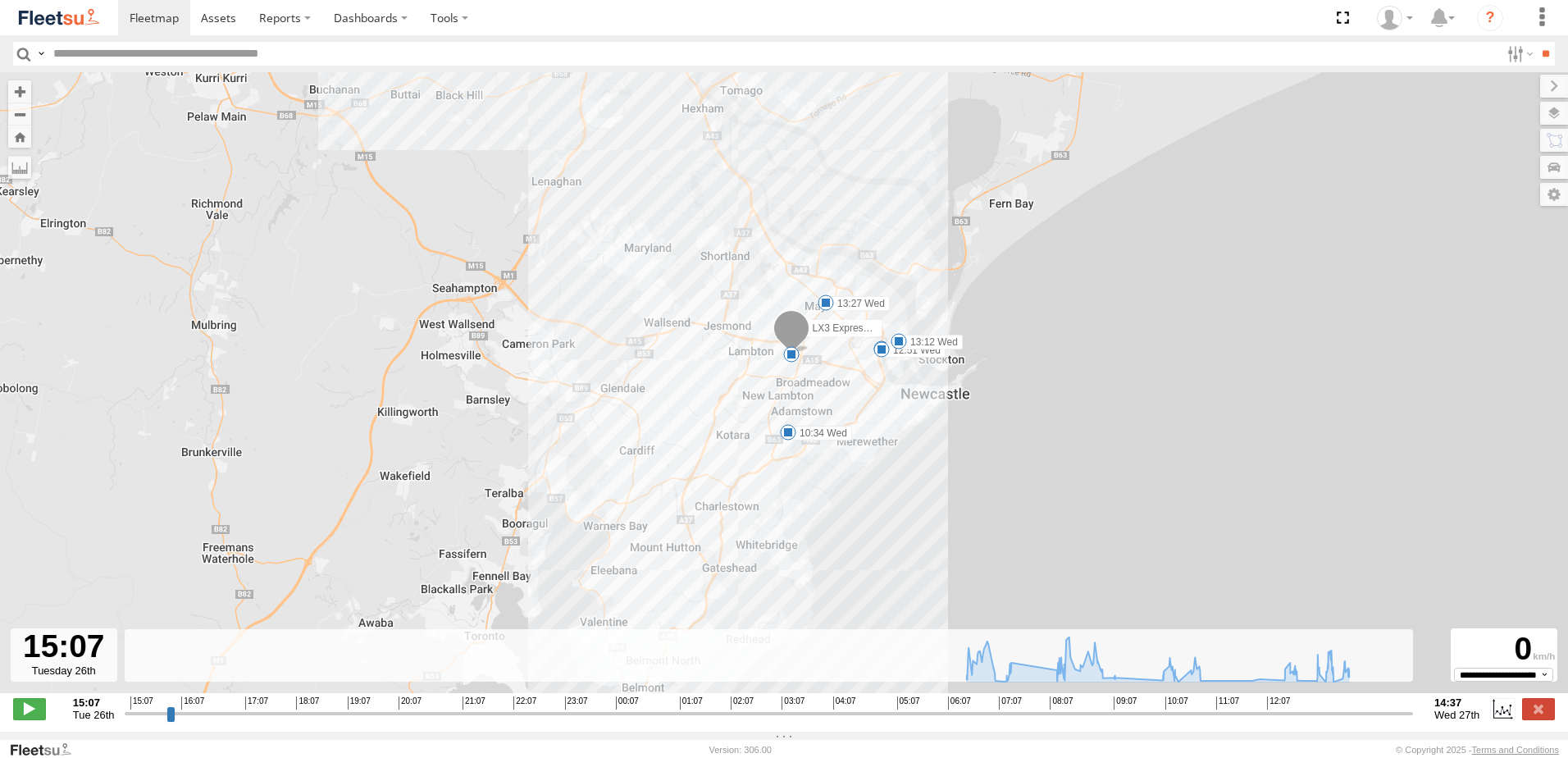
drag, startPoint x: 952, startPoint y: 446, endPoint x: 849, endPoint y: 241, distance: 229.4
click at [849, 241] on div "LX3 Express Ute 07:10 Wed 07:28 Wed 10:34 Wed 12:46 Wed 12:51 Wed 13:12 Wed 13:…" at bounding box center [784, 391] width 1568 height 638
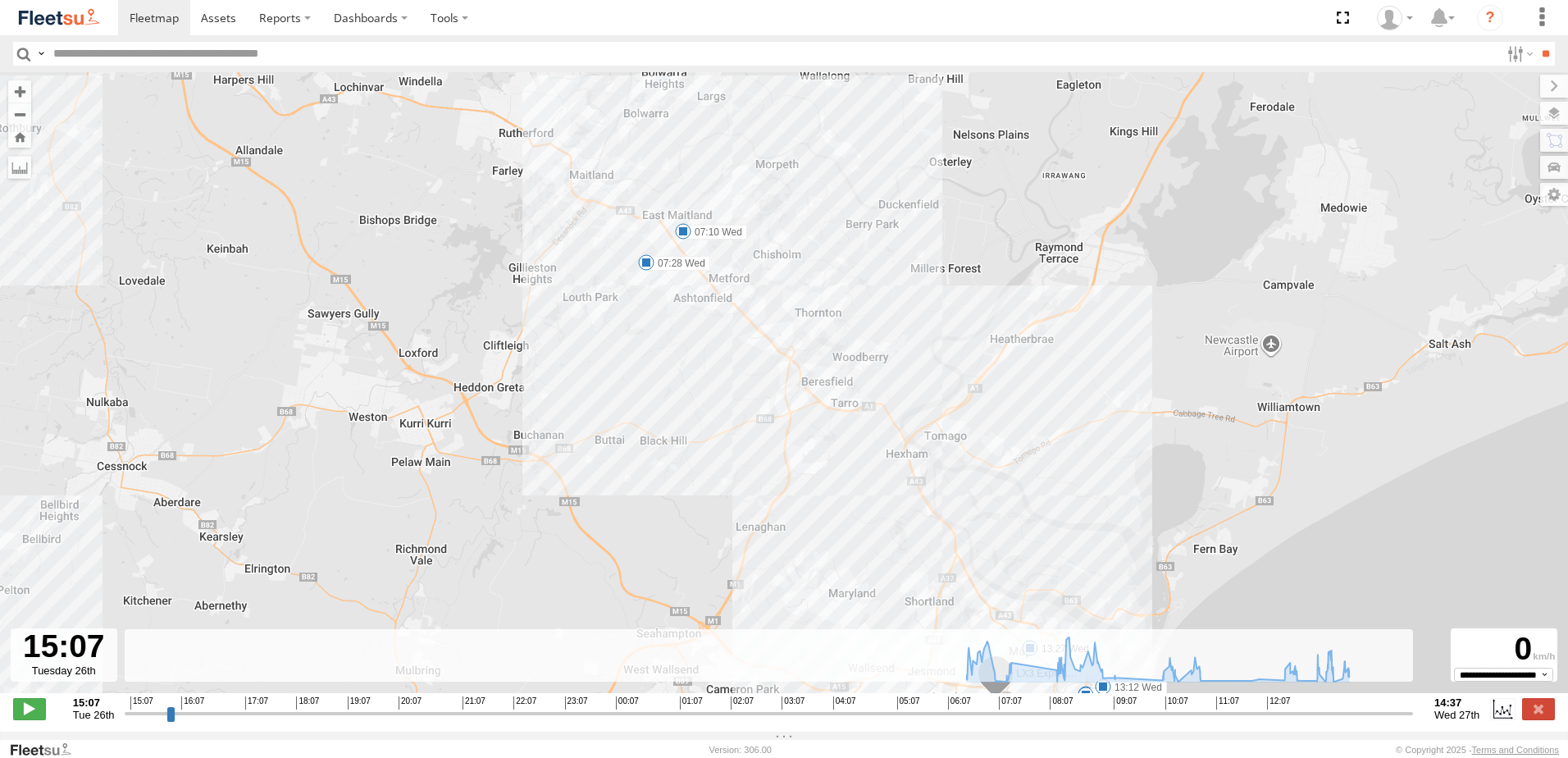
drag, startPoint x: 793, startPoint y: 465, endPoint x: 886, endPoint y: 539, distance: 118.8
click at [893, 554] on div "LX3 Express Ute 07:10 Wed 07:28 Wed 10:34 Wed 12:46 Wed 12:51 Wed 13:12 Wed 13:…" at bounding box center [784, 391] width 1568 height 638
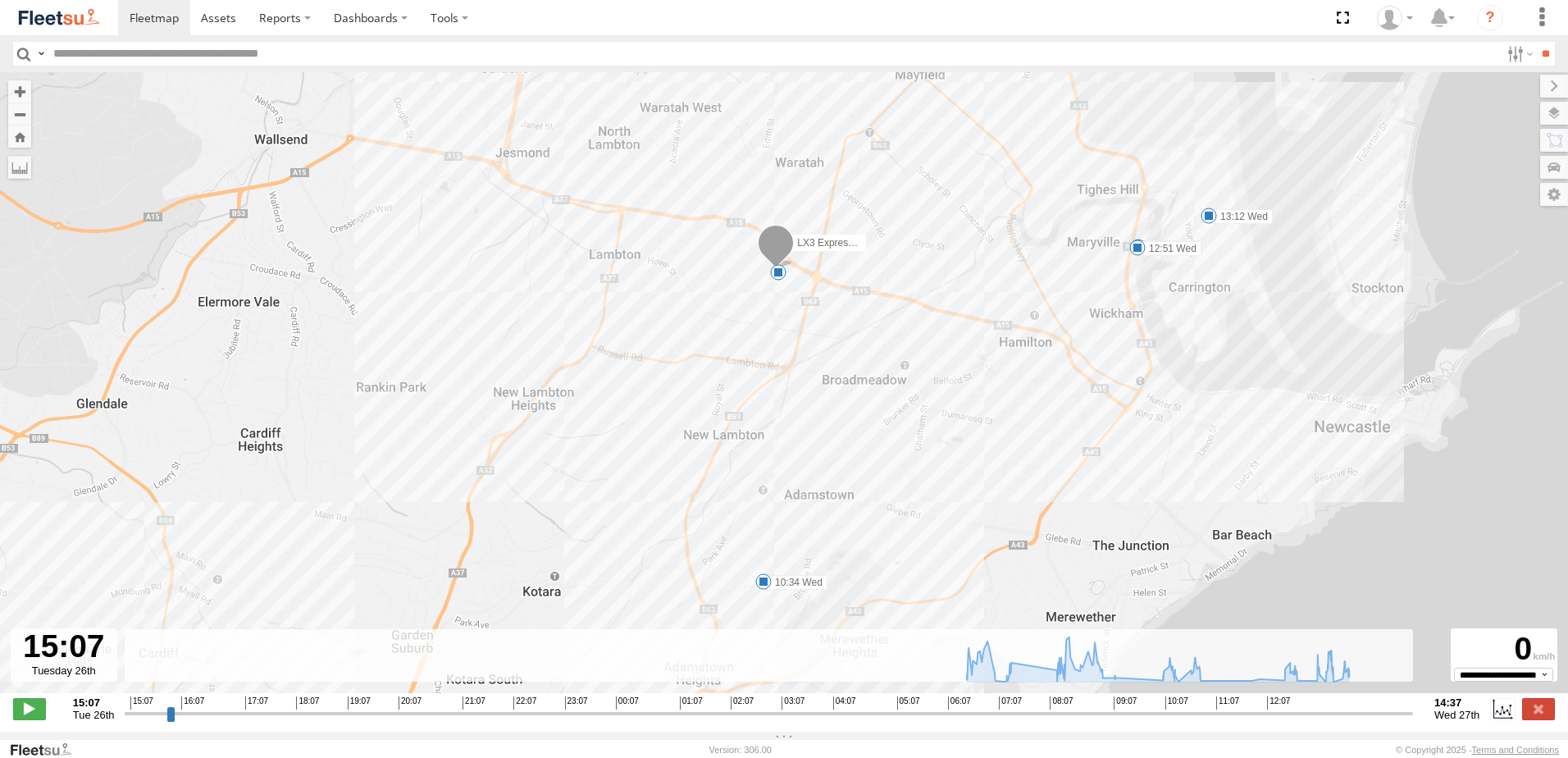
drag, startPoint x: 831, startPoint y: 288, endPoint x: 819, endPoint y: 284, distance: 12.6
click at [825, 284] on div "LX3 Express Ute 07:10 Wed 07:28 Wed 10:34 Wed 12:46 Wed 12:51 Wed 13:12 Wed 13:…" at bounding box center [784, 391] width 1568 height 638
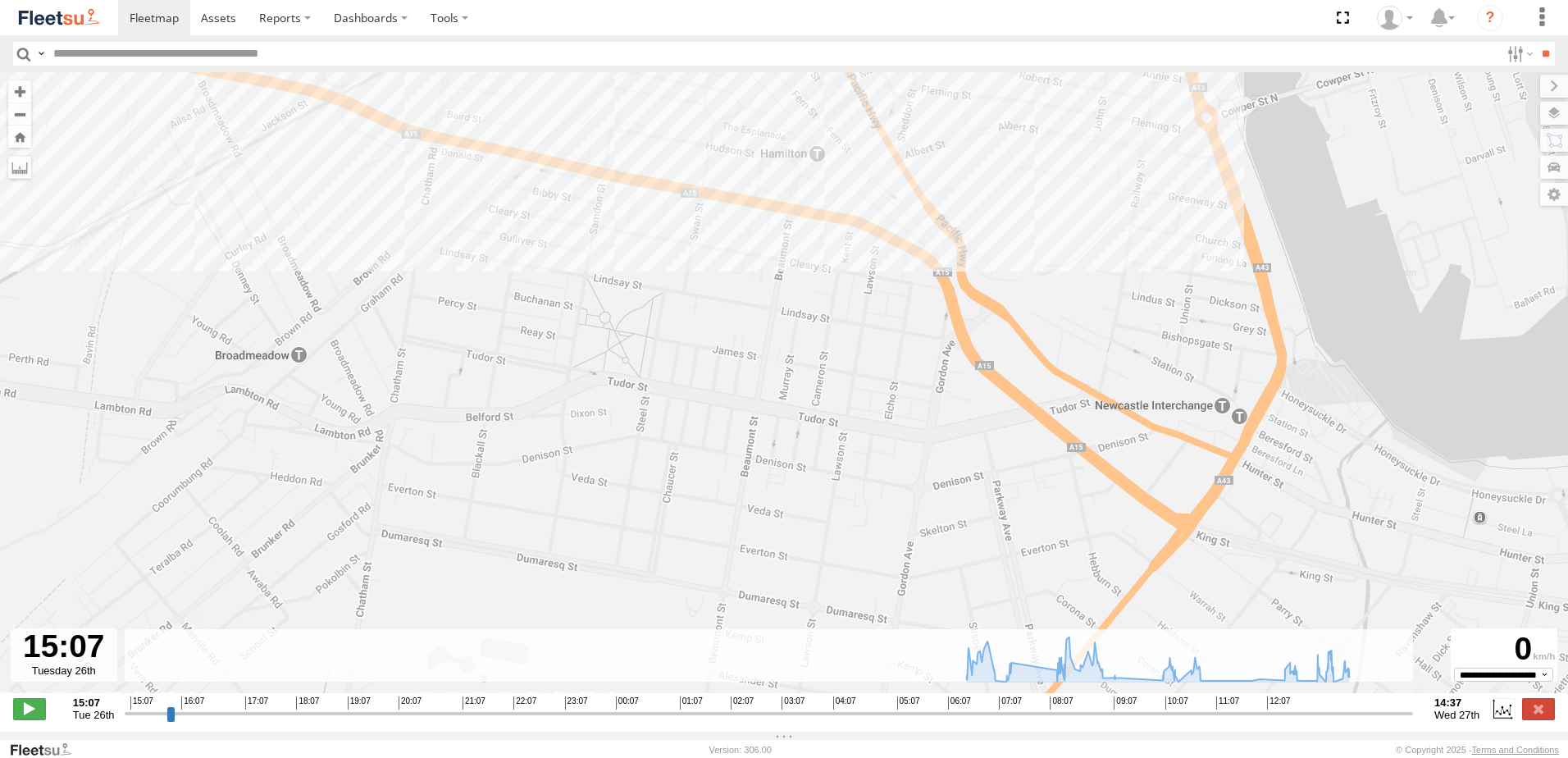
drag, startPoint x: 429, startPoint y: 42, endPoint x: 655, endPoint y: 232, distance: 295.3
click at [655, 232] on div "LX3 Express Ute 07:10 Wed 07:28 Wed 10:34 Wed 12:46 Wed 12:51 Wed 13:12 Wed 13:…" at bounding box center [784, 391] width 1568 height 638
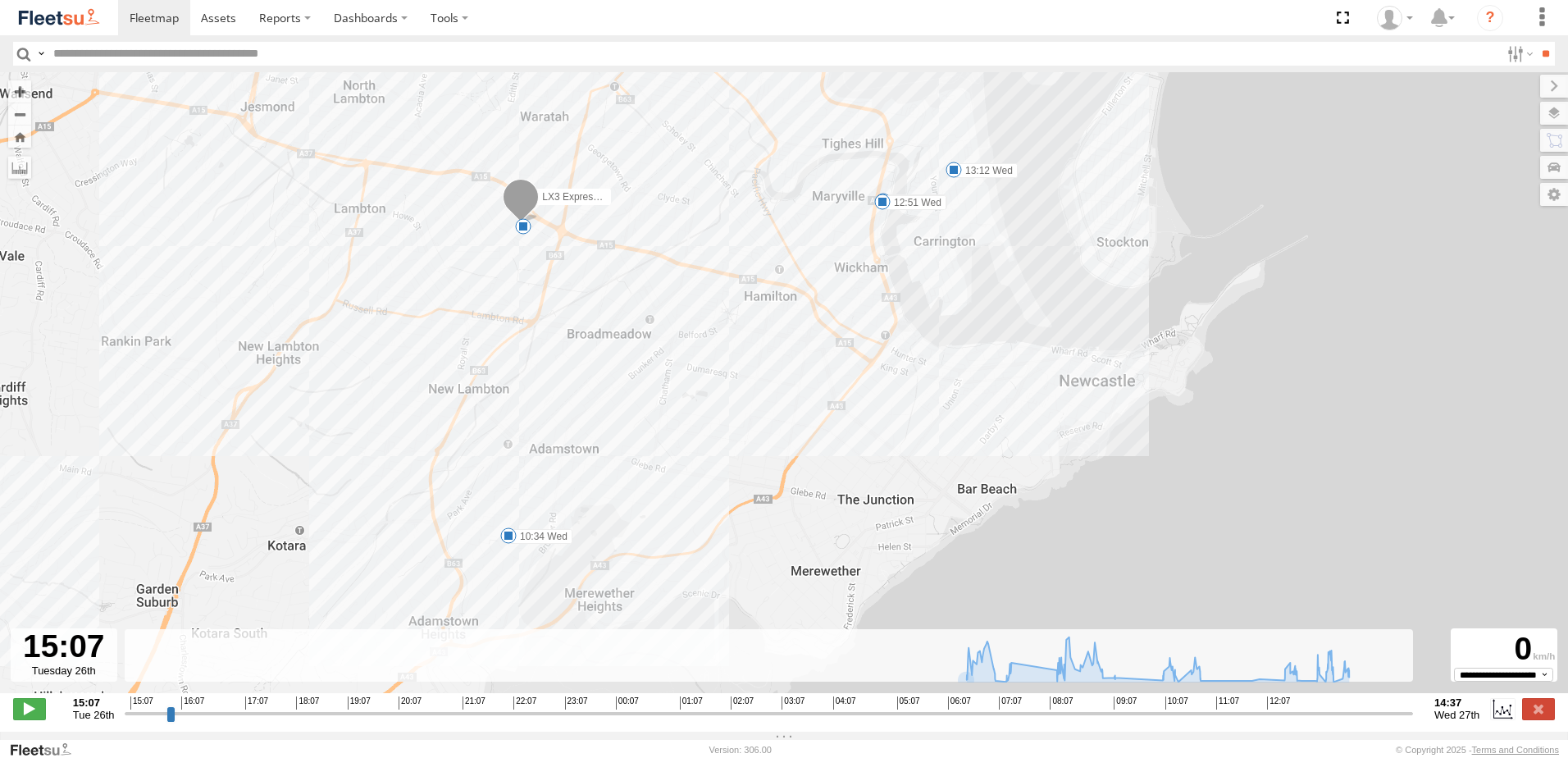
click at [125, 721] on input "range" at bounding box center [769, 713] width 1288 height 16
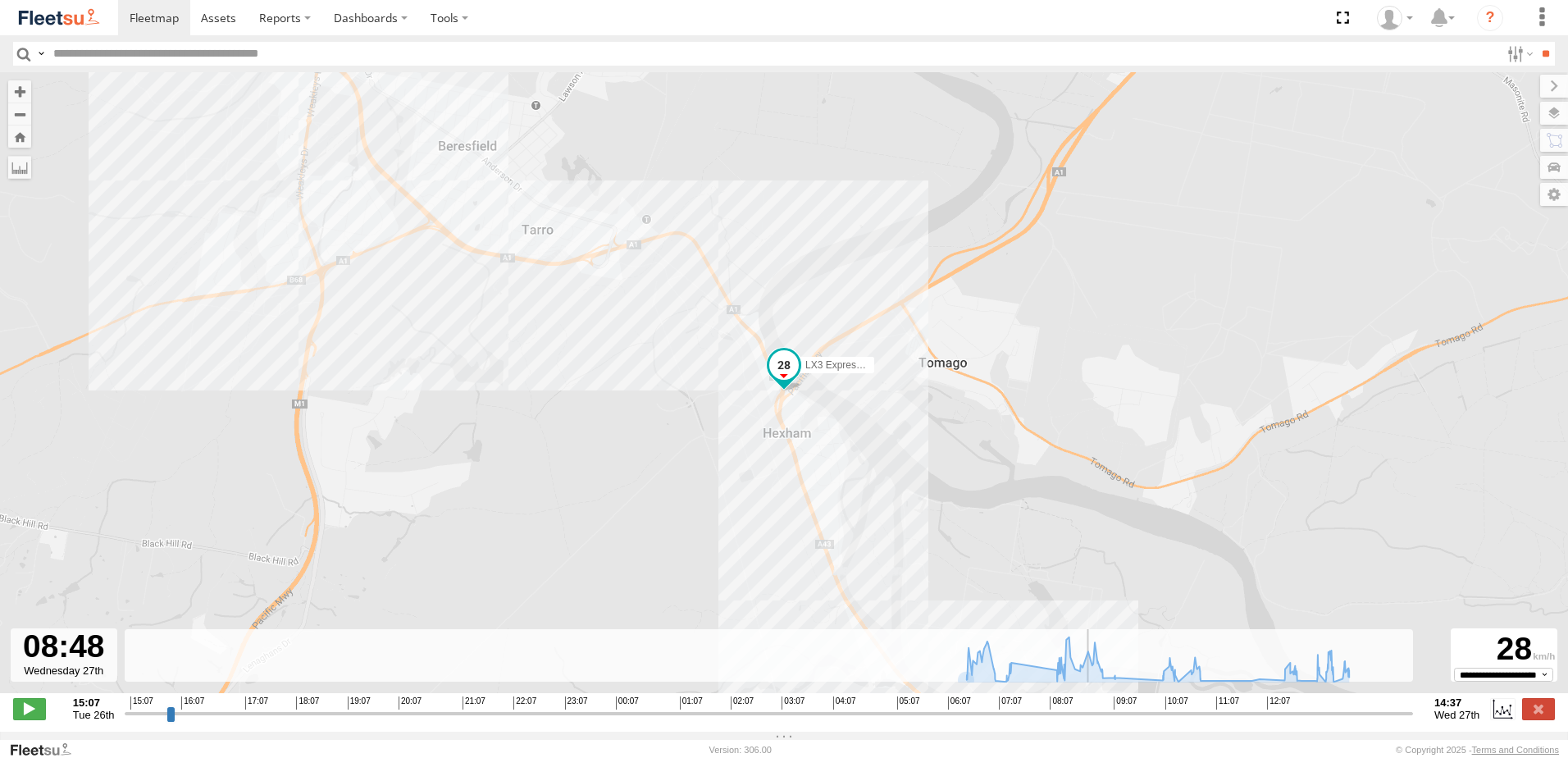
drag, startPoint x: 130, startPoint y: 718, endPoint x: 1090, endPoint y: 713, distance: 960.0
click at [1090, 713] on input "range" at bounding box center [769, 713] width 1288 height 16
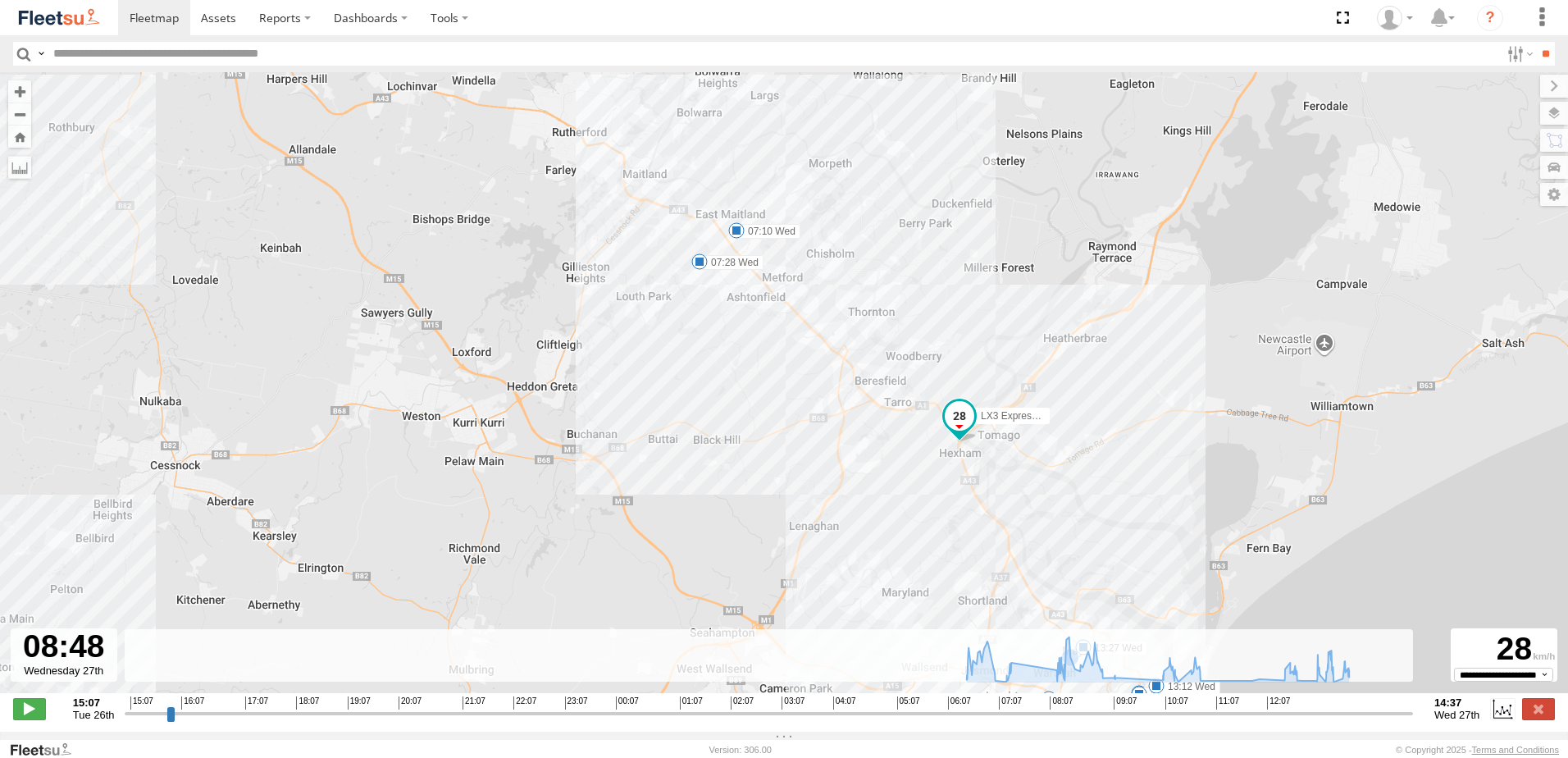
drag, startPoint x: 838, startPoint y: 505, endPoint x: 812, endPoint y: 439, distance: 70.9
click at [812, 439] on div "LX3 Express Ute 07:10 Wed 07:28 Wed 10:34 Wed 12:46 Wed 12:51 Wed 13:12 Wed 13:…" at bounding box center [784, 391] width 1568 height 638
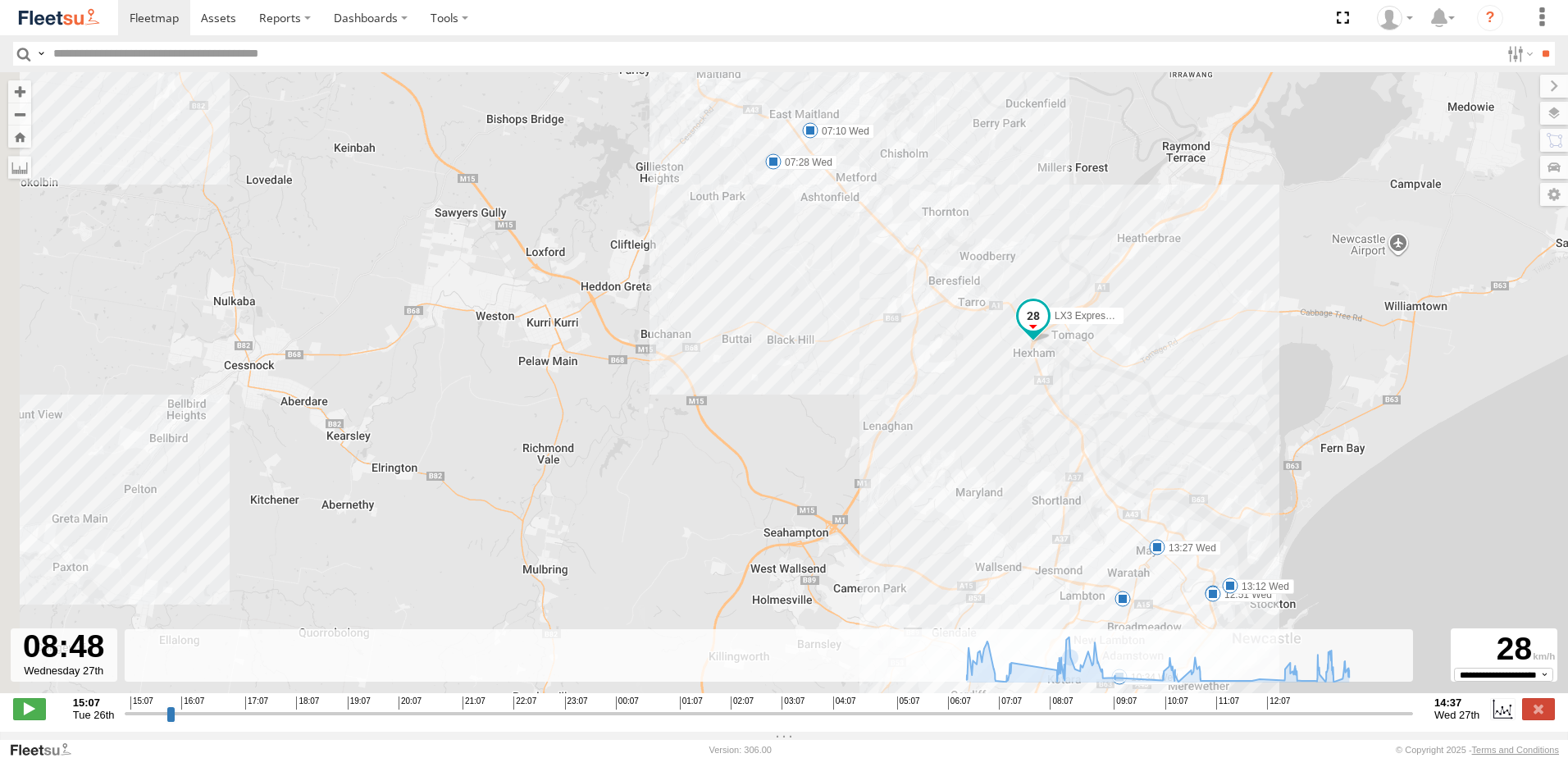
drag, startPoint x: 750, startPoint y: 475, endPoint x: 872, endPoint y: 424, distance: 132.2
click at [876, 419] on div "LX3 Express Ute 07:10 Wed 07:28 Wed 10:34 Wed 12:46 Wed 12:51 Wed 13:12 Wed 13:…" at bounding box center [784, 391] width 1568 height 638
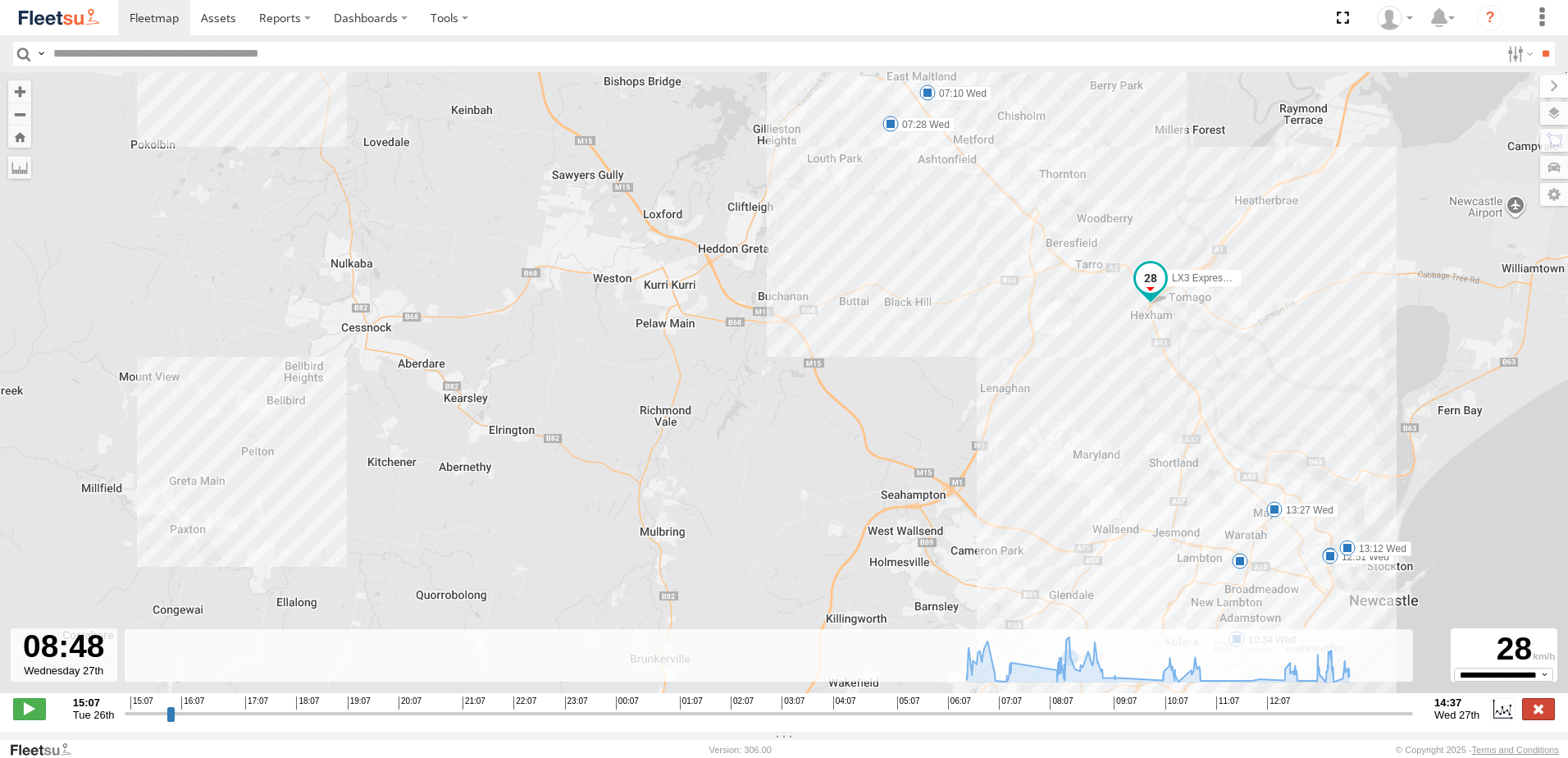
click at [1539, 715] on label at bounding box center [1538, 709] width 33 height 21
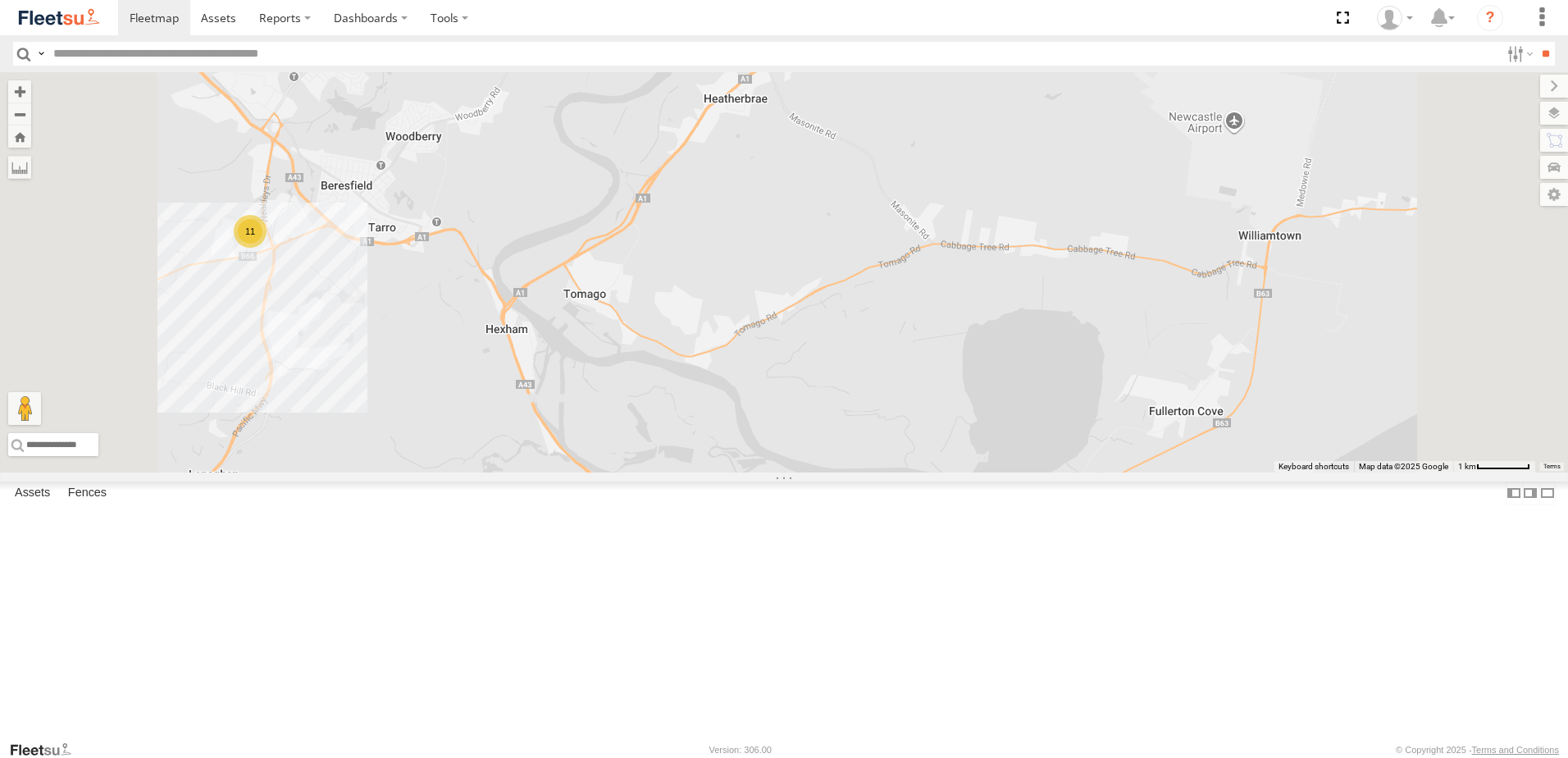
scroll to position [0, 0]
click at [0, 0] on span at bounding box center [0, 0] width 0 height 0
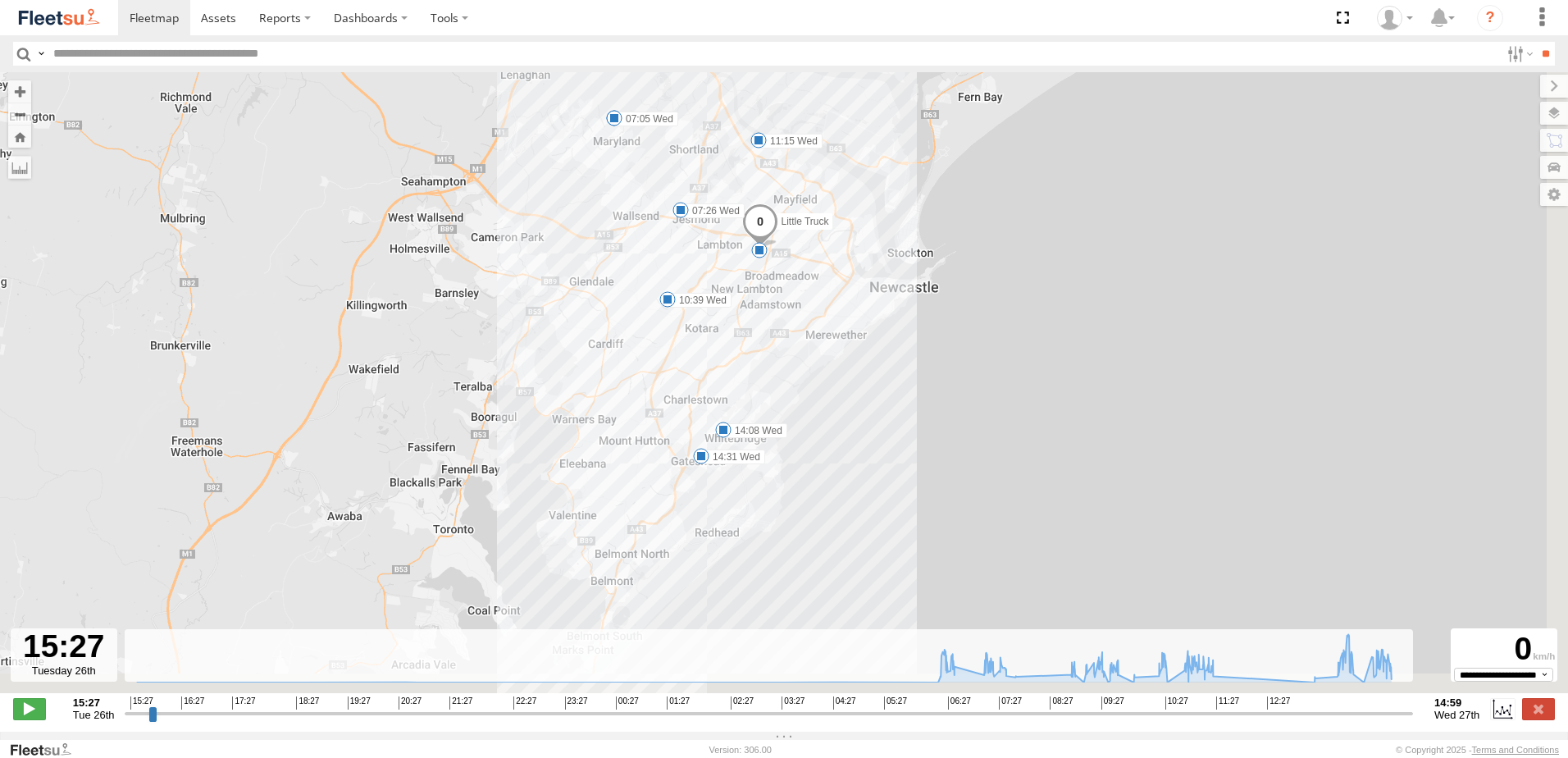
drag, startPoint x: 799, startPoint y: 382, endPoint x: 716, endPoint y: 283, distance: 129.2
click at [716, 283] on div "Little Truck 06:41 Wed 07:05 Wed 07:26 Wed 10:39 Wed 11:15 Wed 14:08 Wed 14:31 …" at bounding box center [784, 391] width 1568 height 638
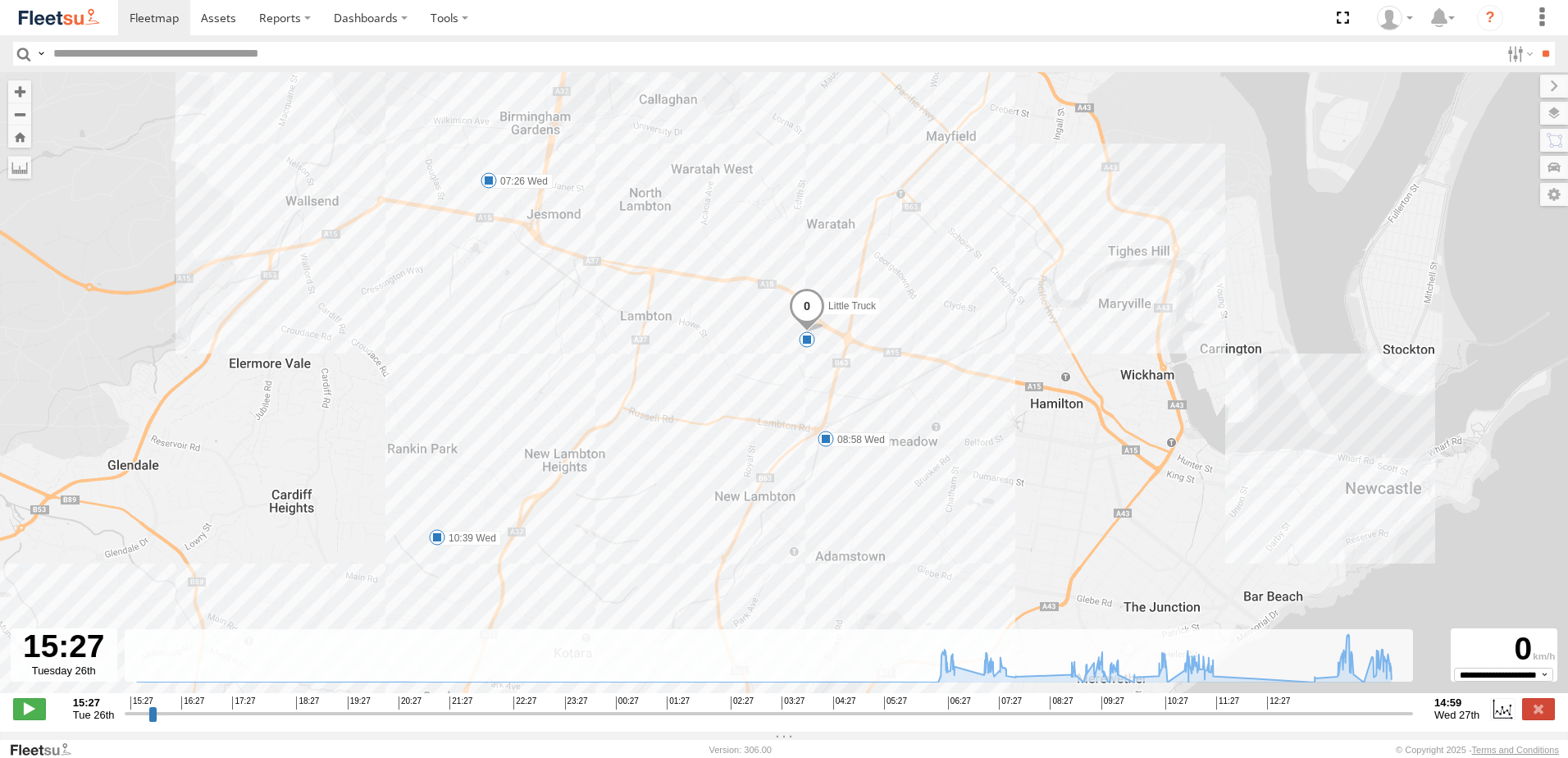
drag, startPoint x: 709, startPoint y: 197, endPoint x: 690, endPoint y: 440, distance: 243.7
click at [690, 440] on div "Little Truck 06:41 Wed 07:05 Wed 07:26 Wed 10:39 Wed 11:15 Wed 14:08 Wed 14:31 …" at bounding box center [784, 391] width 1568 height 638
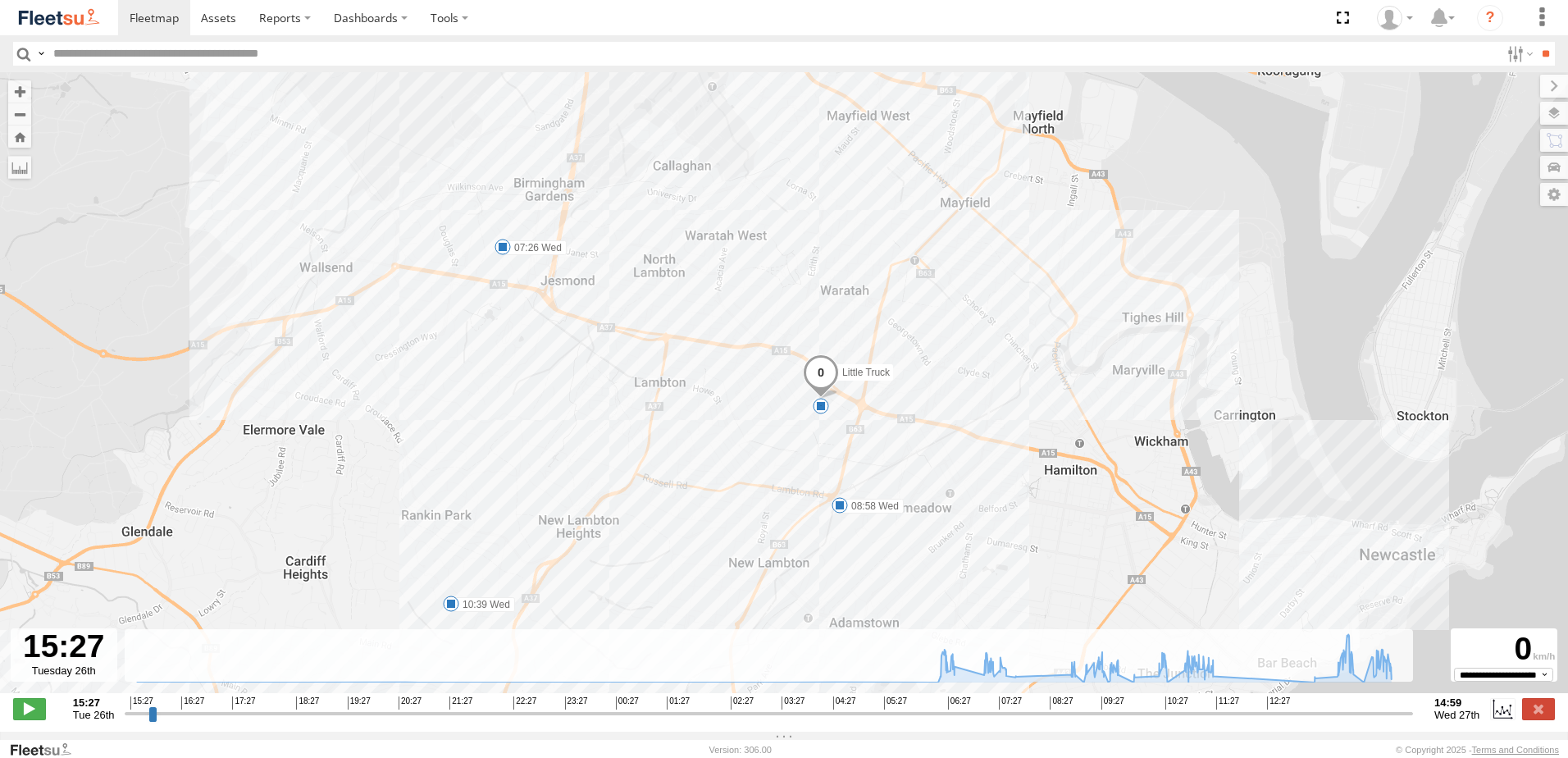
drag, startPoint x: 627, startPoint y: 256, endPoint x: 681, endPoint y: 375, distance: 130.7
click at [681, 375] on div "Little Truck 06:41 Wed 07:05 Wed 07:26 Wed 10:39 Wed 11:15 Wed 14:08 Wed 14:31 …" at bounding box center [784, 391] width 1568 height 638
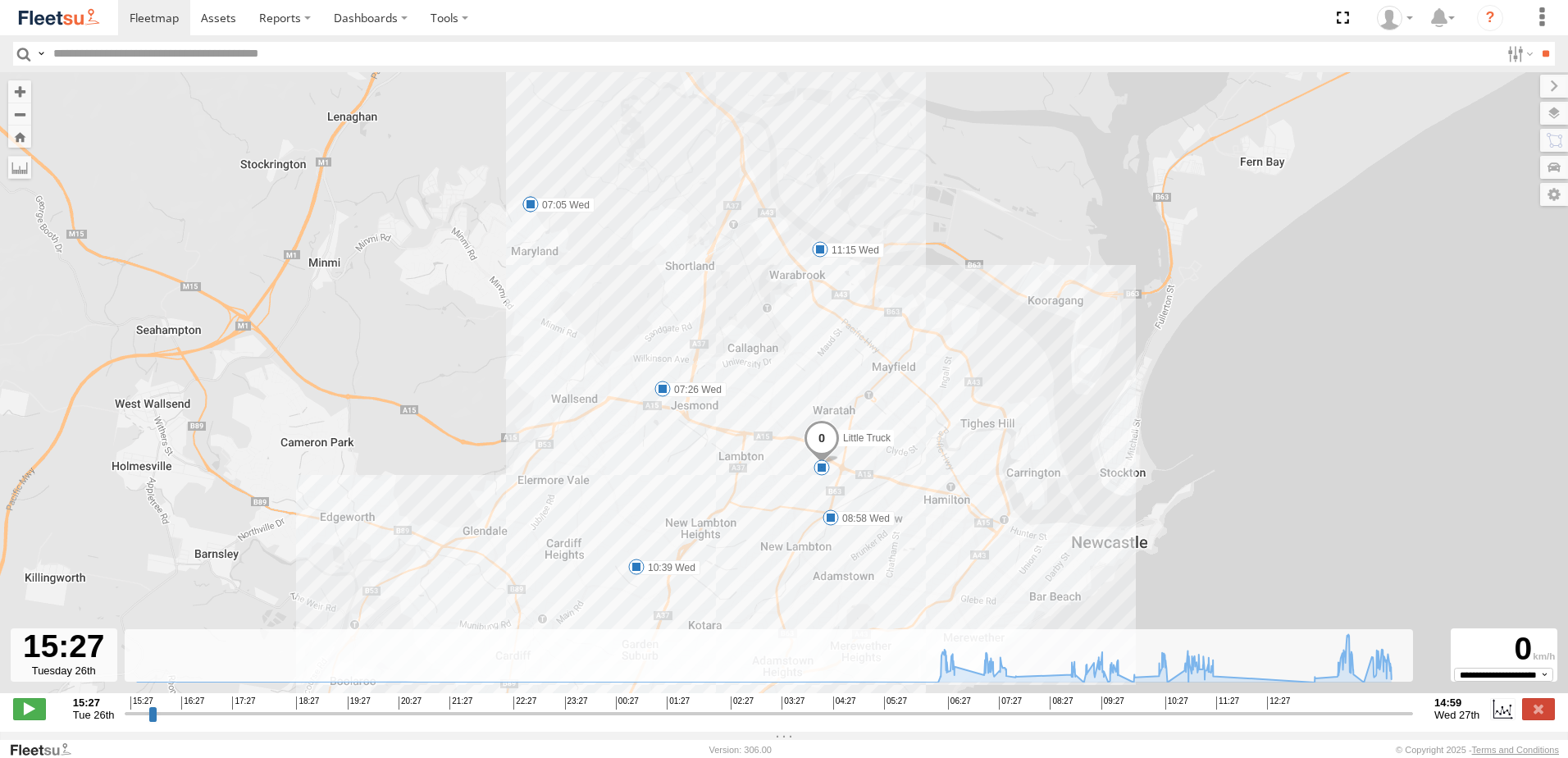
drag, startPoint x: 635, startPoint y: 270, endPoint x: 685, endPoint y: 287, distance: 52.8
click at [692, 293] on div "Little Truck 06:41 Wed 07:05 Wed 07:26 Wed 10:39 Wed 11:15 Wed 14:08 Wed 14:31 …" at bounding box center [784, 391] width 1568 height 638
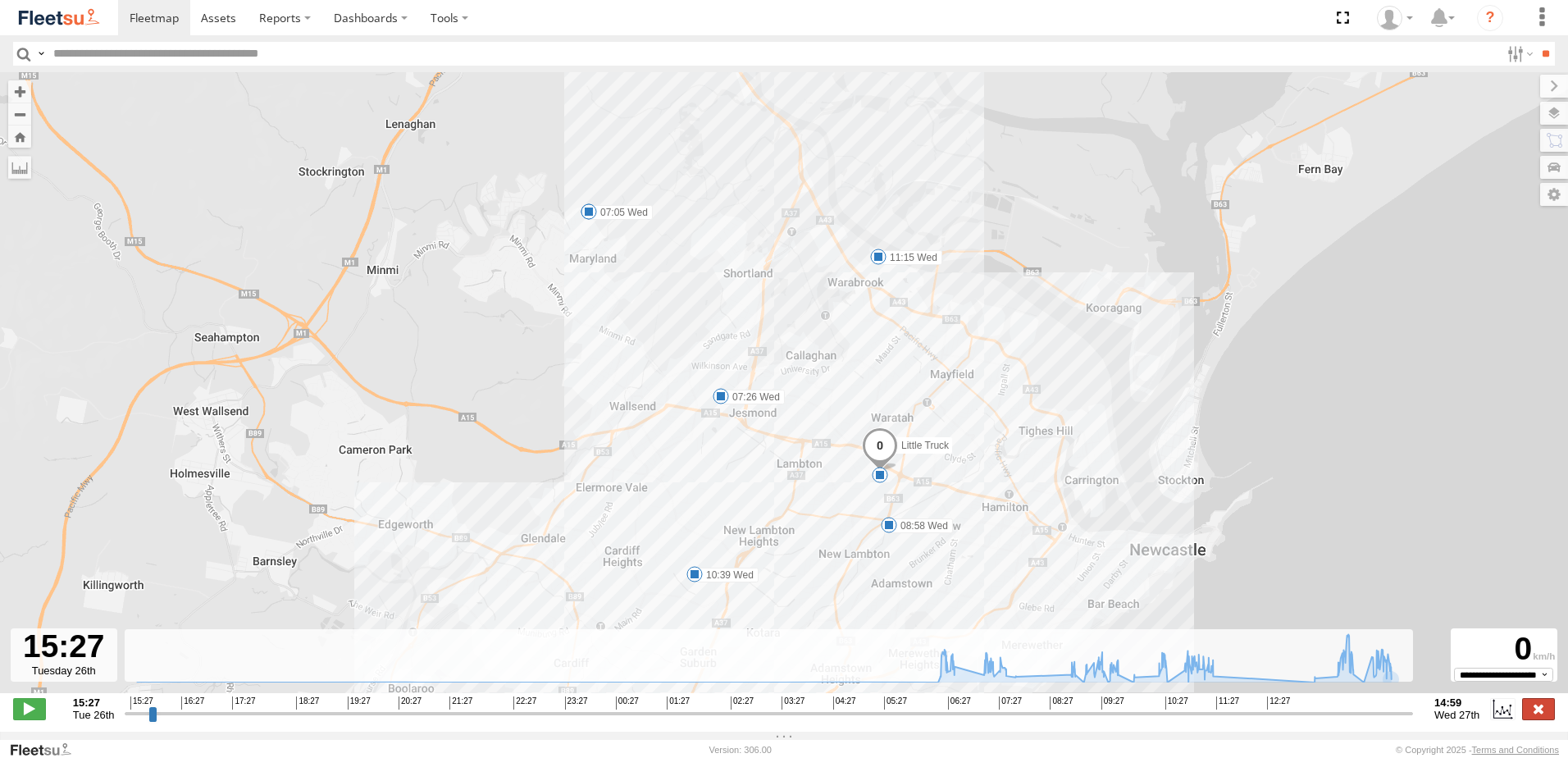
click at [1542, 718] on label at bounding box center [1538, 709] width 33 height 21
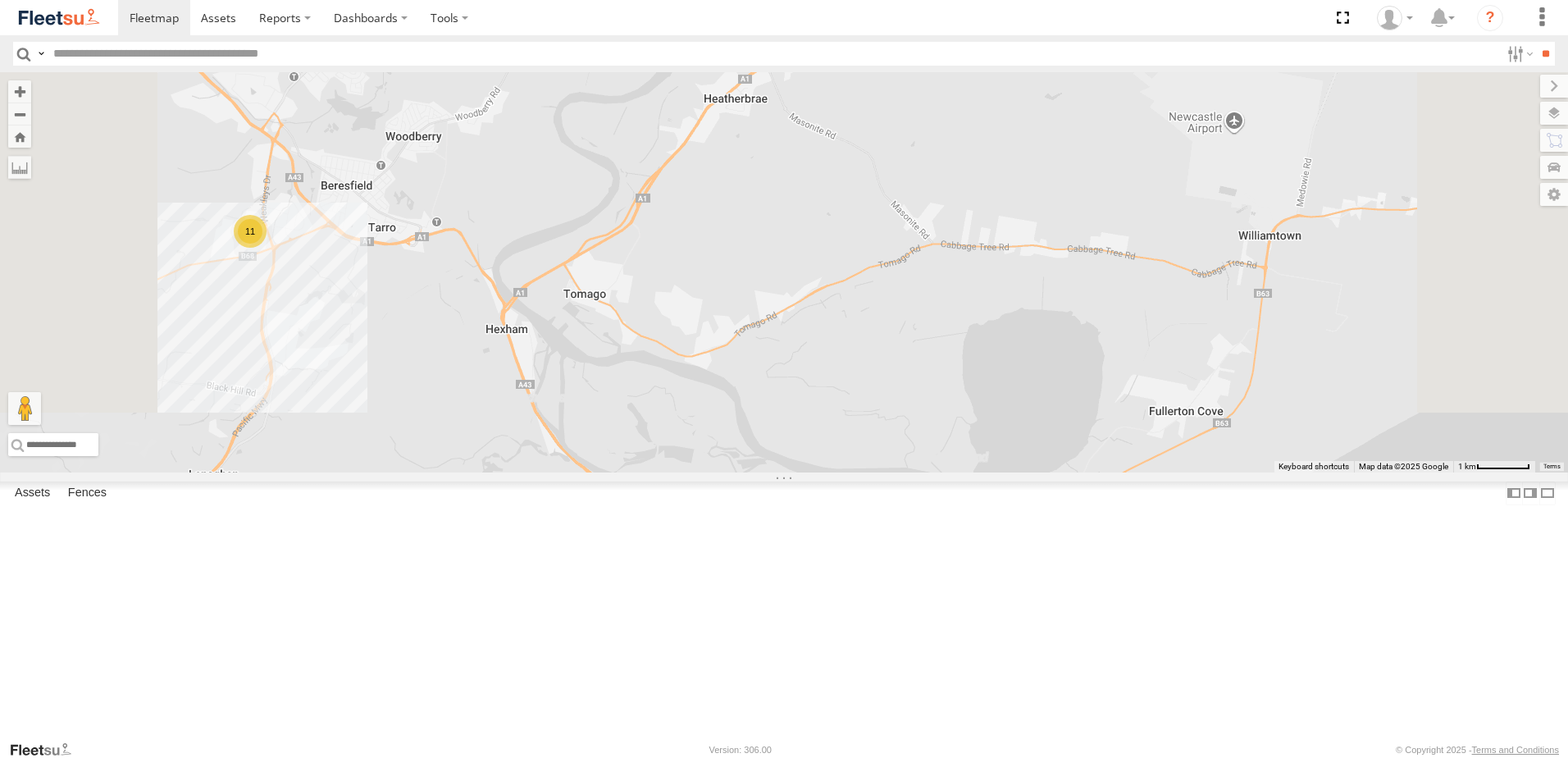
click at [0, 0] on span at bounding box center [0, 0] width 0 height 0
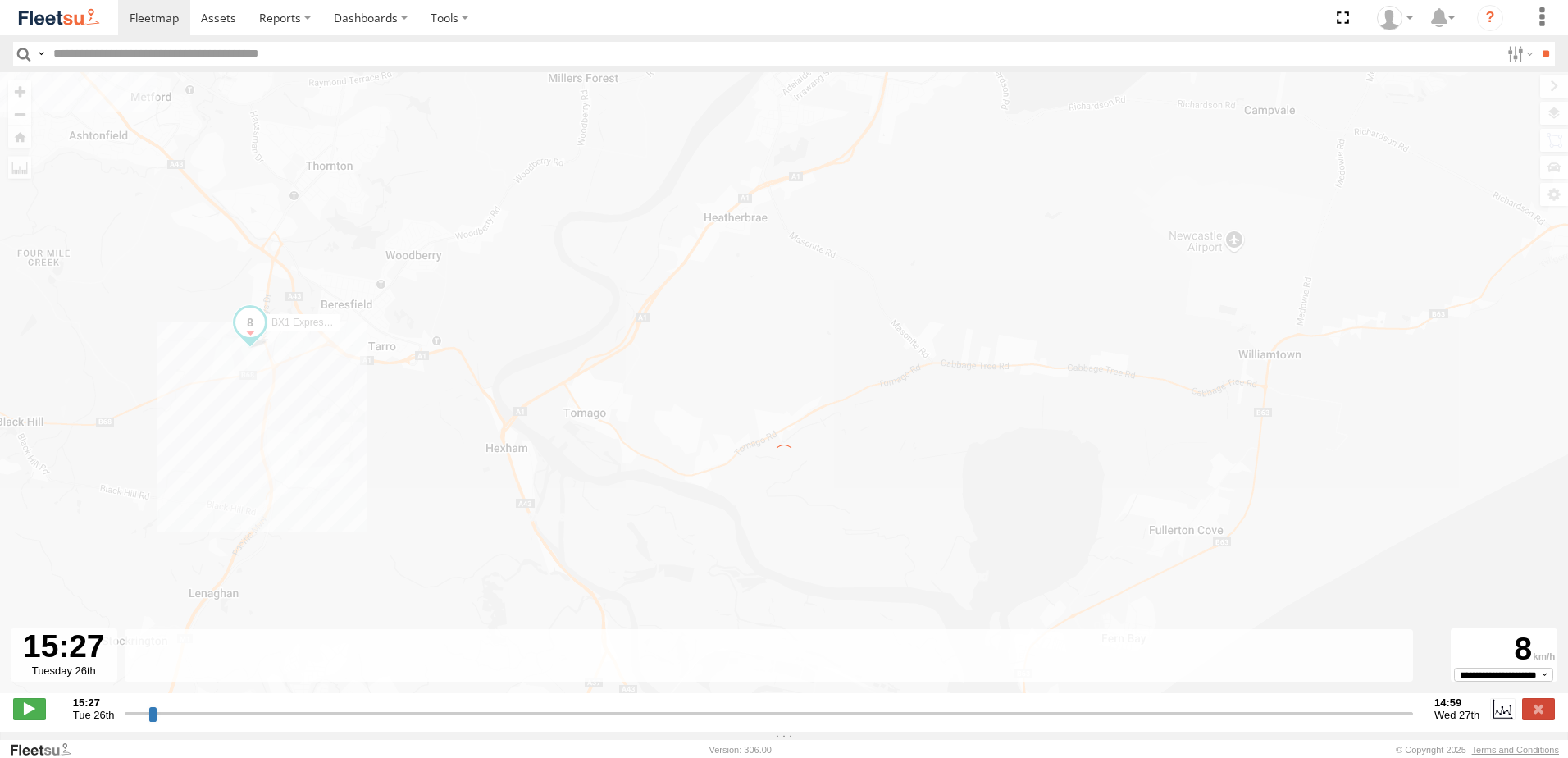
type input "**********"
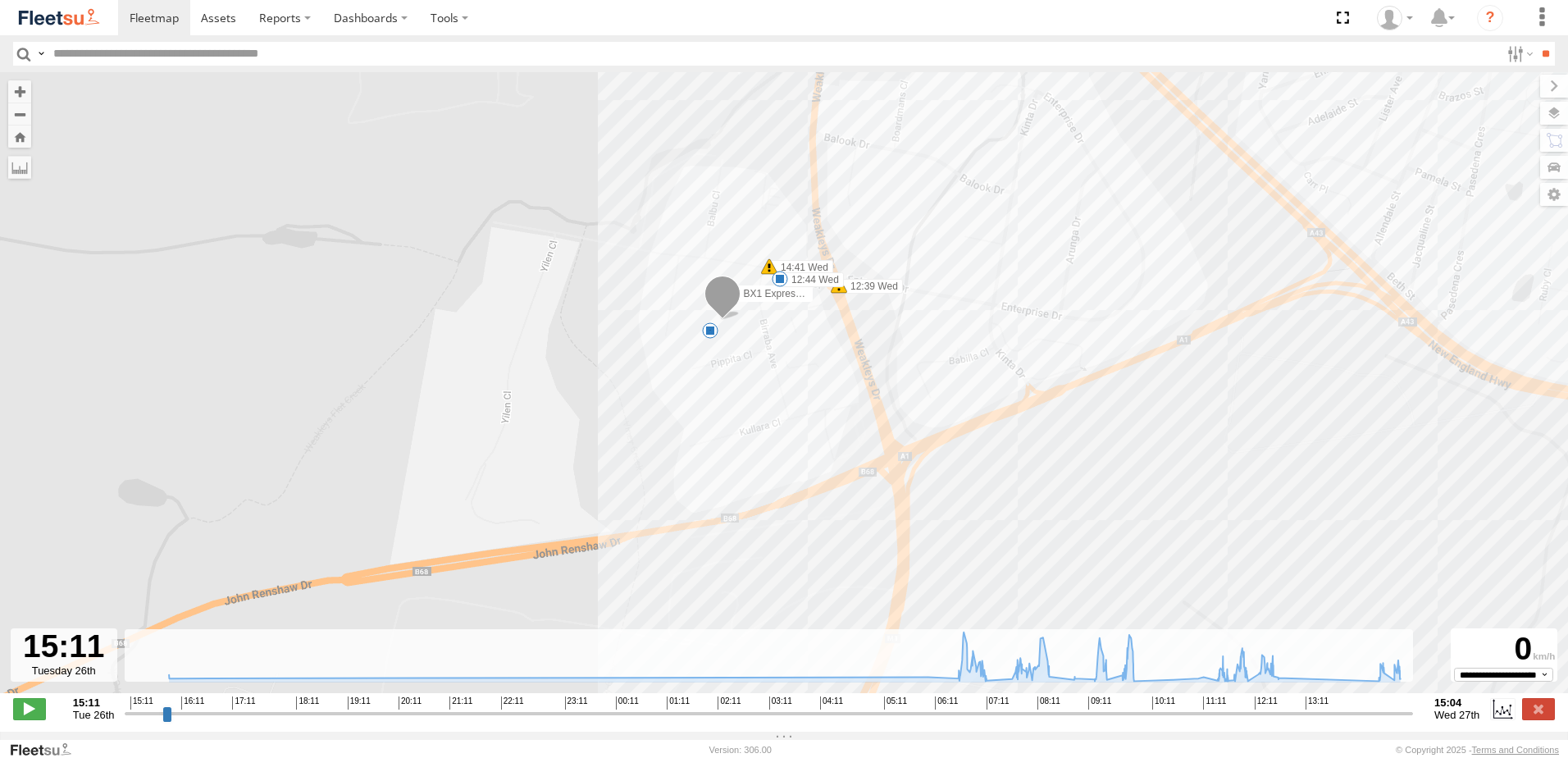
click at [770, 275] on span at bounding box center [769, 267] width 17 height 17
click at [833, 294] on span at bounding box center [839, 285] width 17 height 17
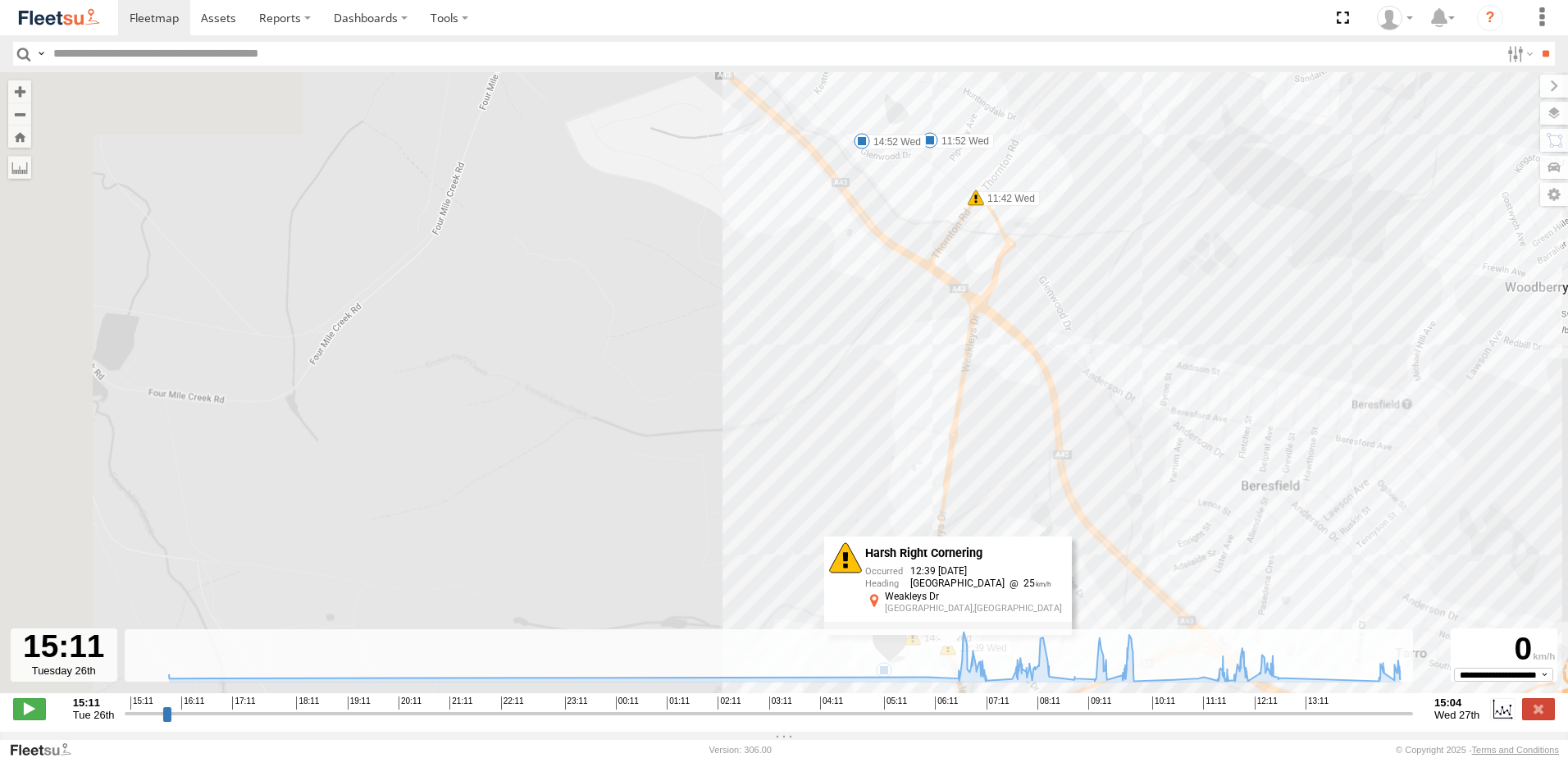
drag, startPoint x: 766, startPoint y: 107, endPoint x: 877, endPoint y: 467, distance: 376.7
click at [877, 467] on div "BX1 Express Ute 07:20 Wed 07:55 Wed 09:39 Wed 09:52 Wed 11:42 Wed 11:52 Wed 12:…" at bounding box center [784, 391] width 1568 height 638
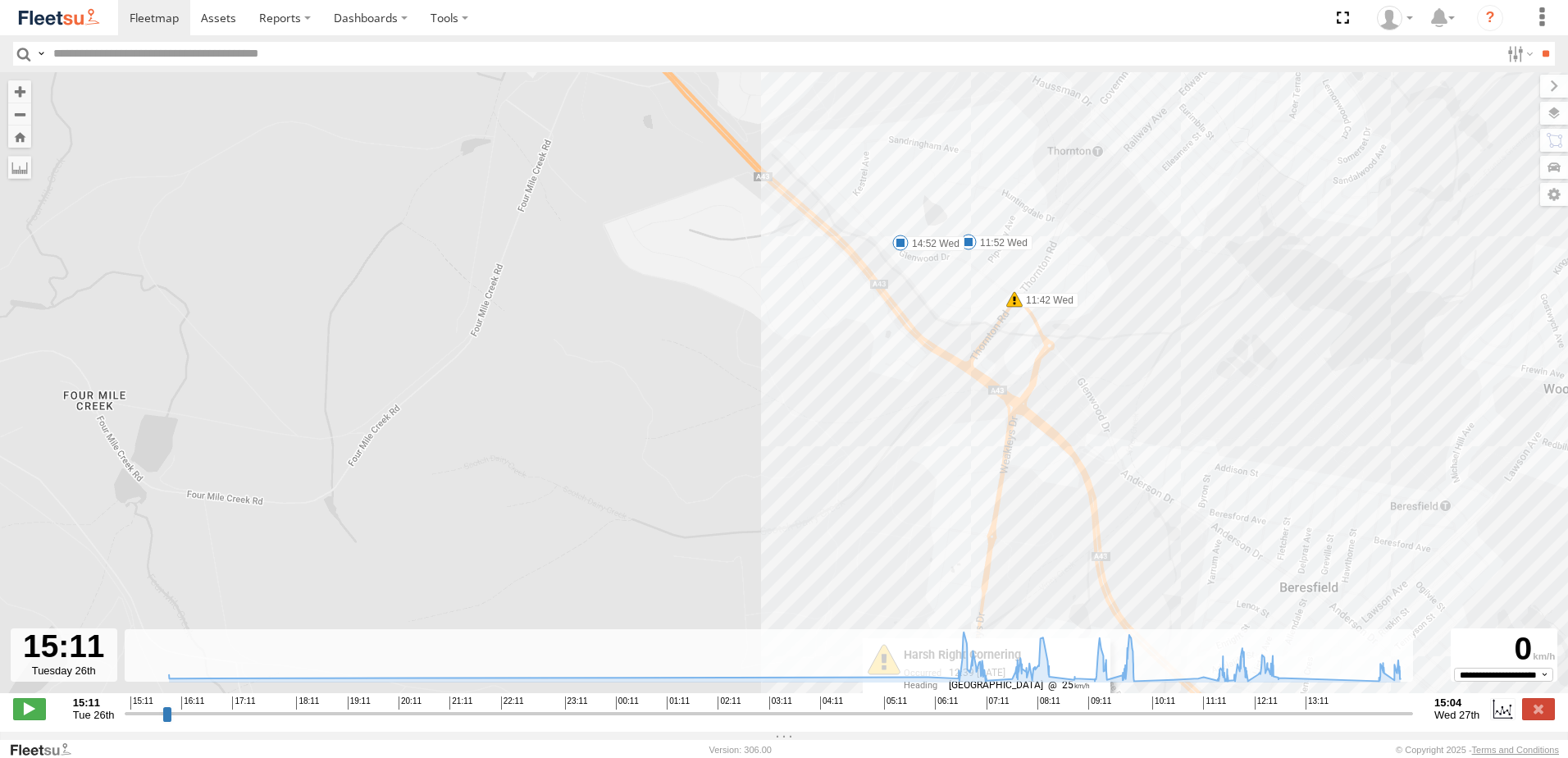
click at [1010, 307] on span at bounding box center [1015, 299] width 17 height 17
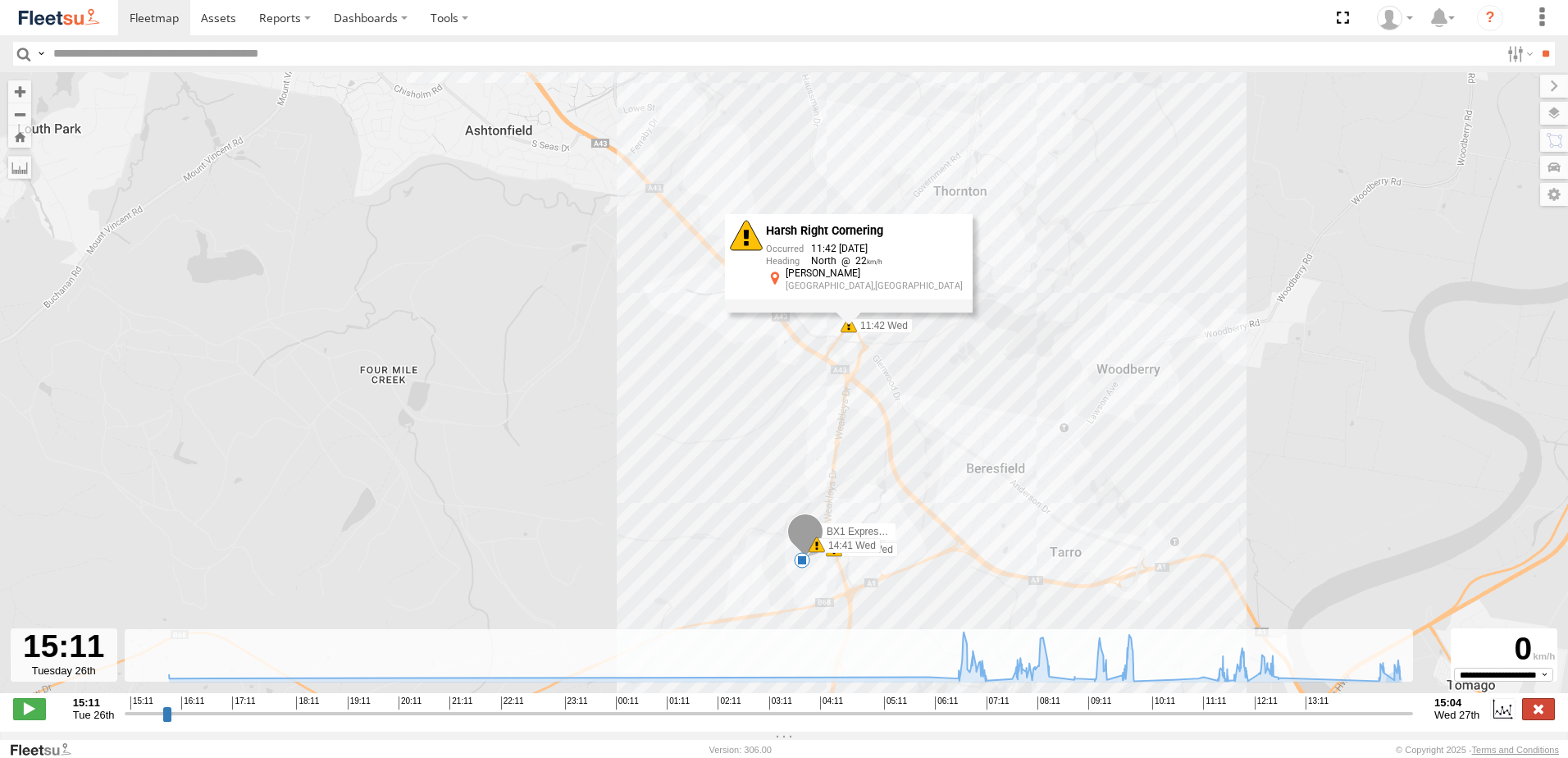
click at [1541, 718] on label at bounding box center [1538, 709] width 33 height 21
